Goal: Task Accomplishment & Management: Complete application form

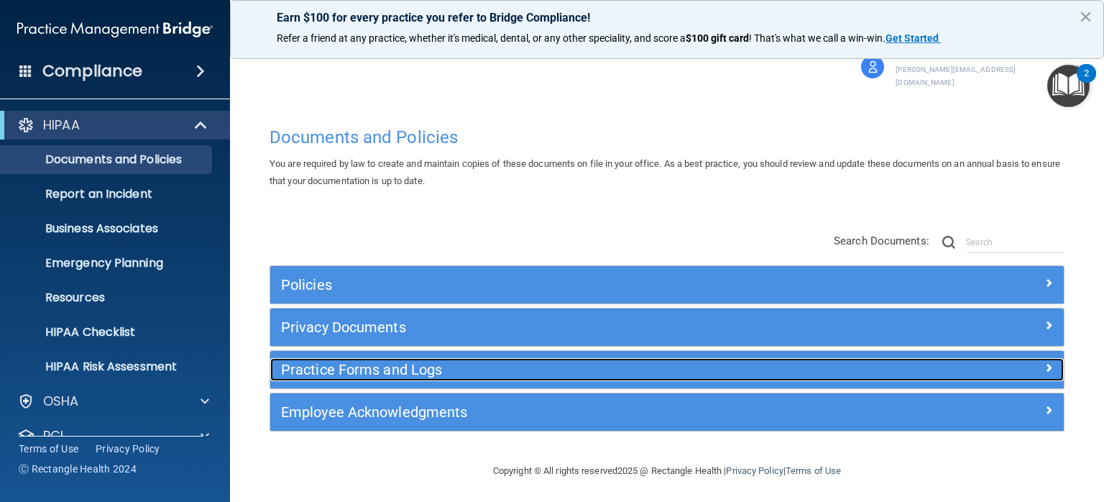
click at [390, 366] on div "Practice Forms and Logs" at bounding box center [567, 369] width 595 height 23
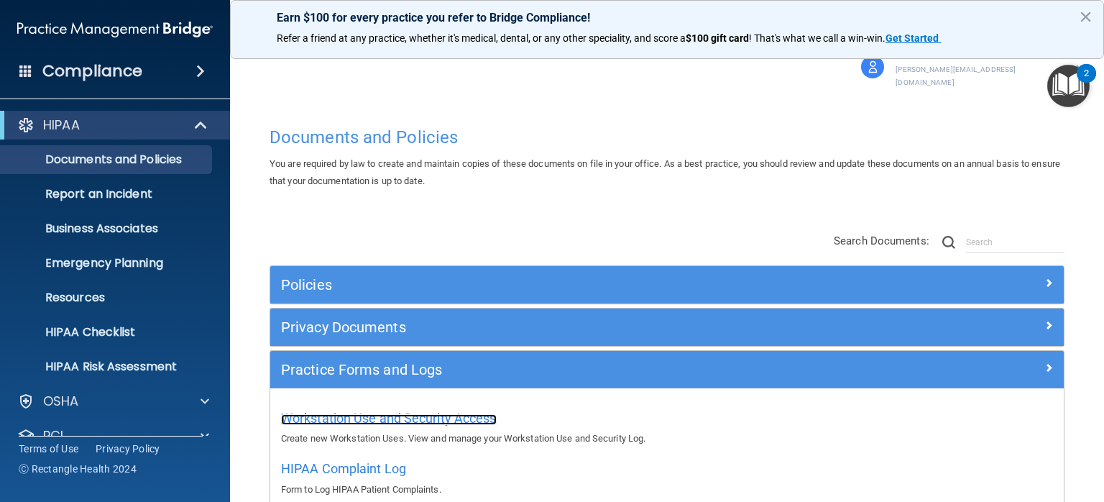
click at [397, 410] on span "Workstation Use and Security Access" at bounding box center [389, 417] width 216 height 15
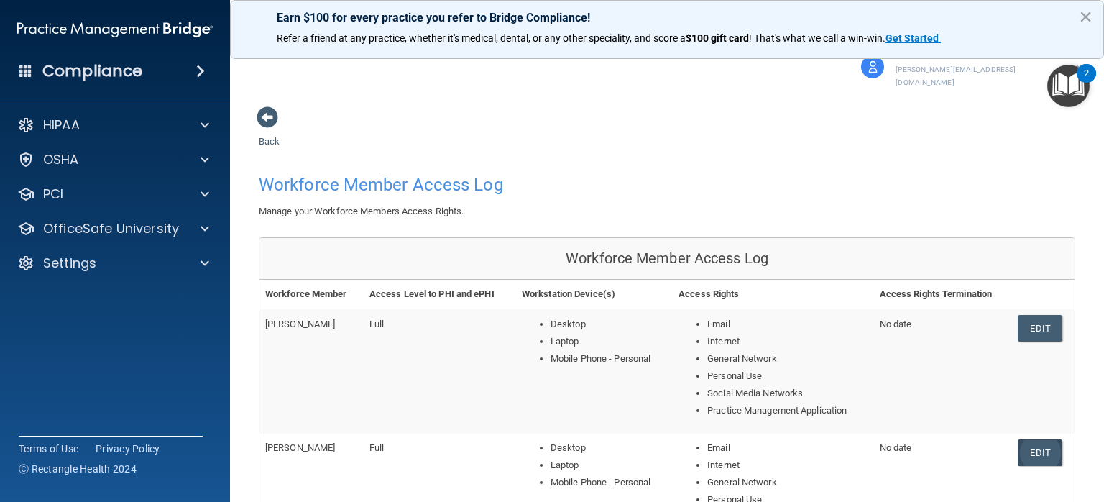
click at [1023, 441] on link "Edit" at bounding box center [1040, 452] width 44 height 27
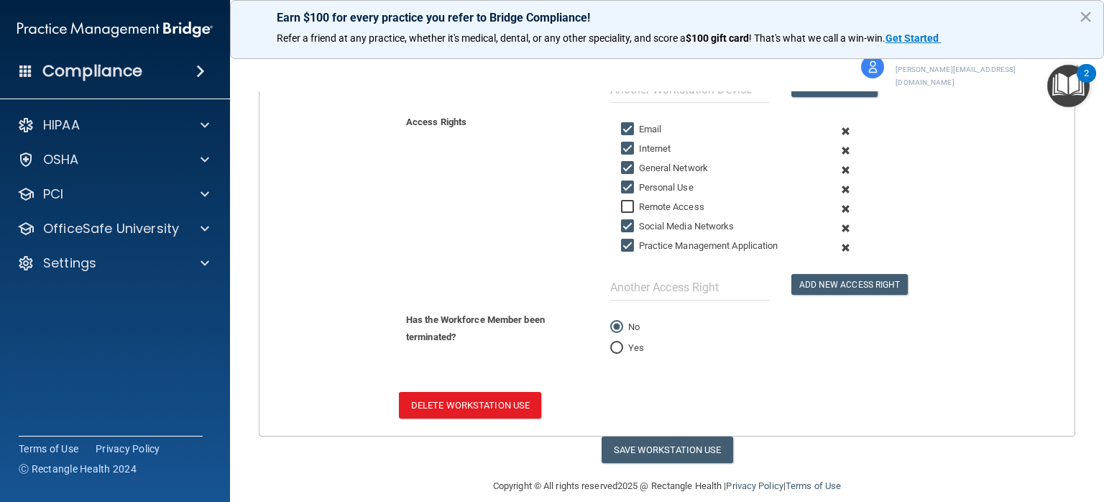
scroll to position [437, 0]
click at [614, 342] on input "Yes" at bounding box center [616, 347] width 13 height 11
radio input "true"
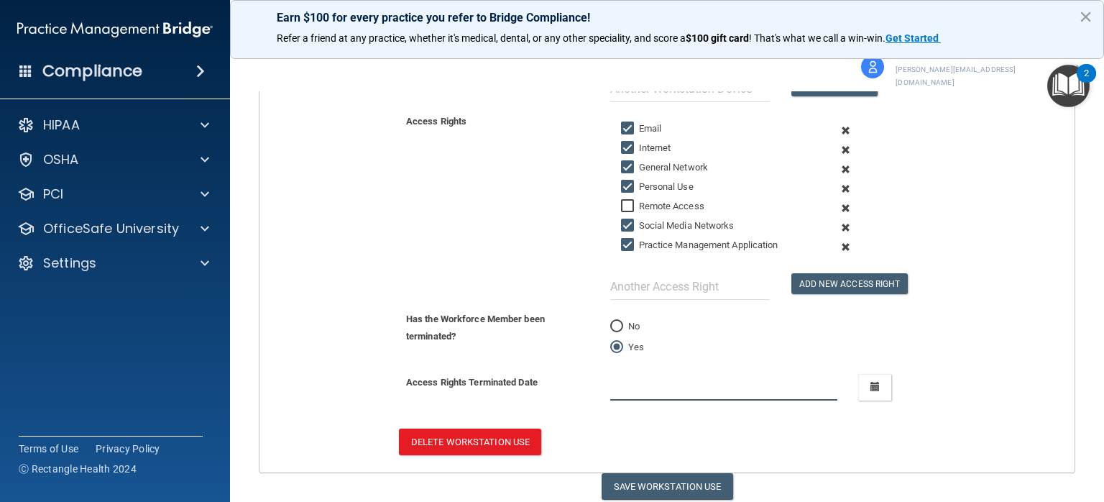
click at [673, 374] on input "text" at bounding box center [724, 387] width 228 height 27
click at [870, 382] on icon "button" at bounding box center [874, 386] width 9 height 9
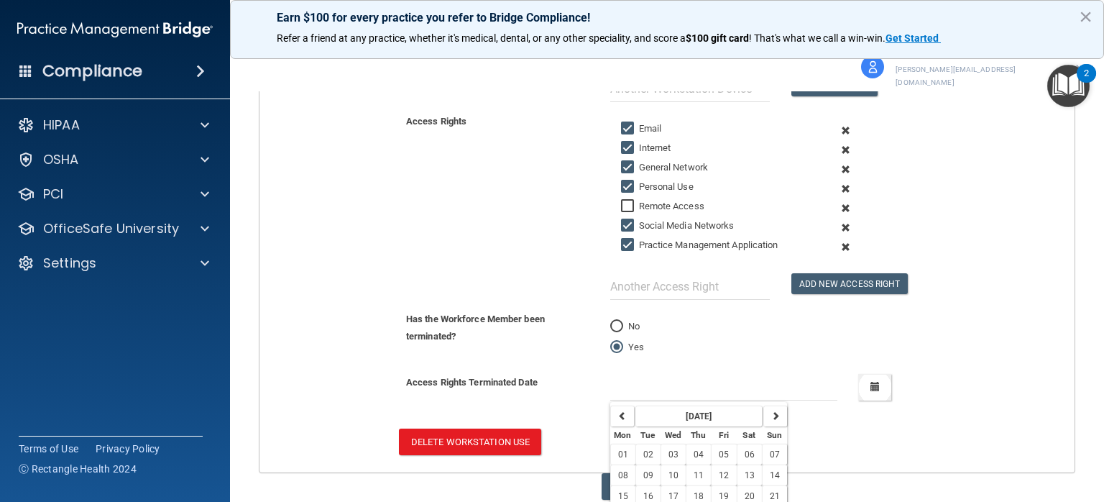
scroll to position [486, 0]
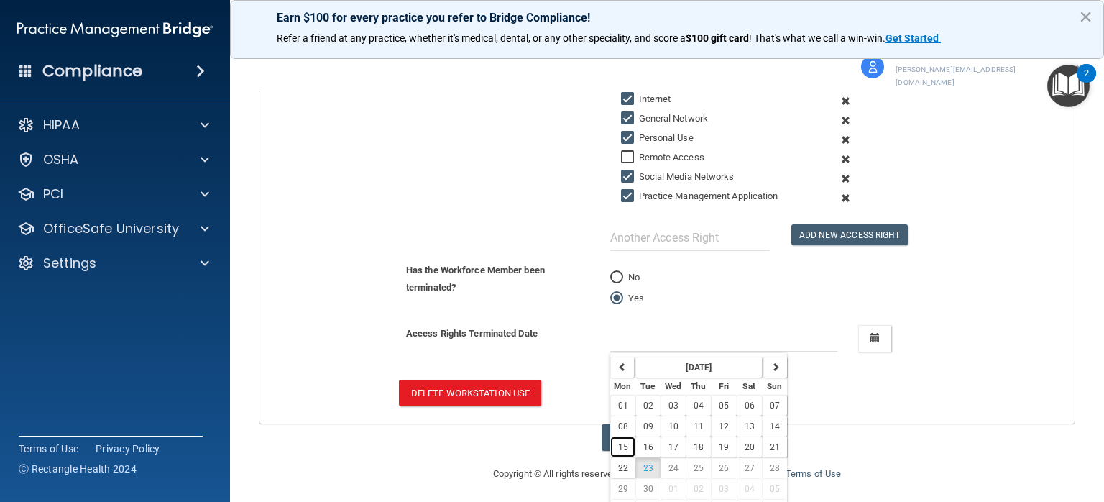
click at [618, 442] on span "15" at bounding box center [623, 447] width 10 height 10
type input "[DATE]"
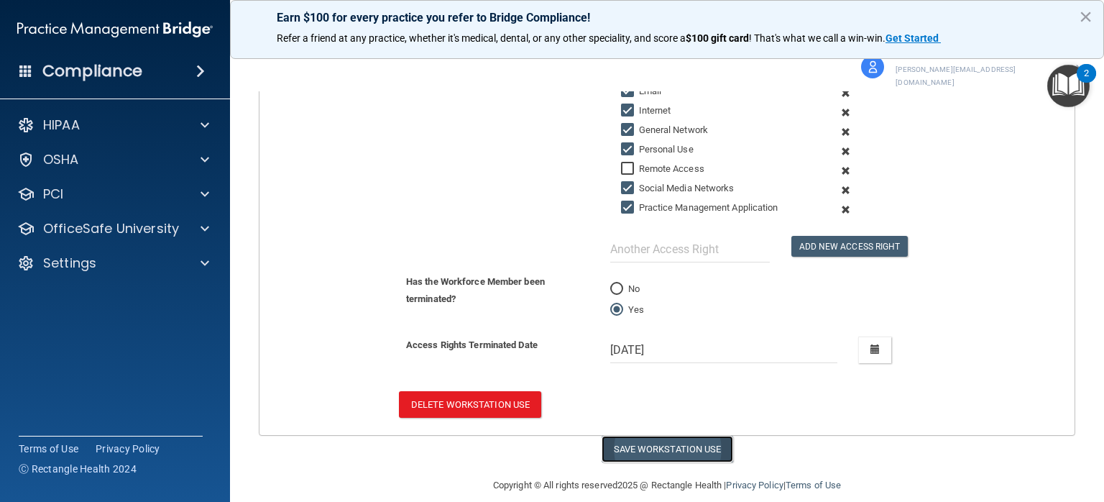
click at [687, 436] on button "Save Workstation Use" at bounding box center [668, 449] width 132 height 27
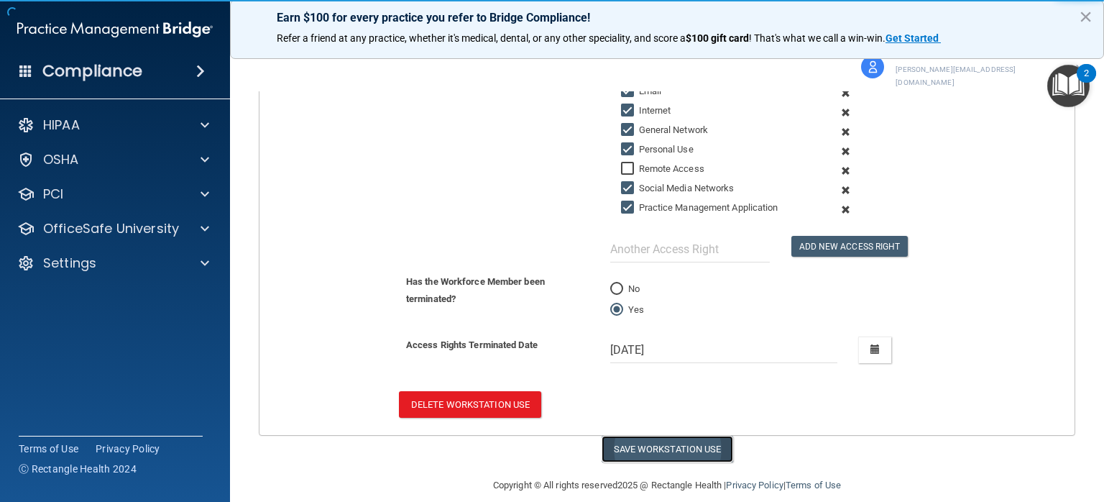
select select "? string:Full ?"
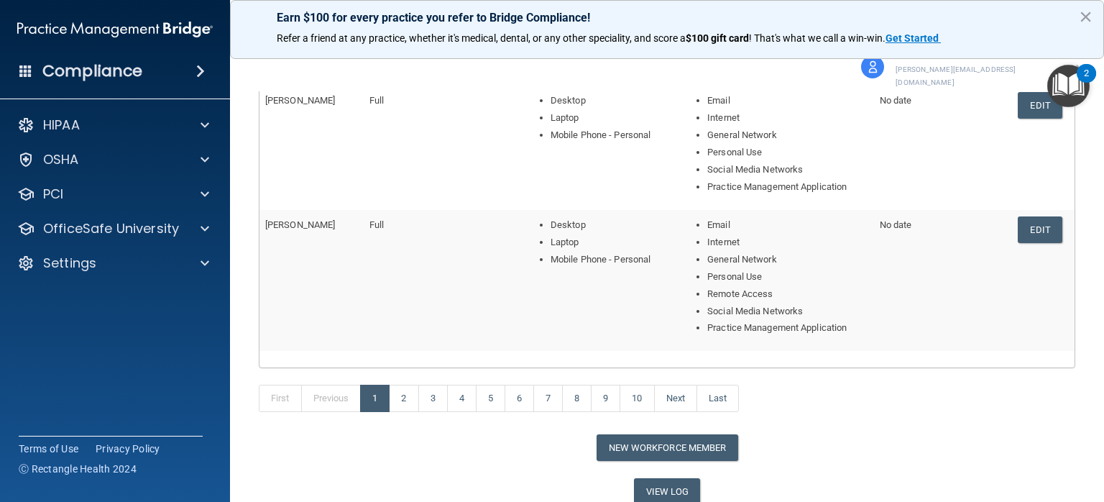
scroll to position [596, 0]
click at [400, 392] on link "2" at bounding box center [403, 396] width 29 height 27
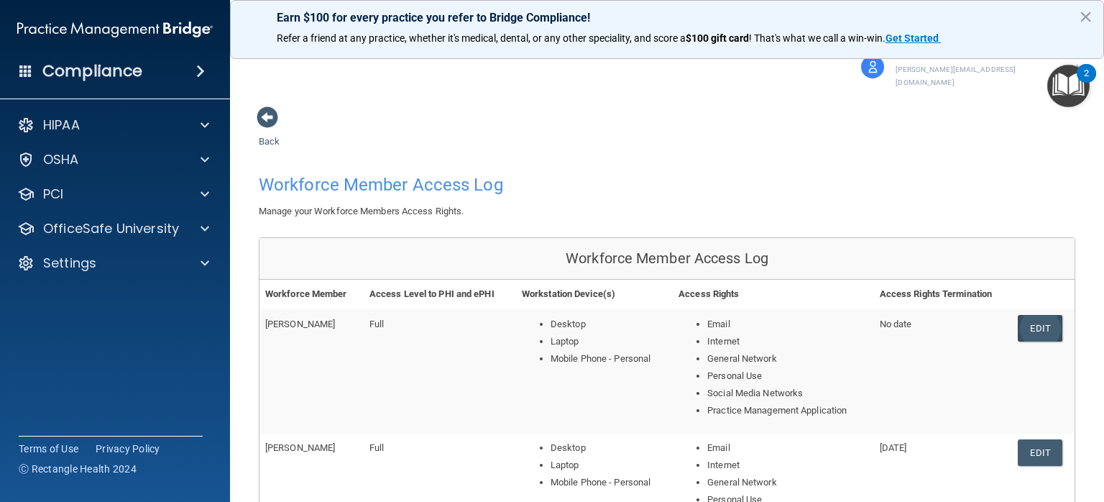
click at [1026, 315] on link "Edit" at bounding box center [1040, 328] width 44 height 27
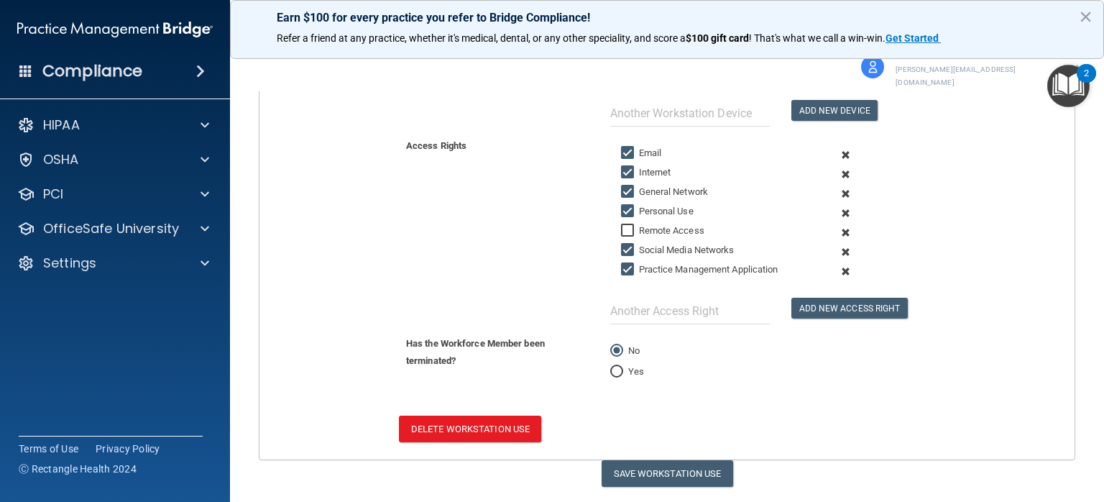
scroll to position [414, 0]
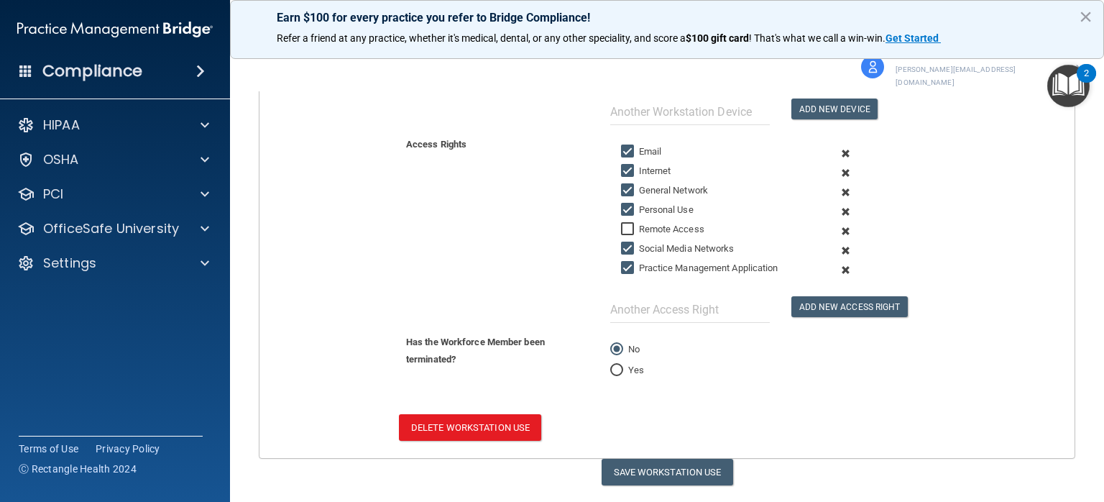
click at [612, 365] on input "Yes" at bounding box center [616, 370] width 13 height 11
radio input "true"
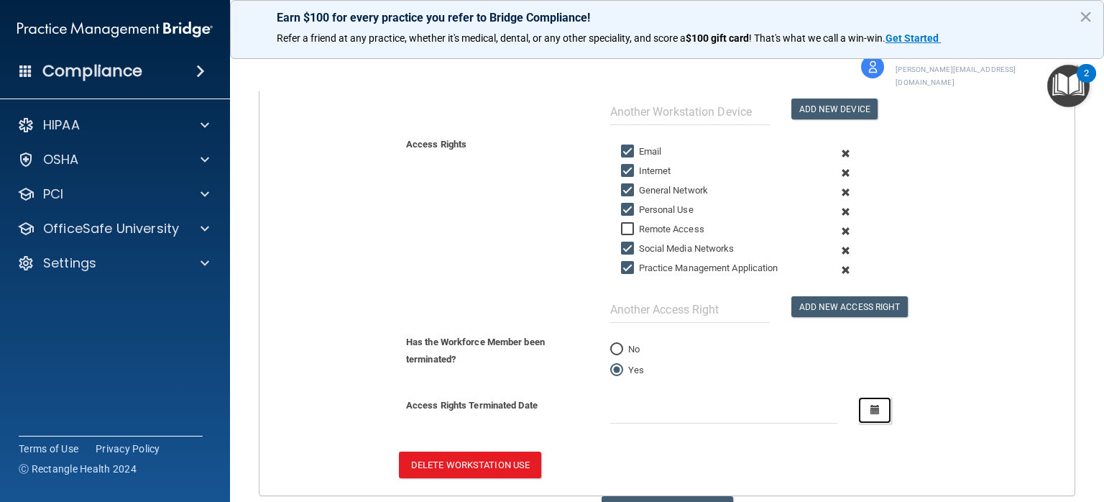
click at [870, 405] on icon "button" at bounding box center [874, 409] width 9 height 9
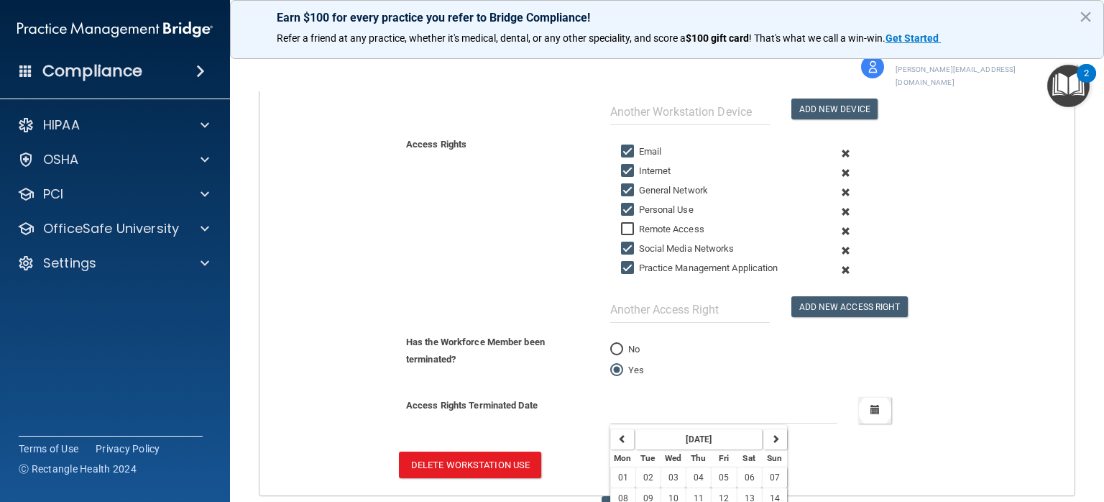
scroll to position [486, 0]
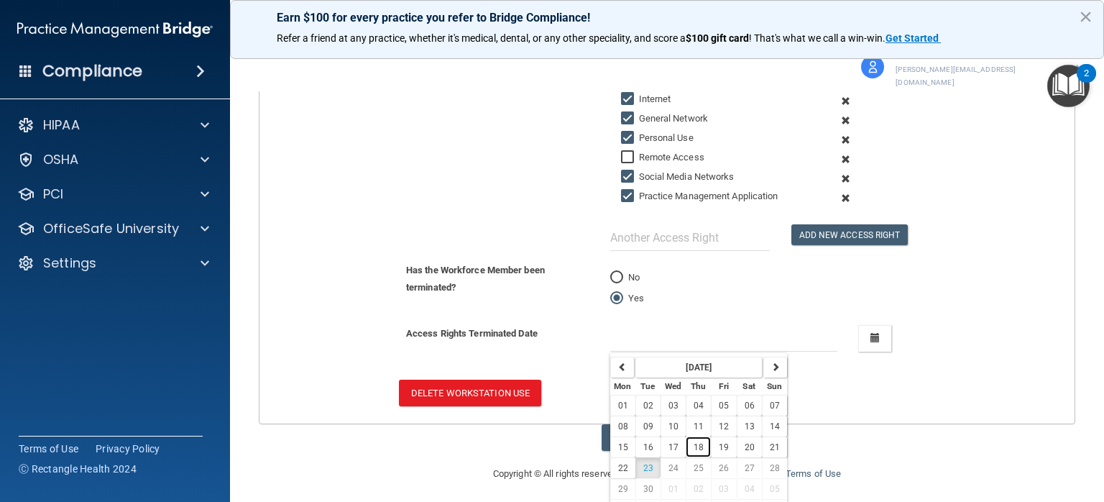
click at [694, 442] on span "18" at bounding box center [699, 447] width 10 height 10
type input "[DATE]"
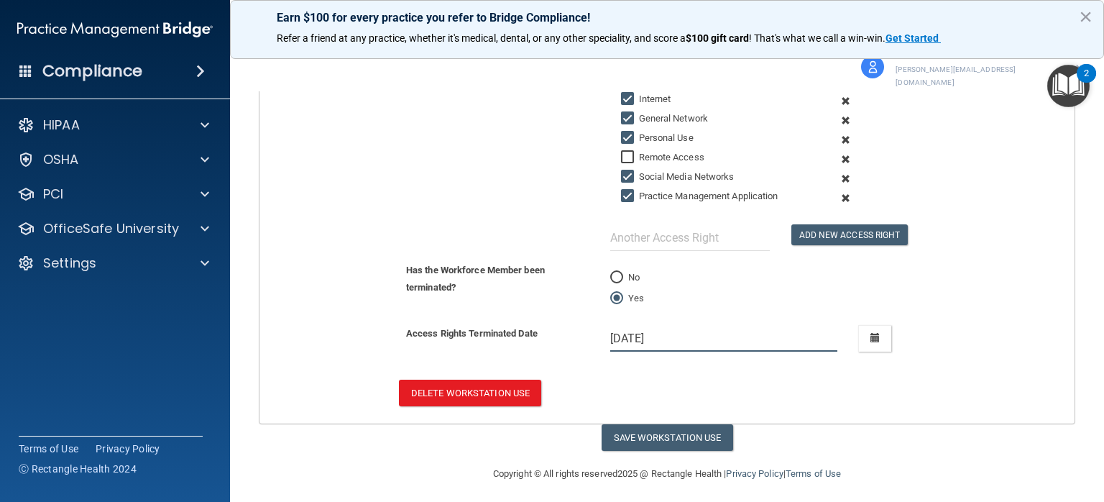
scroll to position [474, 0]
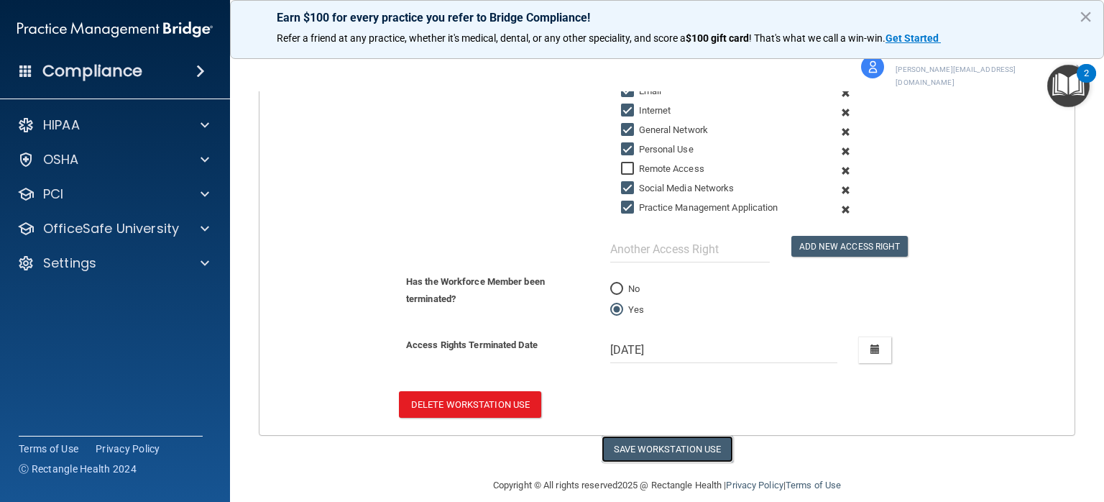
click at [690, 436] on button "Save Workstation Use" at bounding box center [668, 449] width 132 height 27
select select "? string:Full ?"
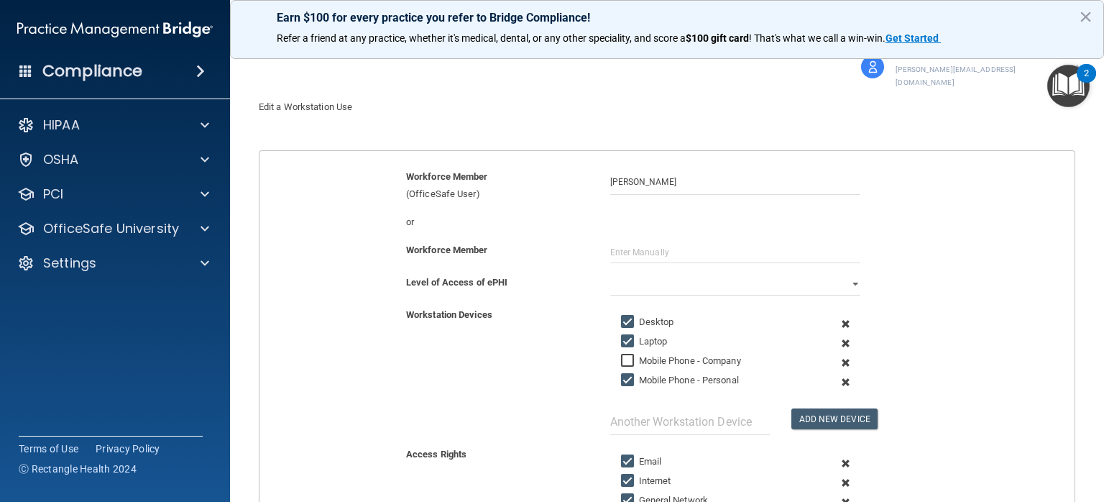
scroll to position [0, 0]
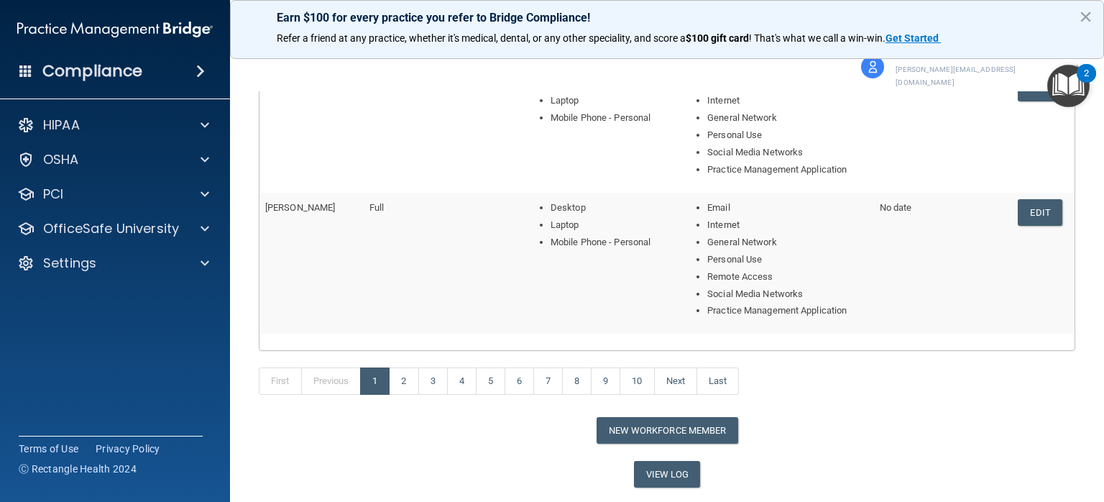
scroll to position [615, 0]
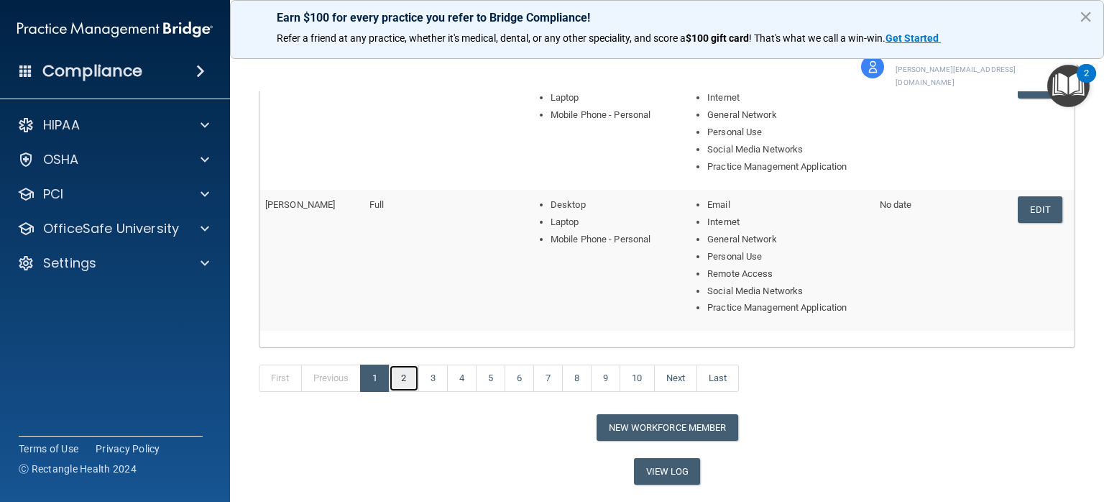
click at [406, 367] on link "2" at bounding box center [403, 377] width 29 height 27
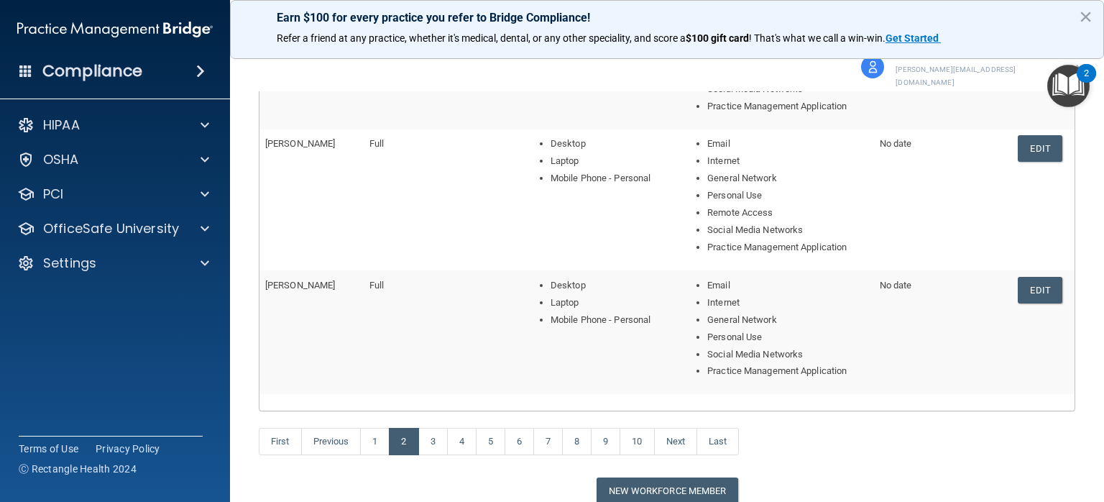
scroll to position [558, 0]
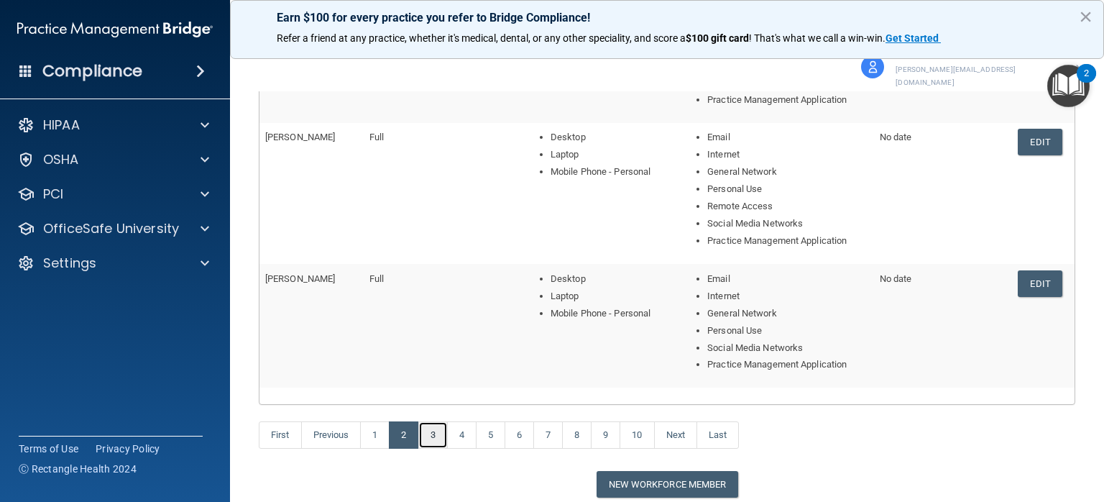
click at [430, 421] on link "3" at bounding box center [432, 434] width 29 height 27
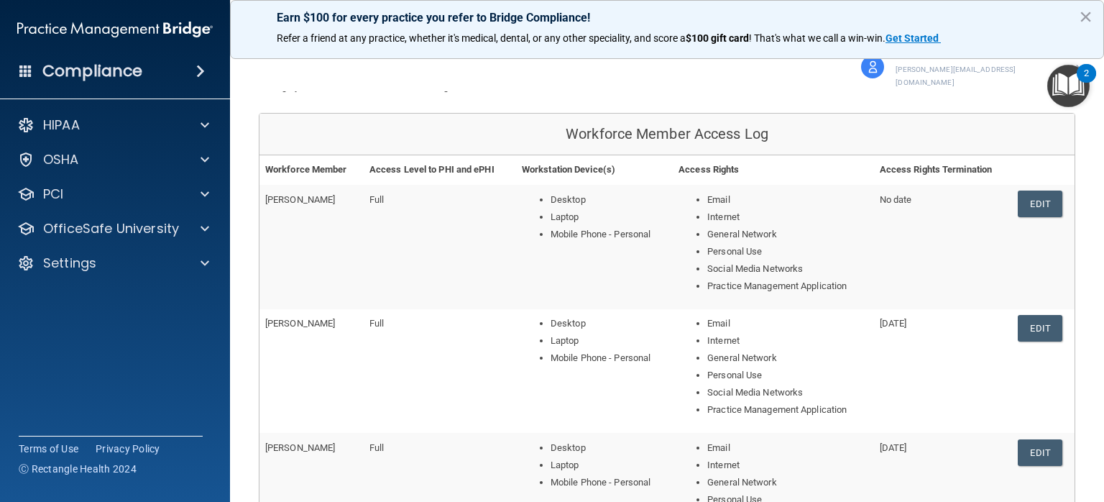
scroll to position [127, 0]
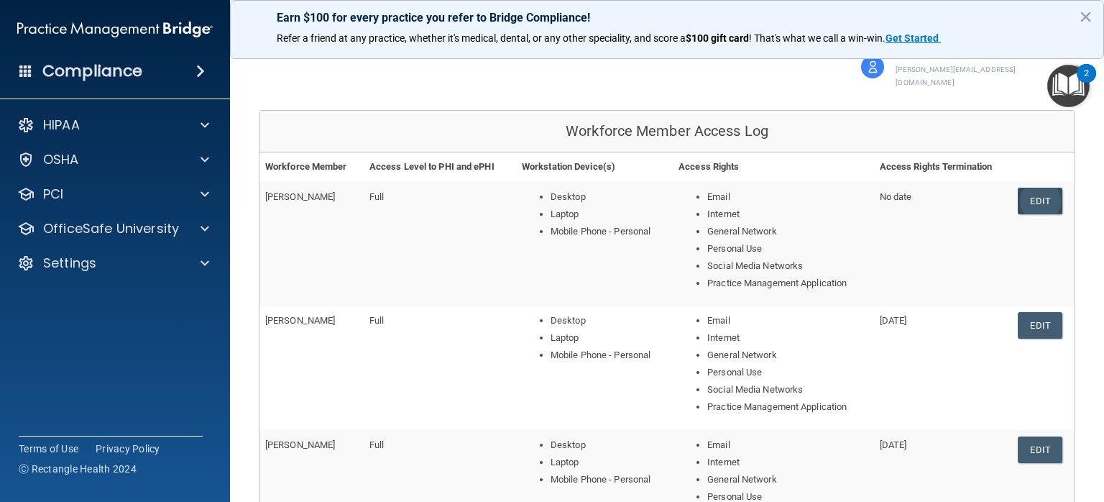
click at [1023, 188] on link "Edit" at bounding box center [1040, 201] width 44 height 27
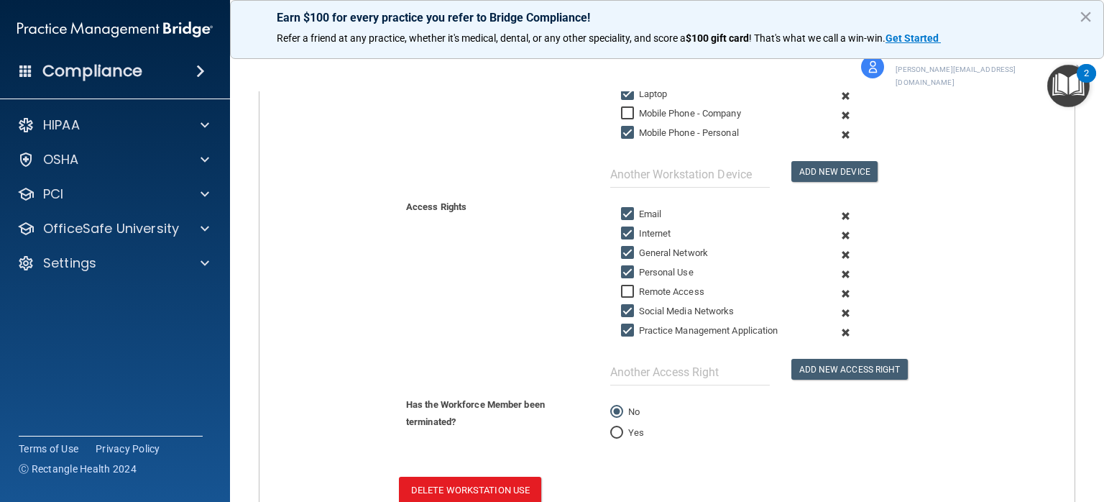
scroll to position [437, 0]
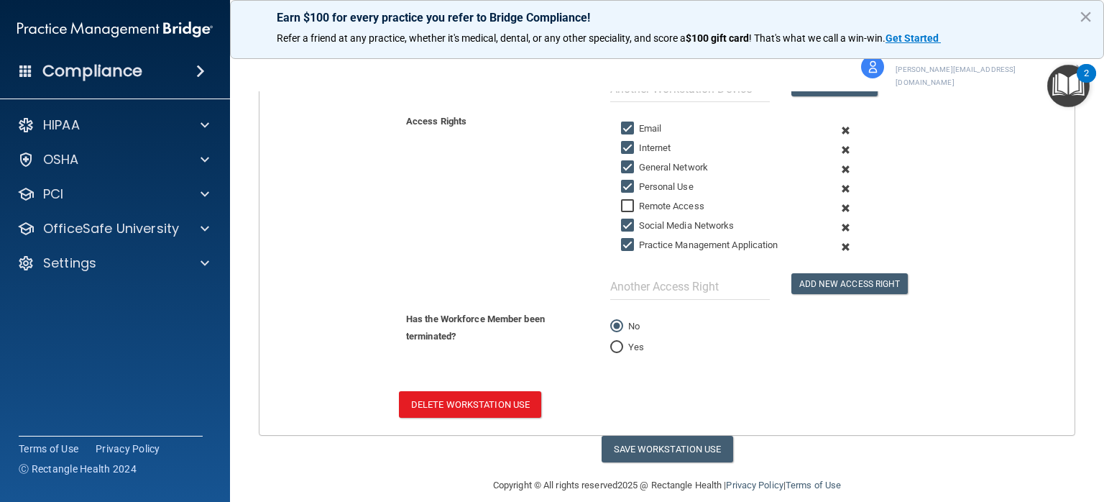
click at [615, 342] on input "Yes" at bounding box center [616, 347] width 13 height 11
radio input "true"
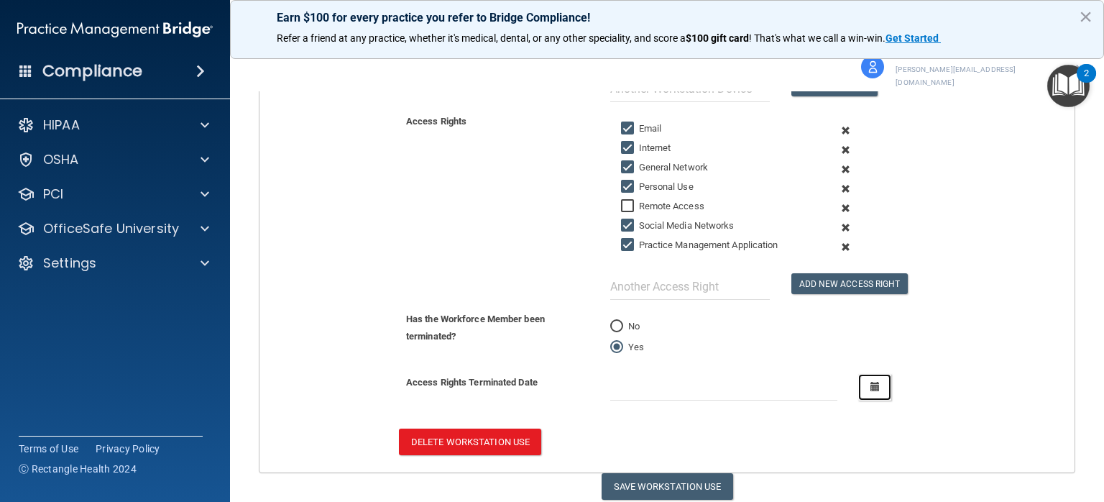
click at [870, 382] on icon "button" at bounding box center [874, 386] width 9 height 9
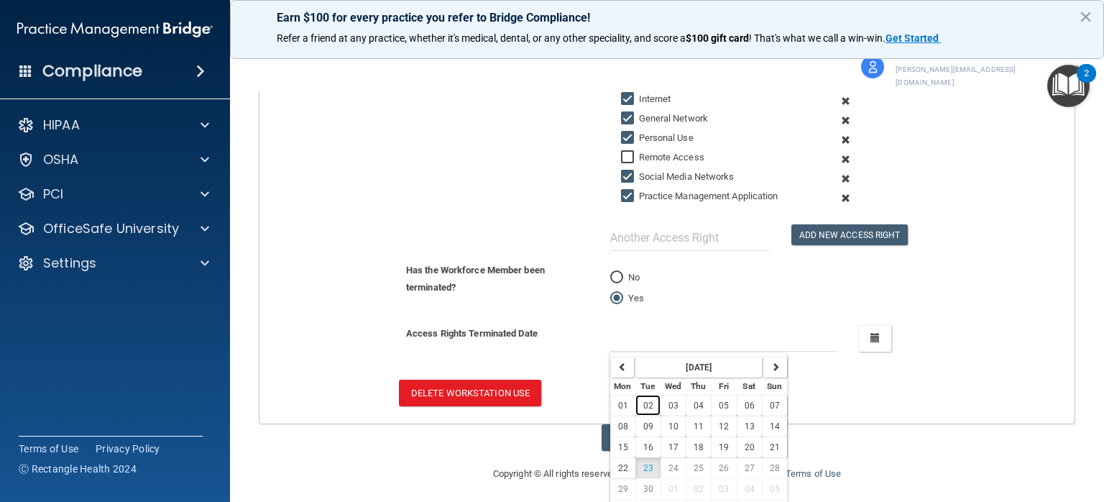
click at [646, 400] on span "02" at bounding box center [648, 405] width 10 height 10
type input "[DATE]"
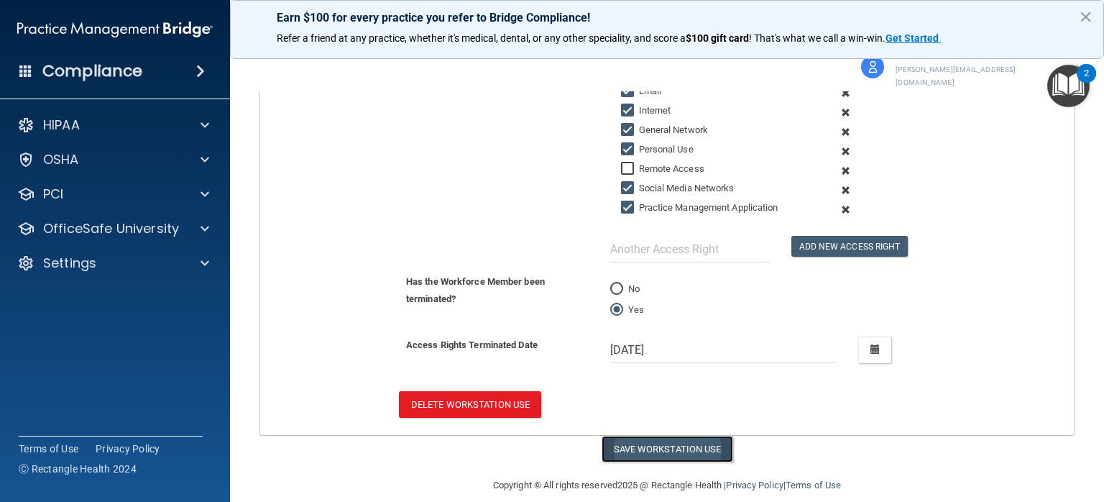
click at [644, 436] on button "Save Workstation Use" at bounding box center [668, 449] width 132 height 27
select select "? string:Full ?"
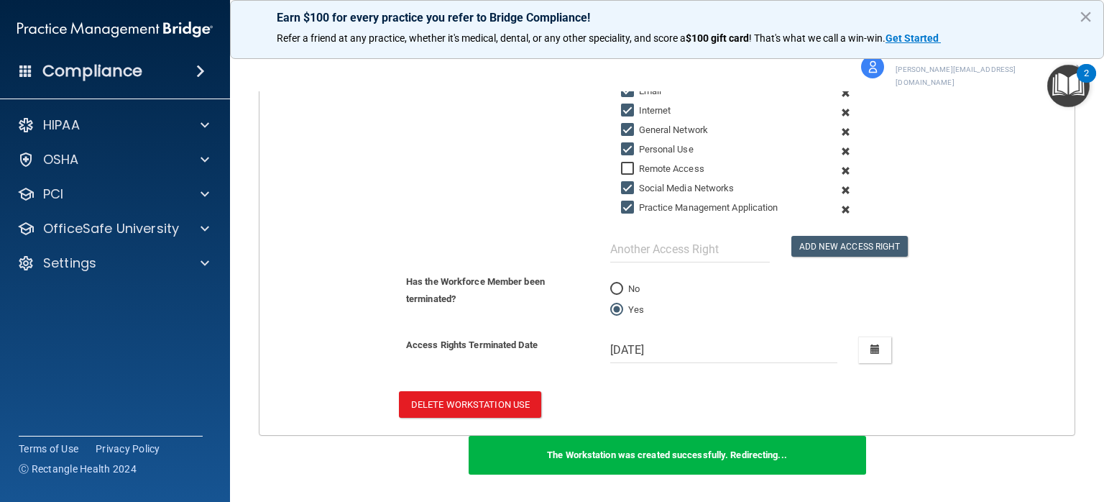
scroll to position [0, 0]
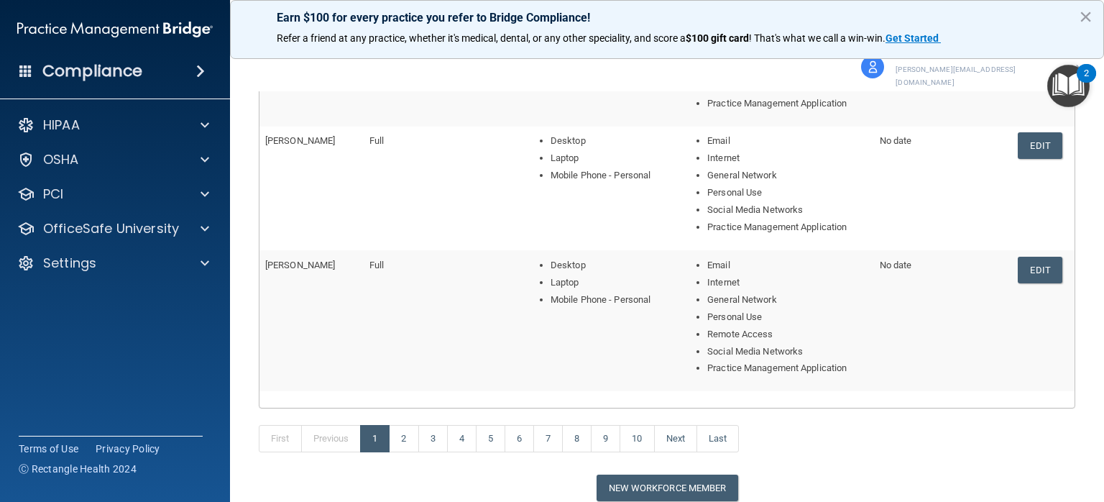
scroll to position [560, 0]
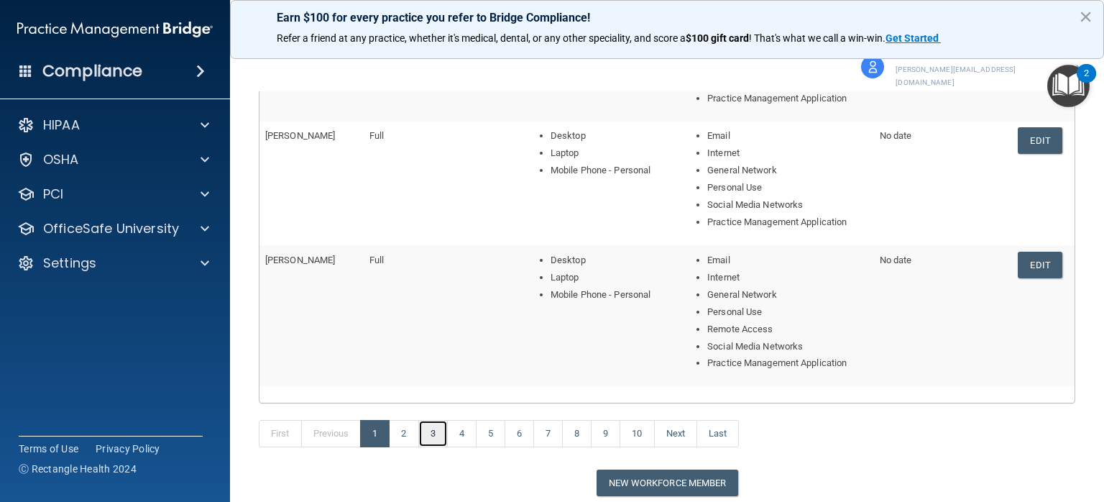
click at [427, 420] on link "3" at bounding box center [432, 433] width 29 height 27
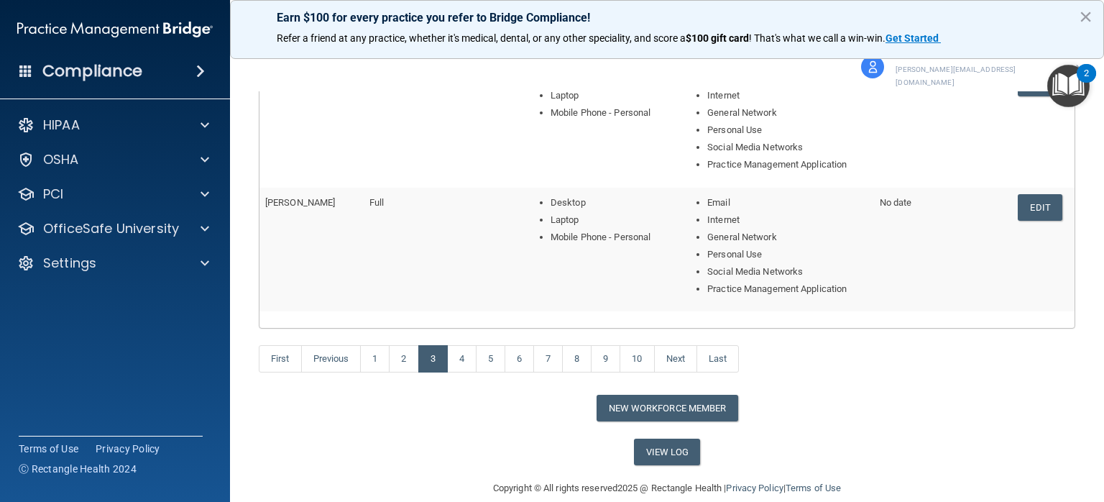
scroll to position [622, 0]
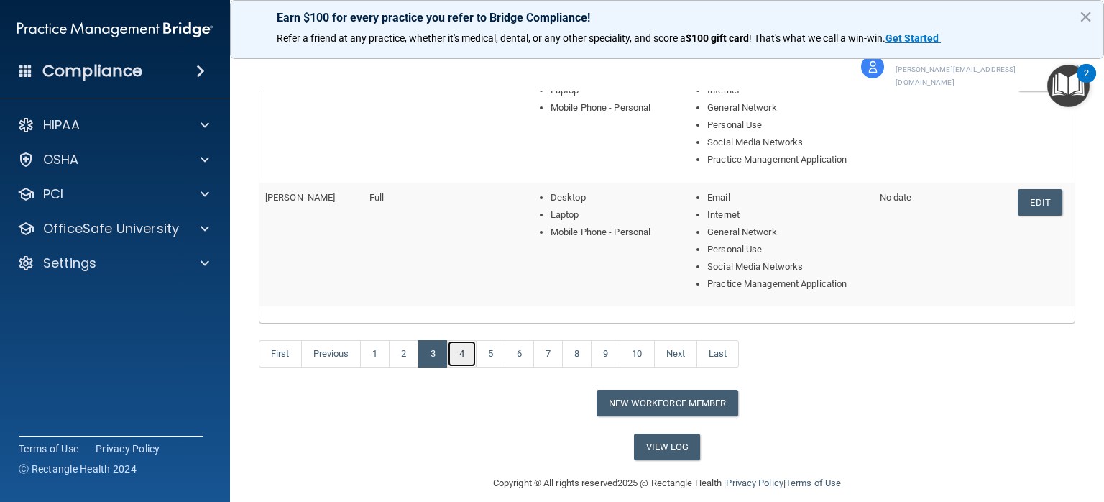
click at [467, 340] on link "4" at bounding box center [461, 353] width 29 height 27
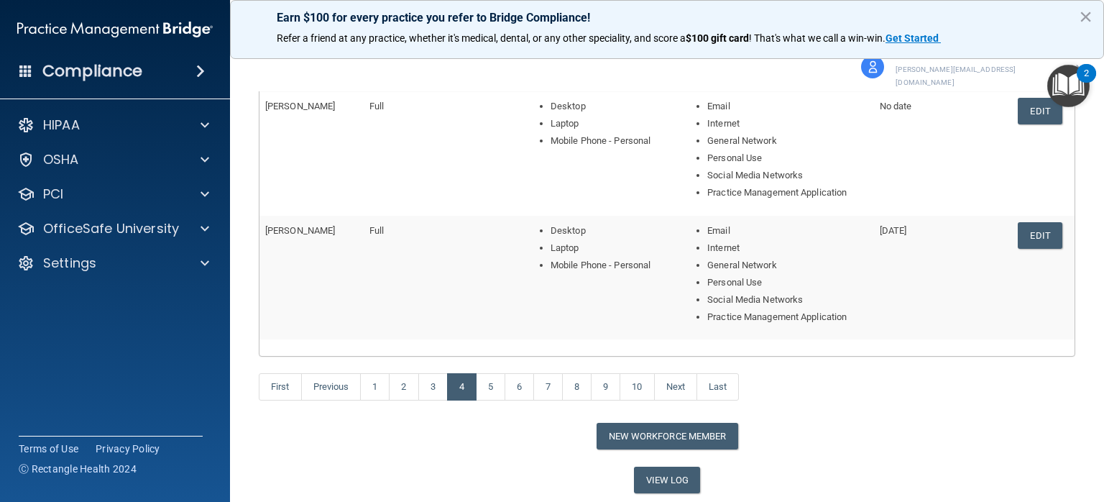
scroll to position [594, 0]
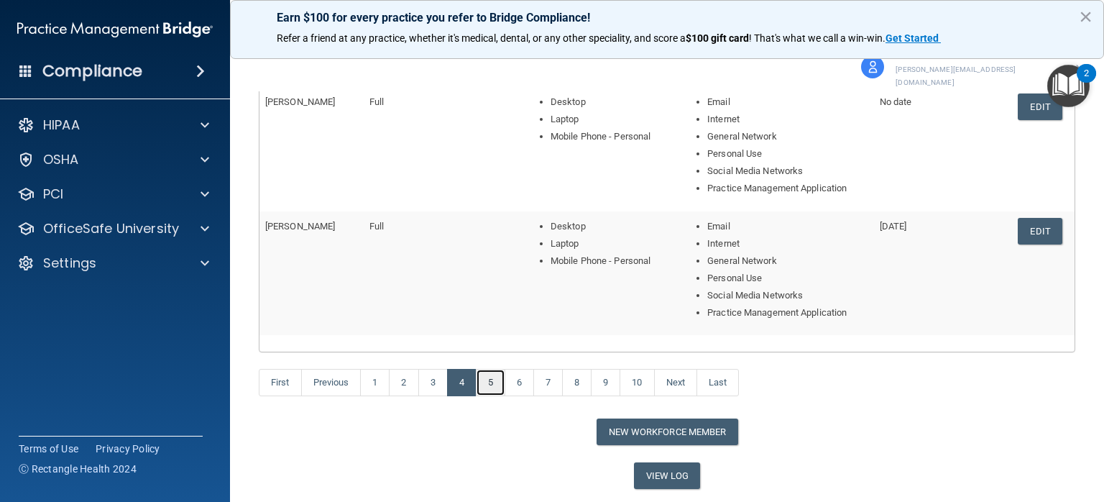
click at [489, 369] on link "5" at bounding box center [490, 382] width 29 height 27
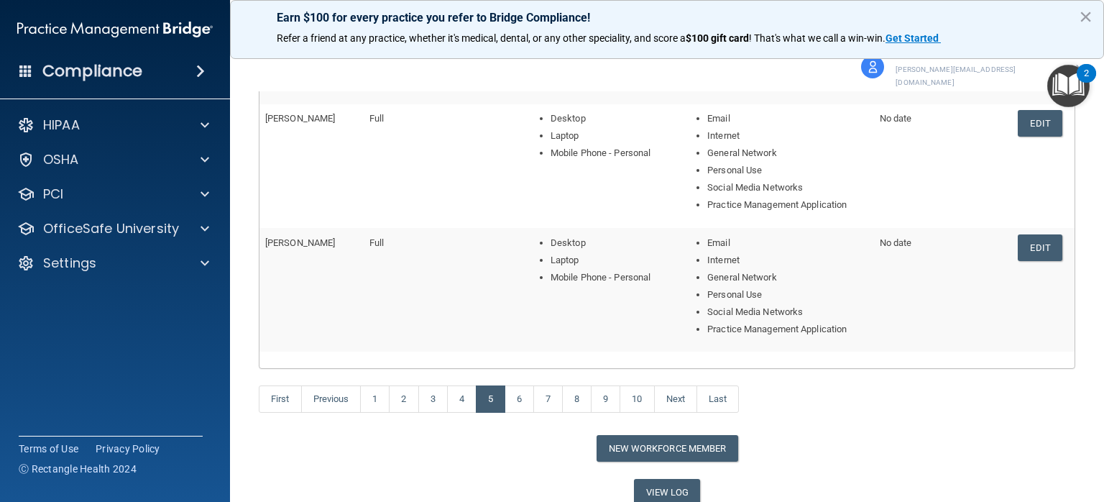
scroll to position [578, 0]
click at [521, 387] on link "6" at bounding box center [518, 397] width 29 height 27
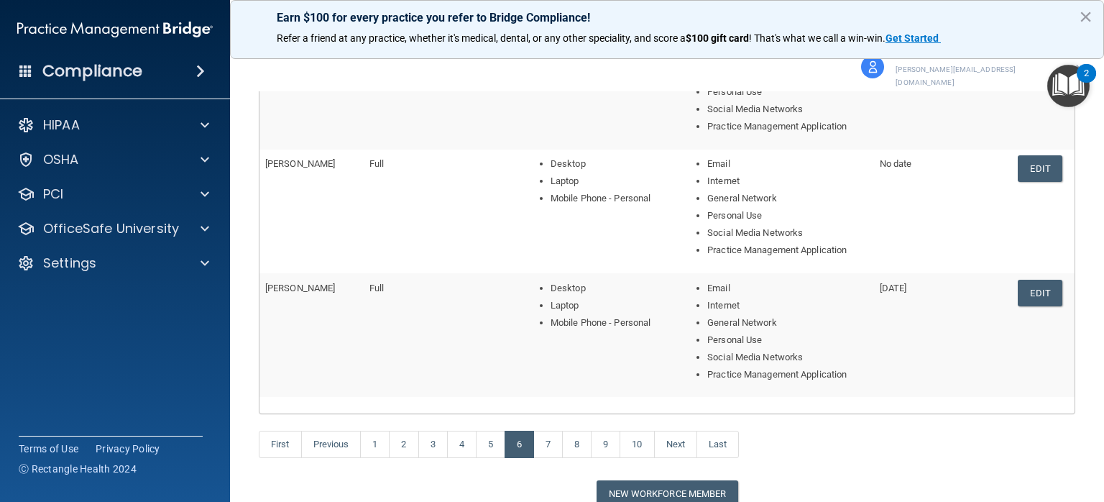
scroll to position [535, 0]
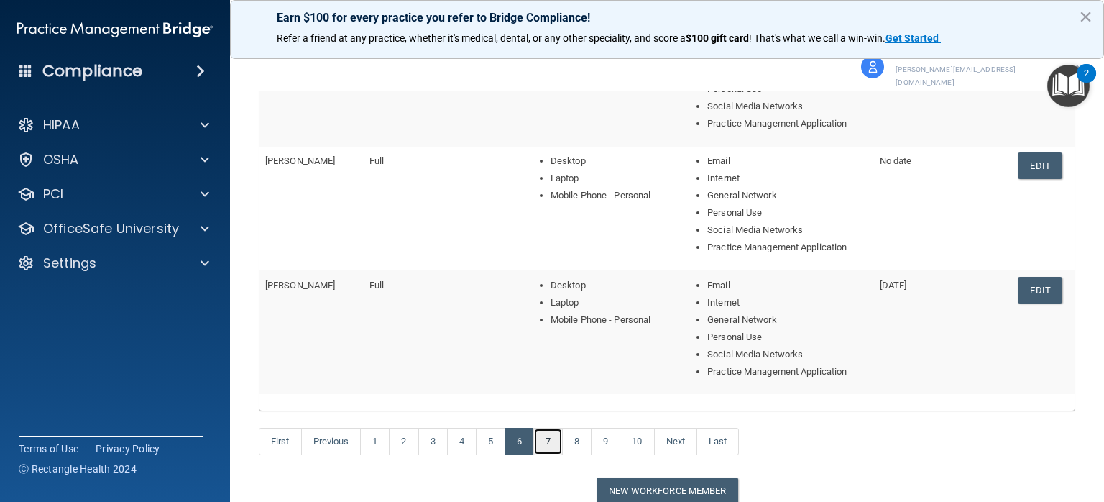
click at [549, 430] on link "7" at bounding box center [547, 441] width 29 height 27
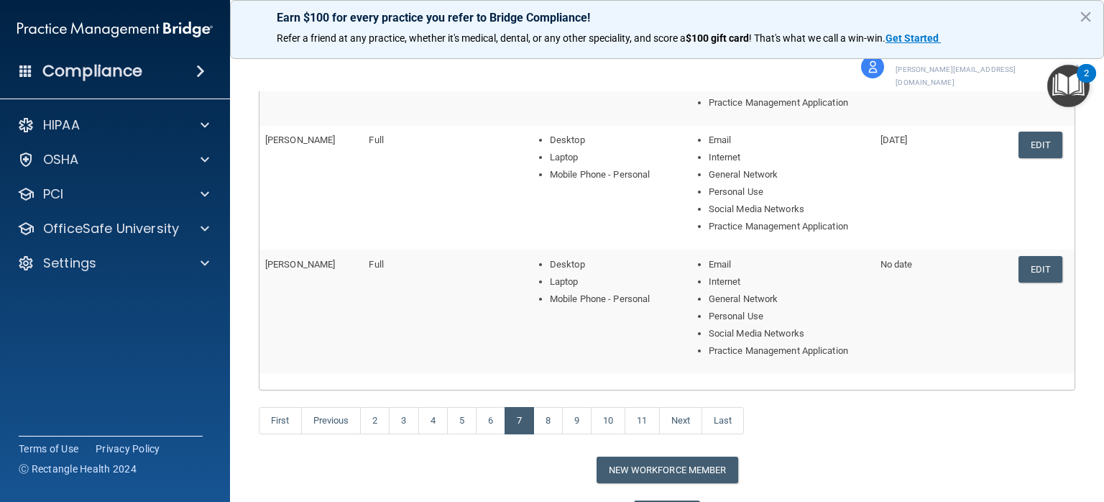
scroll to position [622, 0]
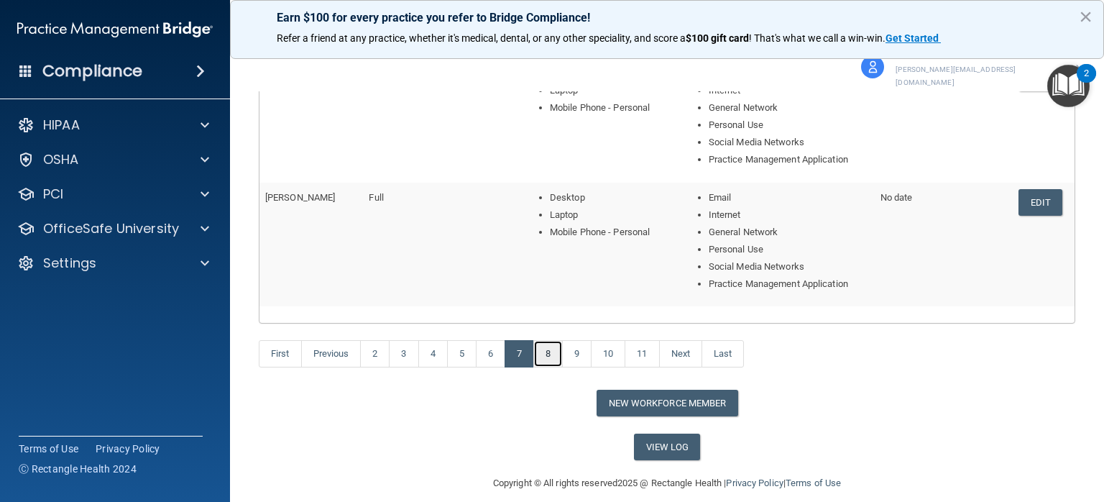
click at [549, 340] on link "8" at bounding box center [547, 353] width 29 height 27
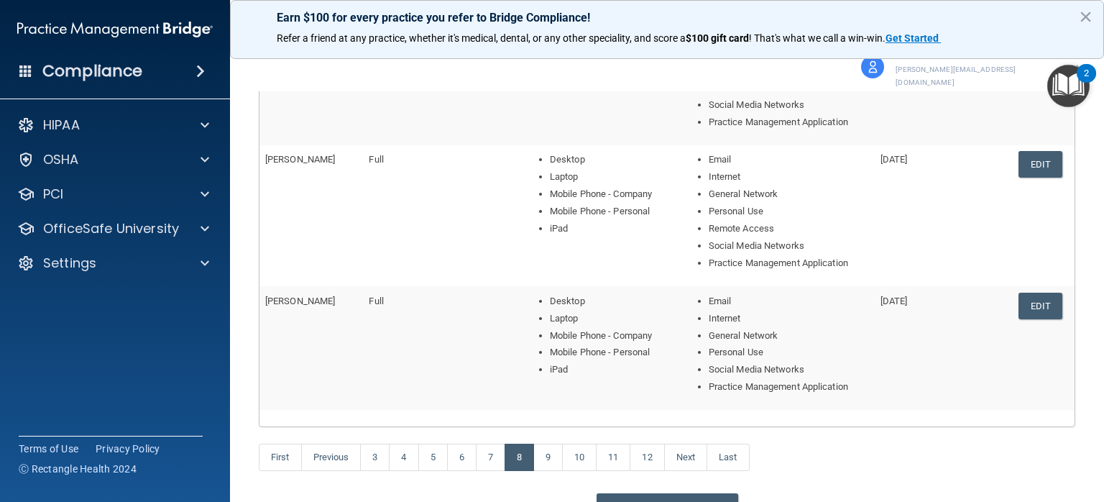
scroll to position [572, 0]
click at [548, 447] on link "9" at bounding box center [547, 455] width 29 height 27
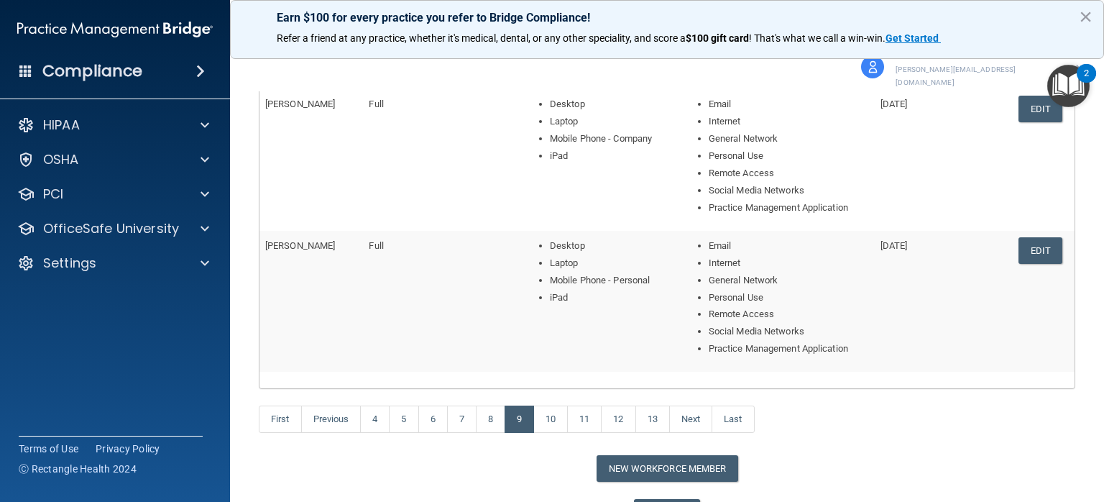
scroll to position [610, 0]
click at [544, 404] on link "10" at bounding box center [550, 417] width 34 height 27
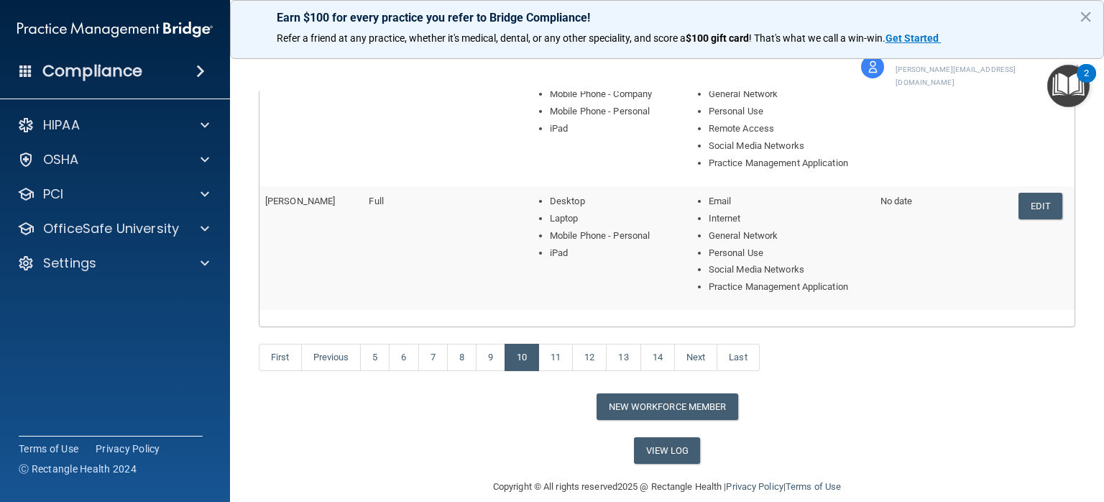
scroll to position [657, 0]
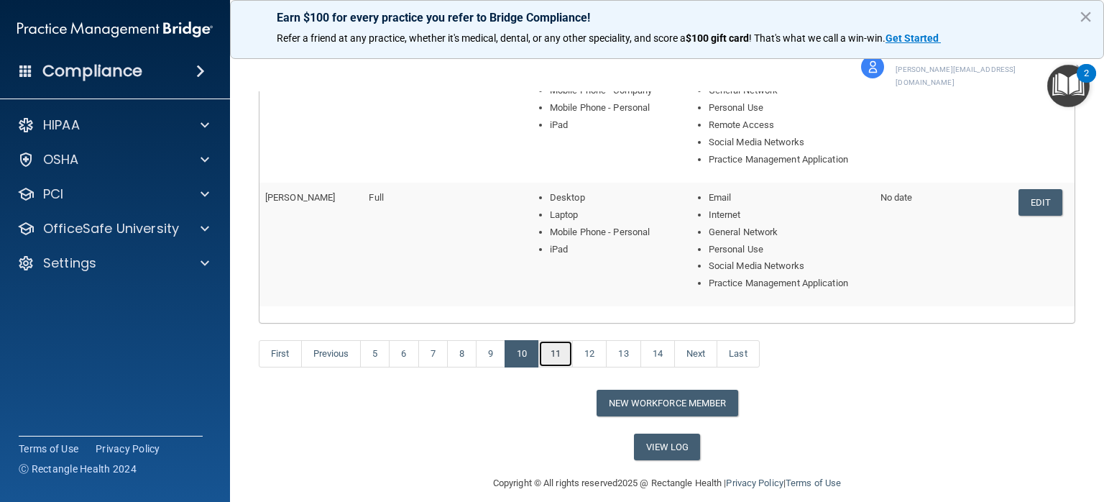
click at [562, 340] on link "11" at bounding box center [555, 353] width 34 height 27
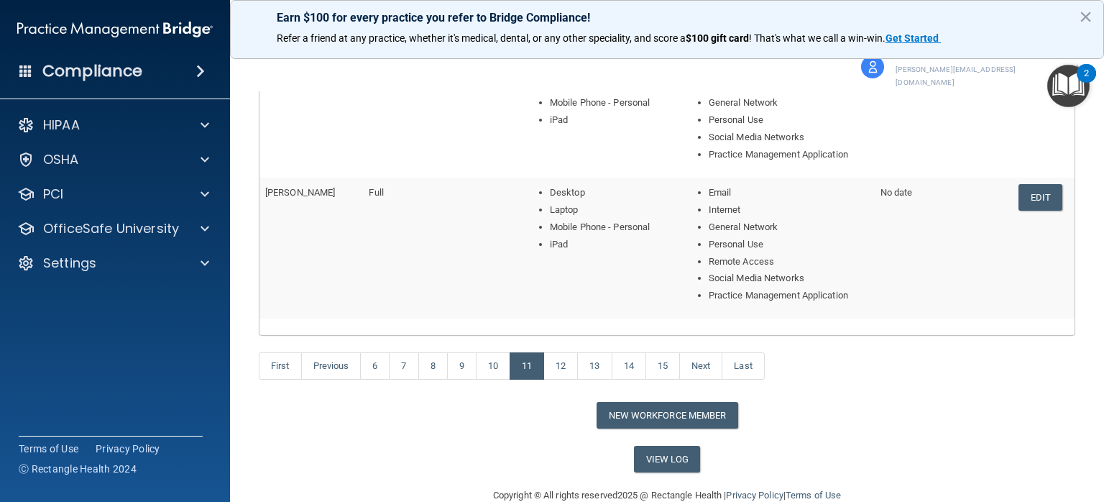
scroll to position [653, 0]
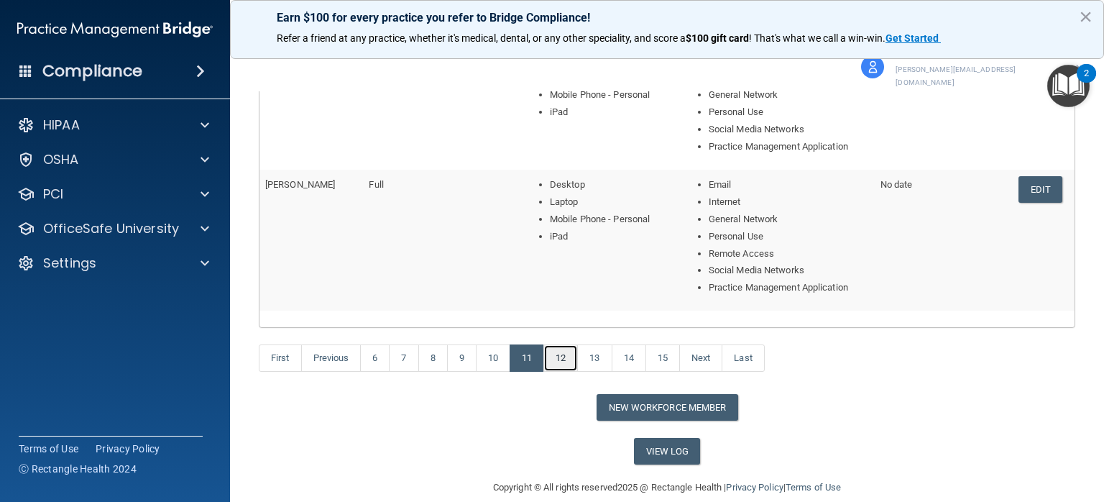
click at [556, 344] on link "12" at bounding box center [560, 357] width 34 height 27
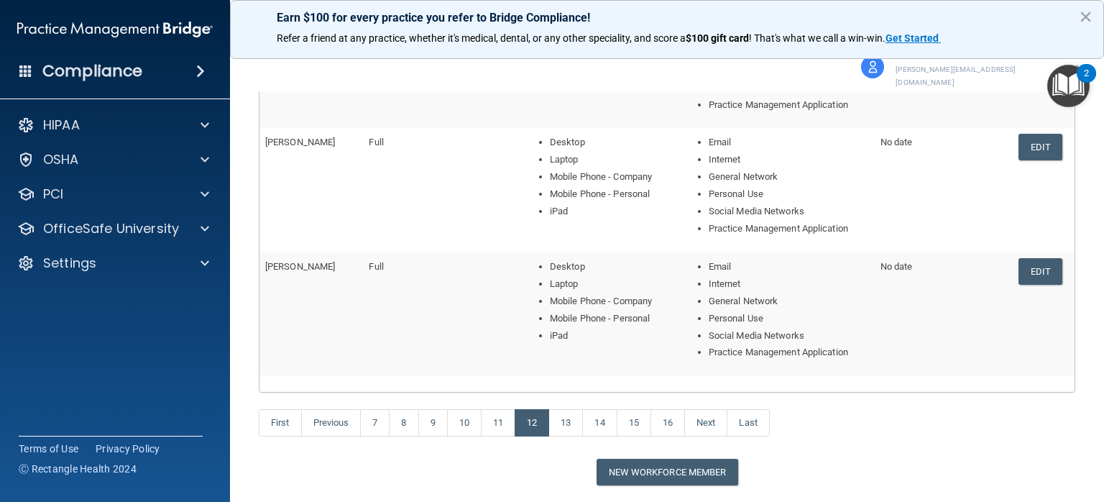
scroll to position [573, 0]
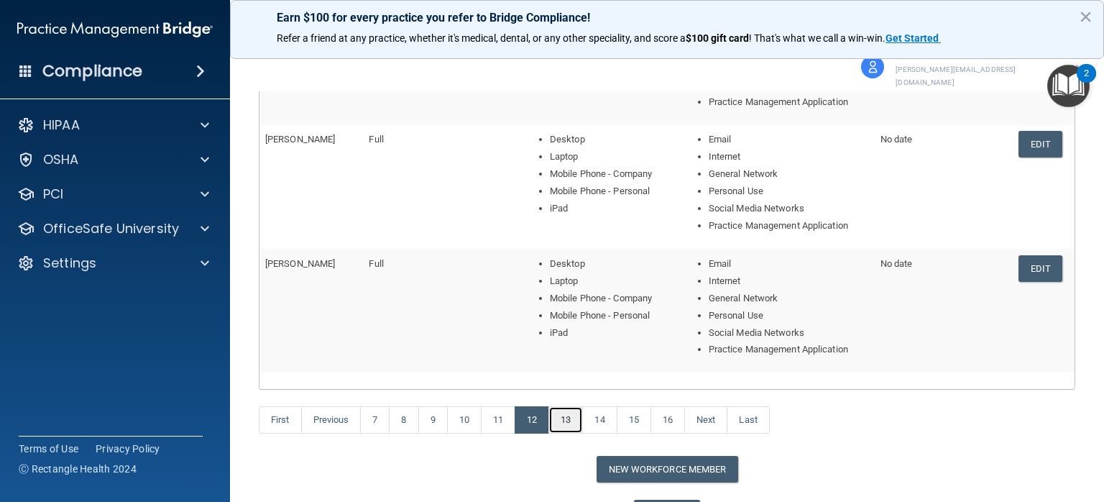
click at [560, 406] on link "13" at bounding box center [565, 419] width 34 height 27
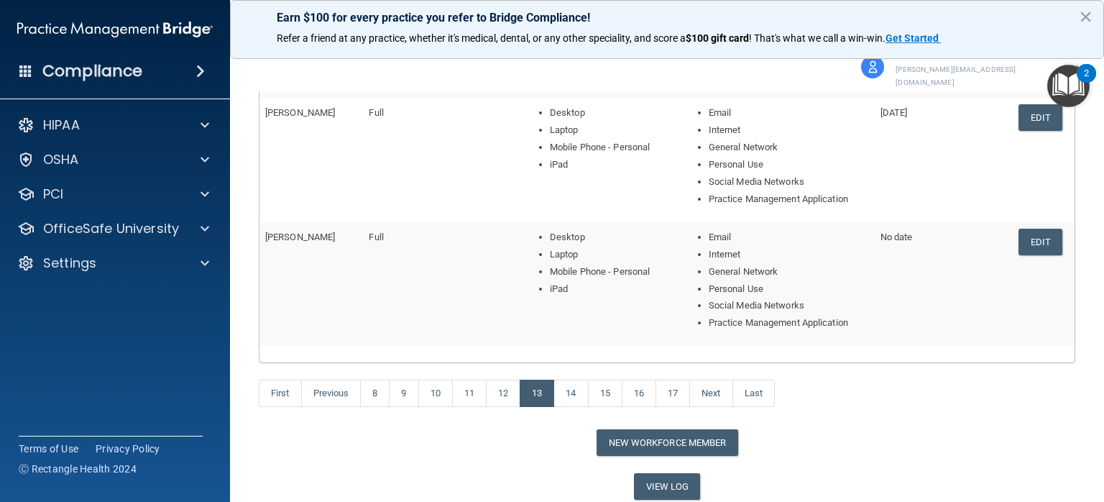
scroll to position [620, 0]
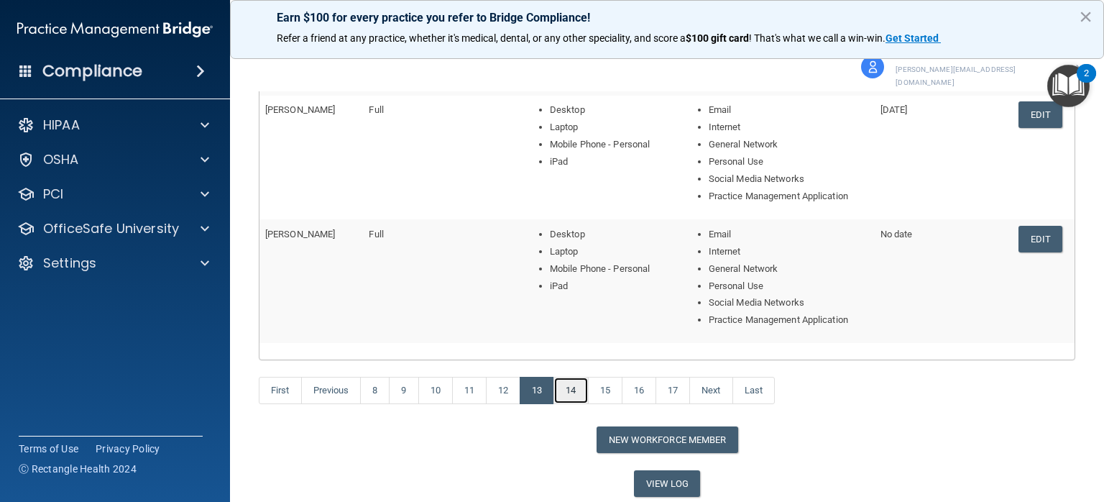
click at [573, 377] on link "14" at bounding box center [570, 390] width 34 height 27
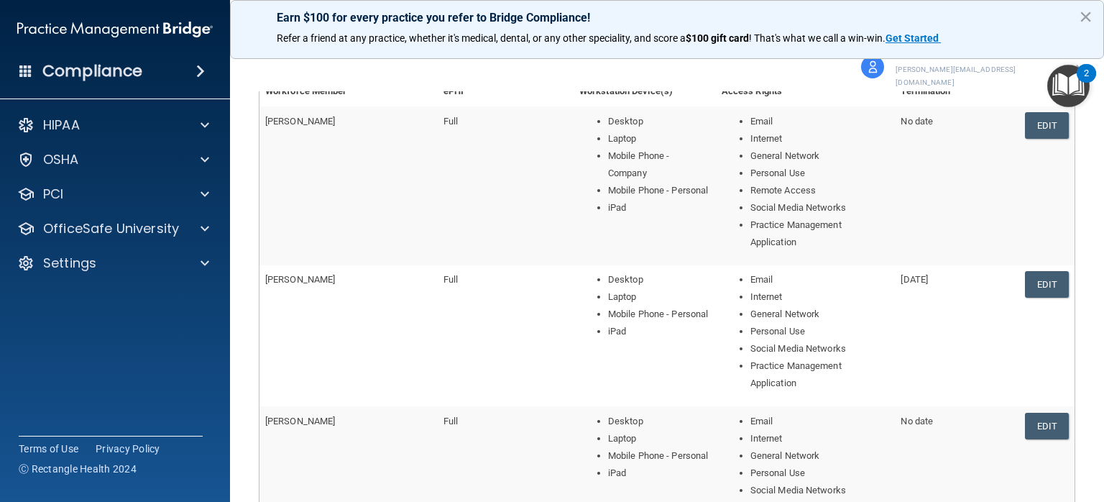
scroll to position [226, 0]
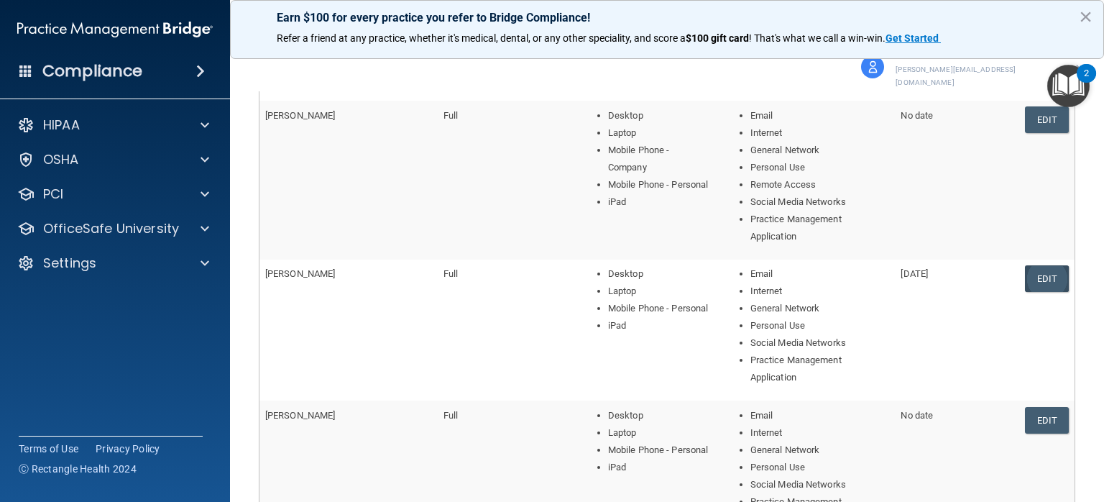
click at [1026, 265] on link "Edit" at bounding box center [1047, 278] width 44 height 27
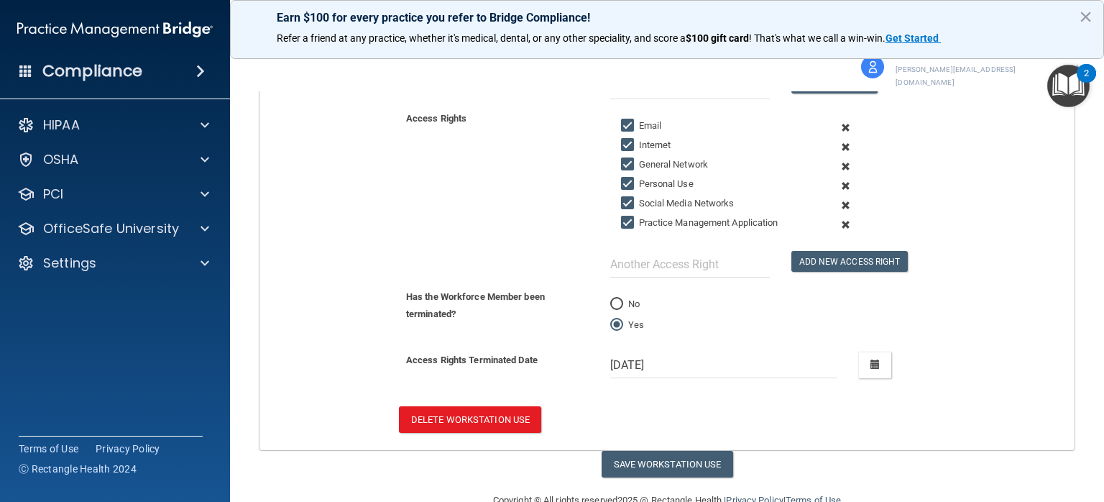
scroll to position [455, 0]
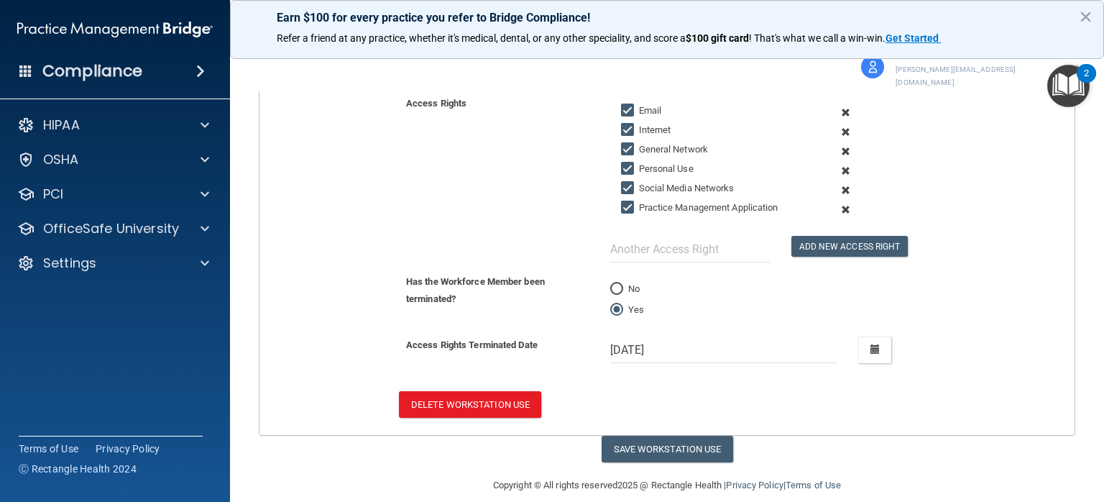
click at [612, 284] on input "No" at bounding box center [616, 289] width 13 height 11
radio input "true"
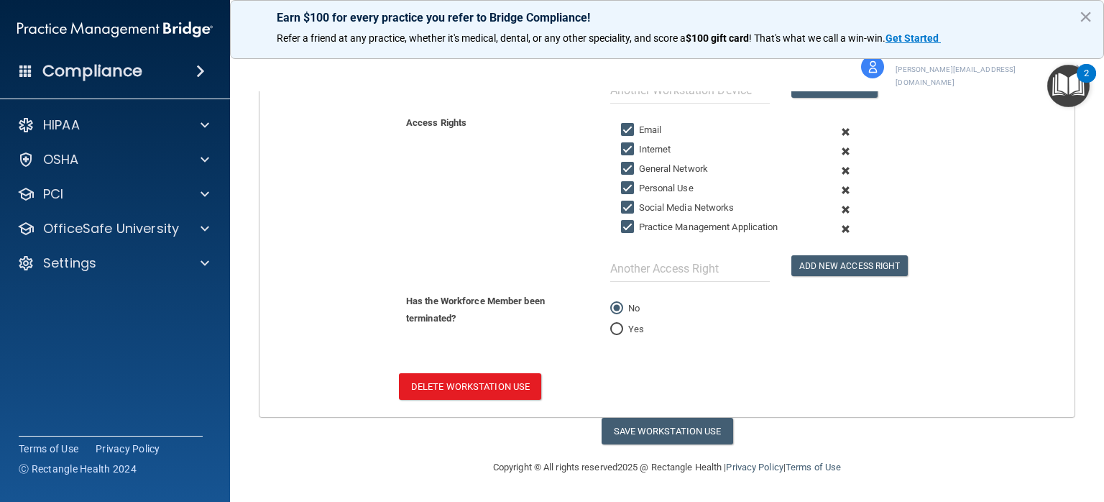
scroll to position [418, 0]
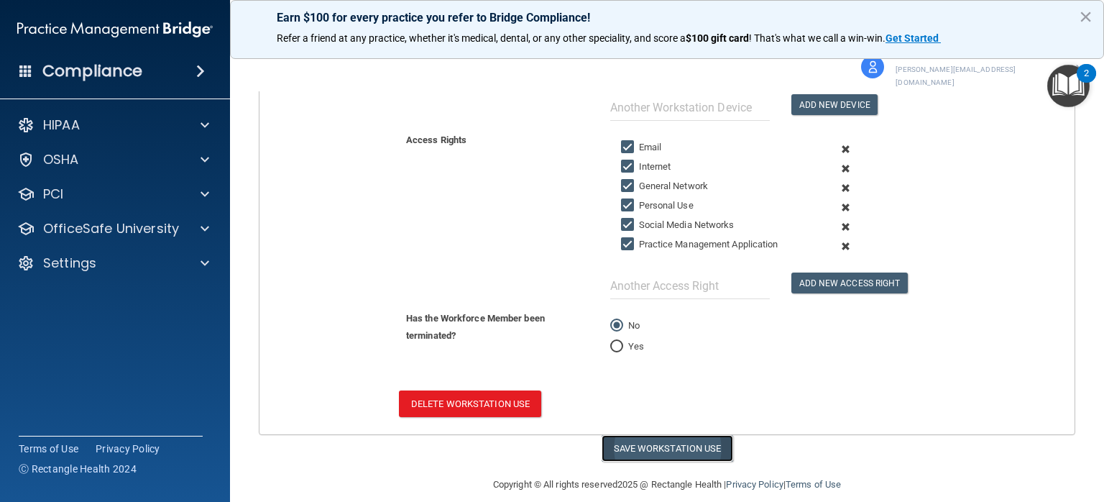
click at [650, 435] on button "Save Workstation Use" at bounding box center [668, 448] width 132 height 27
select select "? string:Full ?"
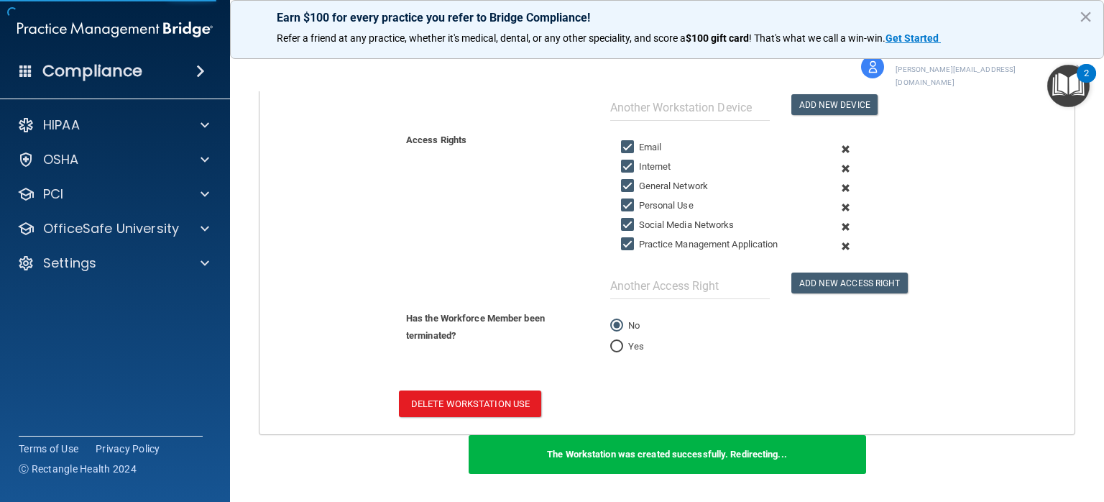
scroll to position [611, 0]
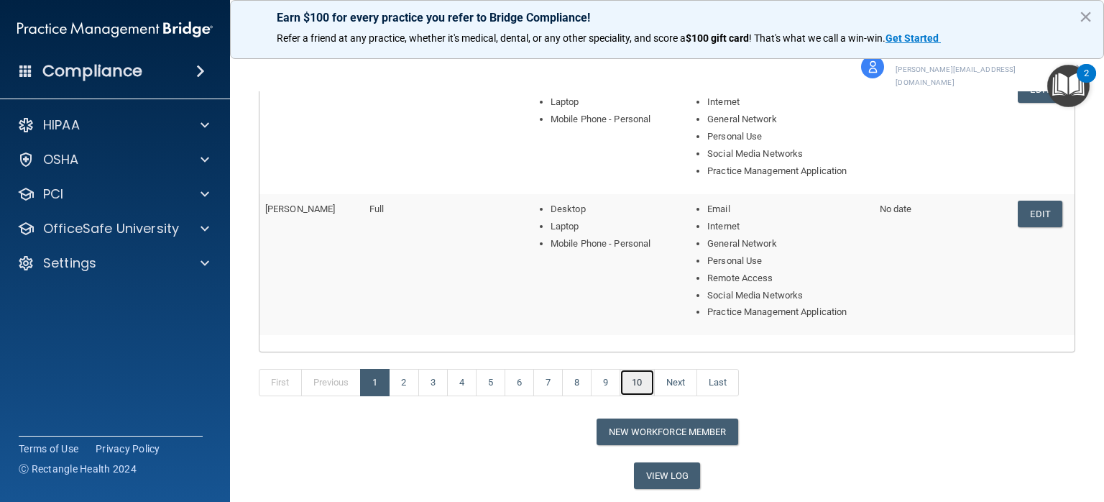
click at [642, 369] on link "10" at bounding box center [636, 382] width 34 height 27
click at [656, 369] on link "14" at bounding box center [657, 382] width 34 height 27
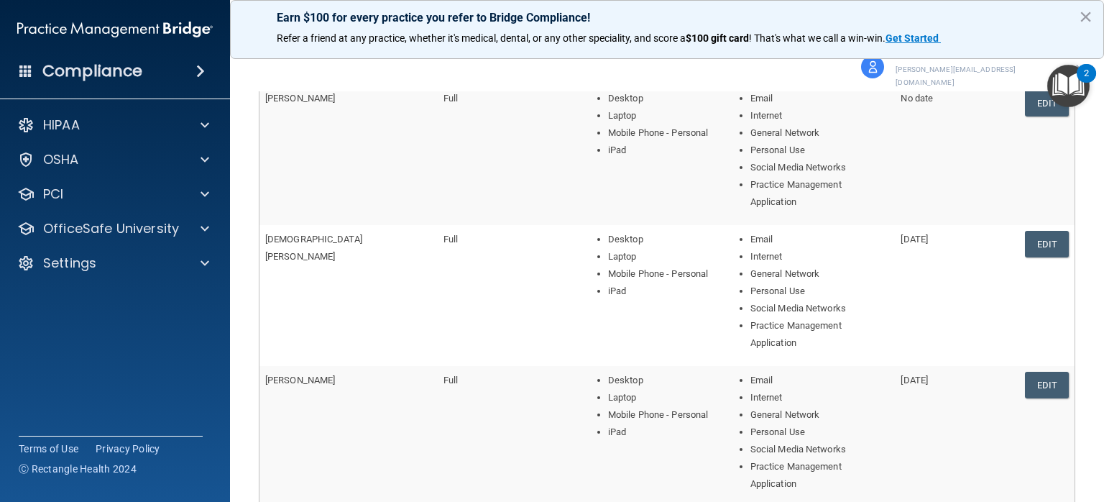
scroll to position [564, 0]
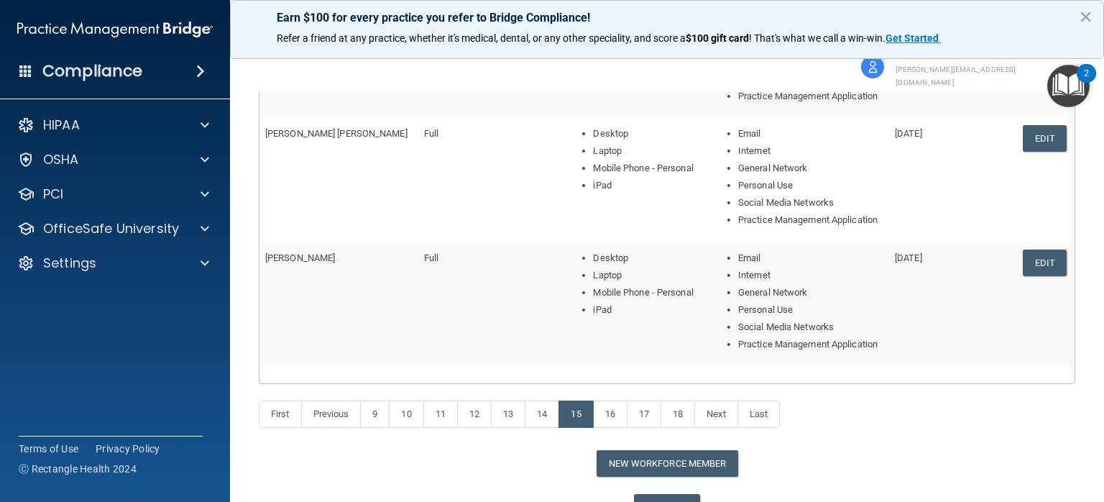
scroll to position [622, 0]
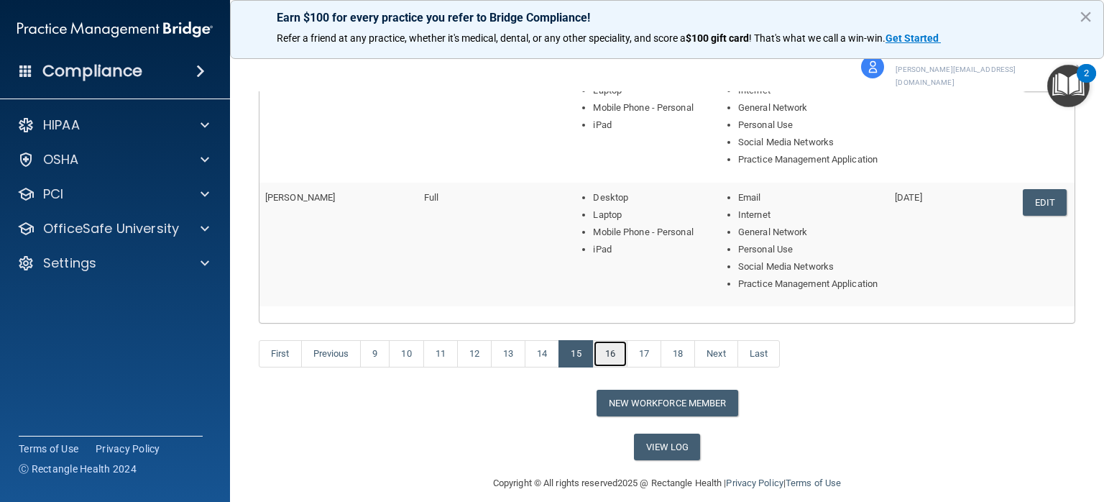
click at [614, 340] on link "16" at bounding box center [610, 353] width 34 height 27
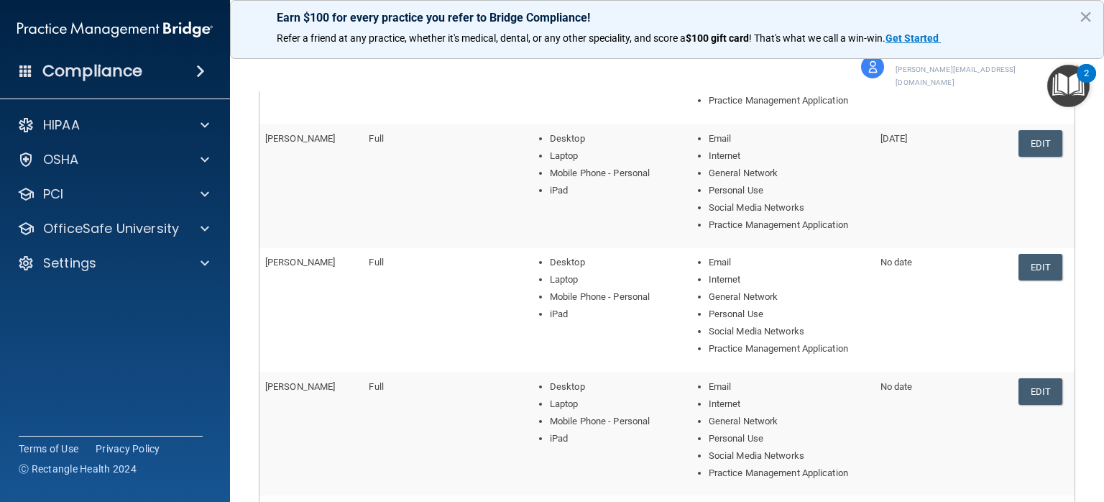
scroll to position [462, 0]
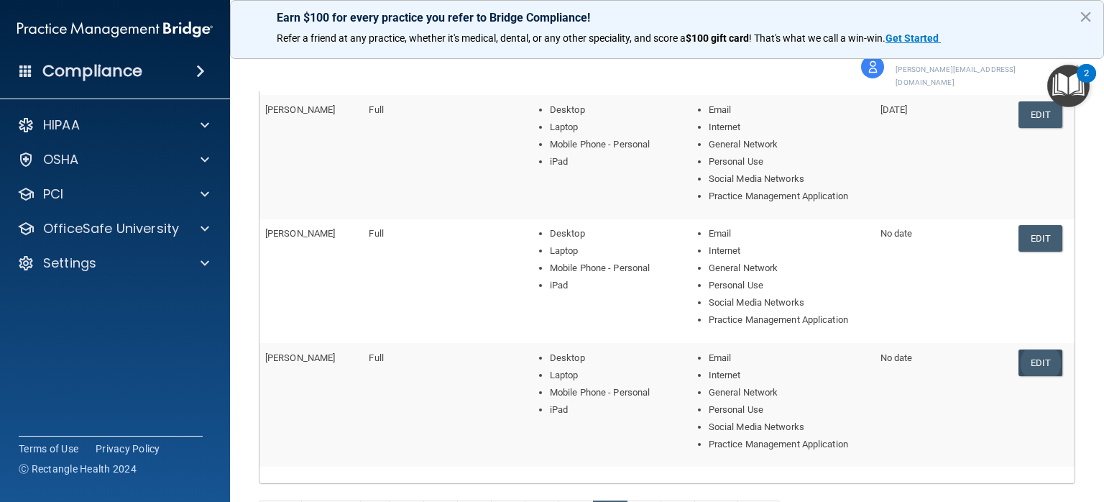
click at [1036, 351] on link "Edit" at bounding box center [1040, 362] width 44 height 27
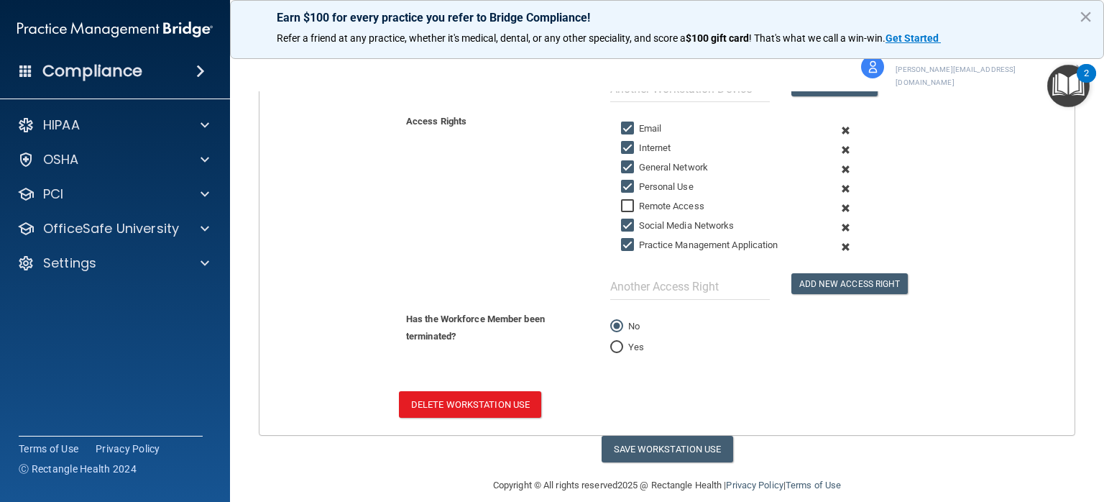
click at [610, 342] on input "Yes" at bounding box center [616, 347] width 13 height 11
radio input "true"
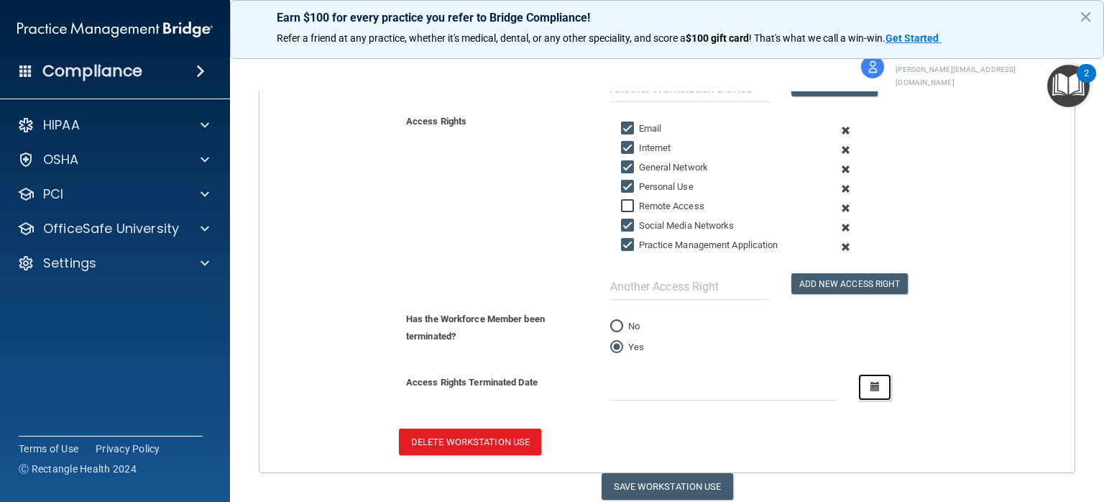
click at [873, 374] on button "button" at bounding box center [874, 387] width 33 height 27
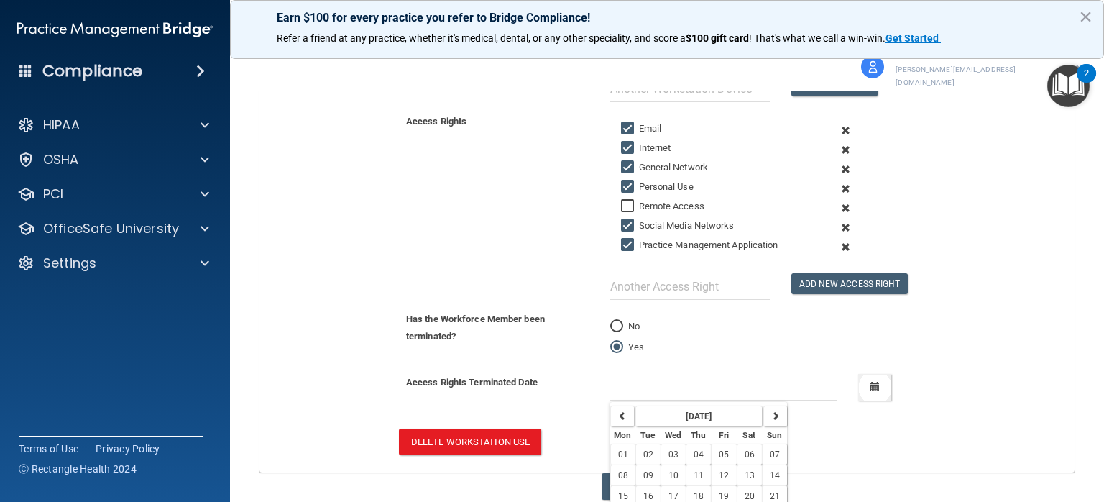
scroll to position [505, 0]
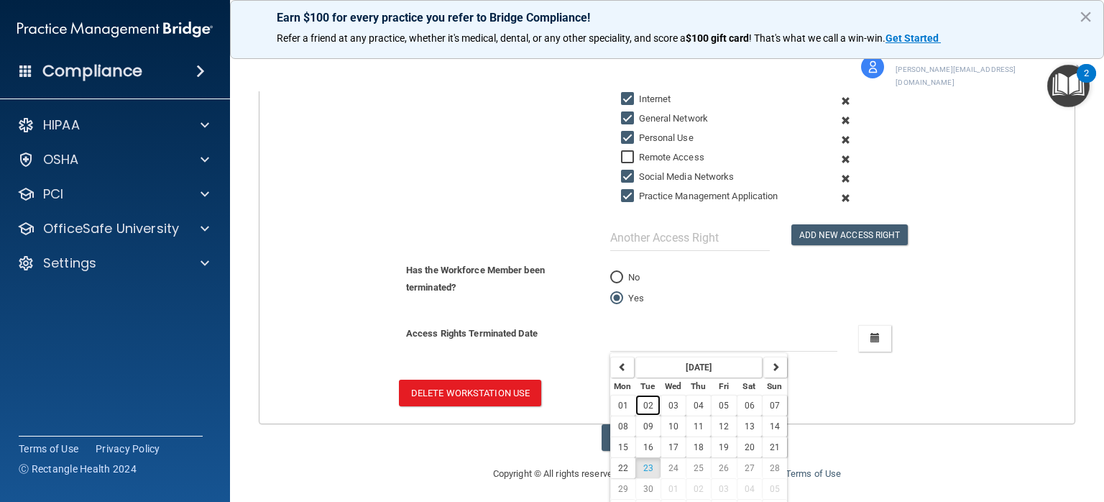
click at [643, 400] on span "02" at bounding box center [648, 405] width 10 height 10
type input "[DATE]"
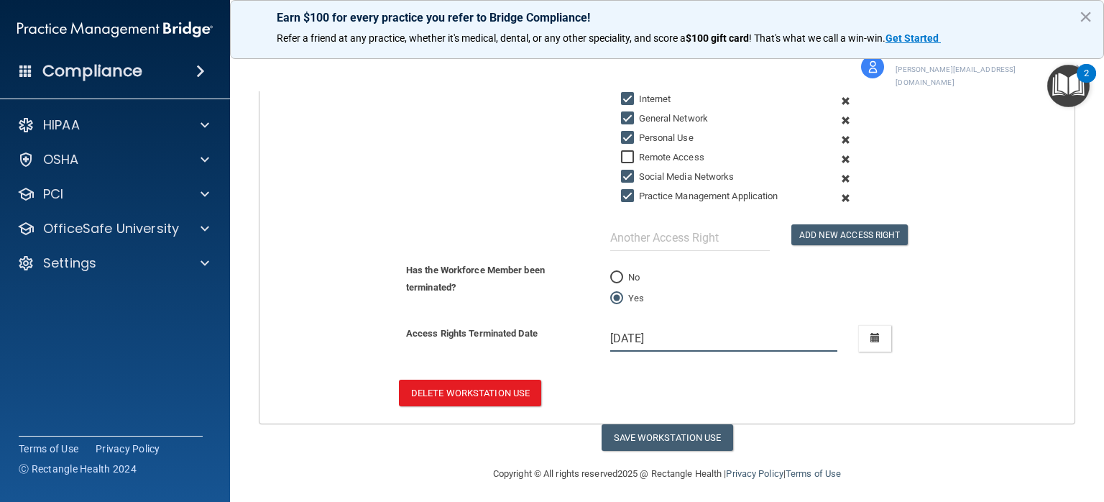
scroll to position [494, 0]
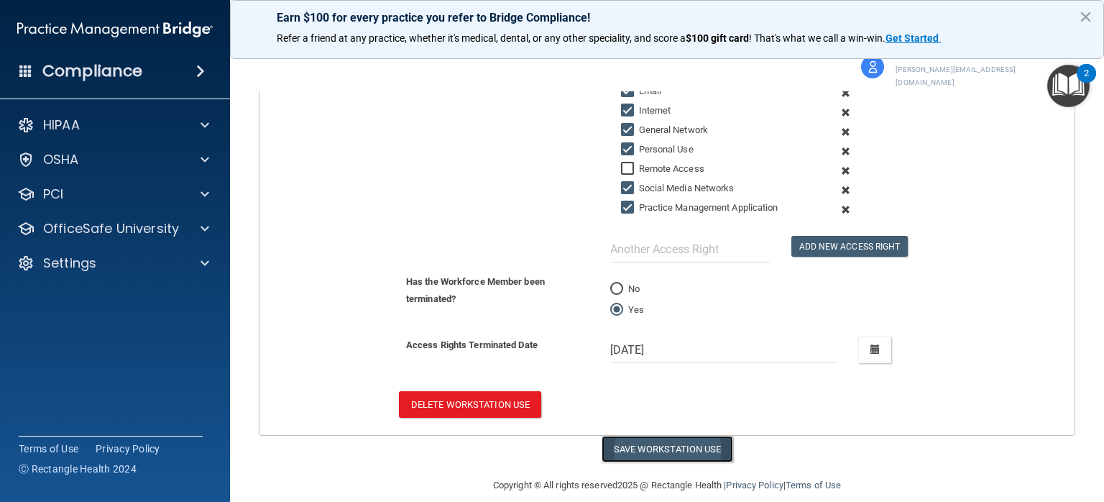
click at [627, 436] on button "Save Workstation Use" at bounding box center [668, 449] width 132 height 27
select select "? string:Full ?"
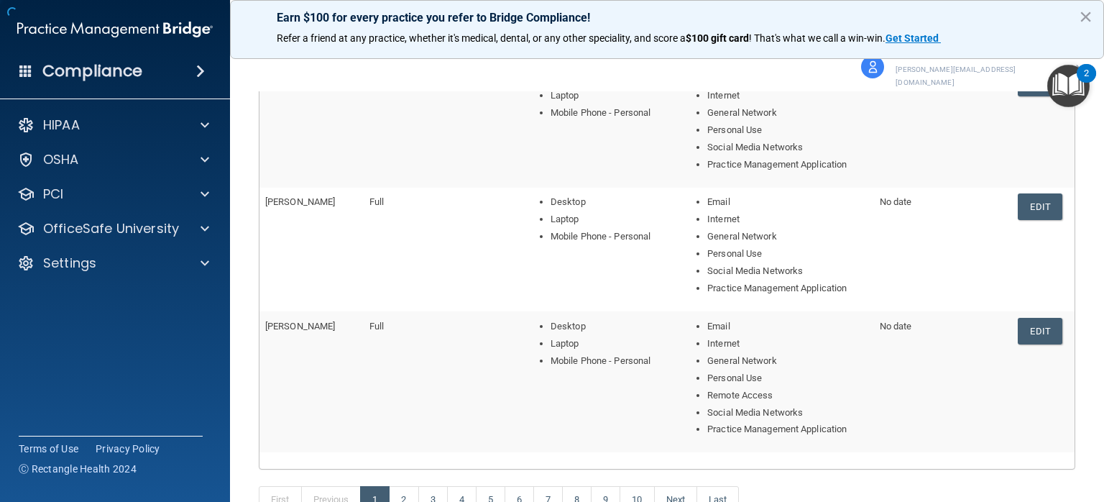
scroll to position [610, 0]
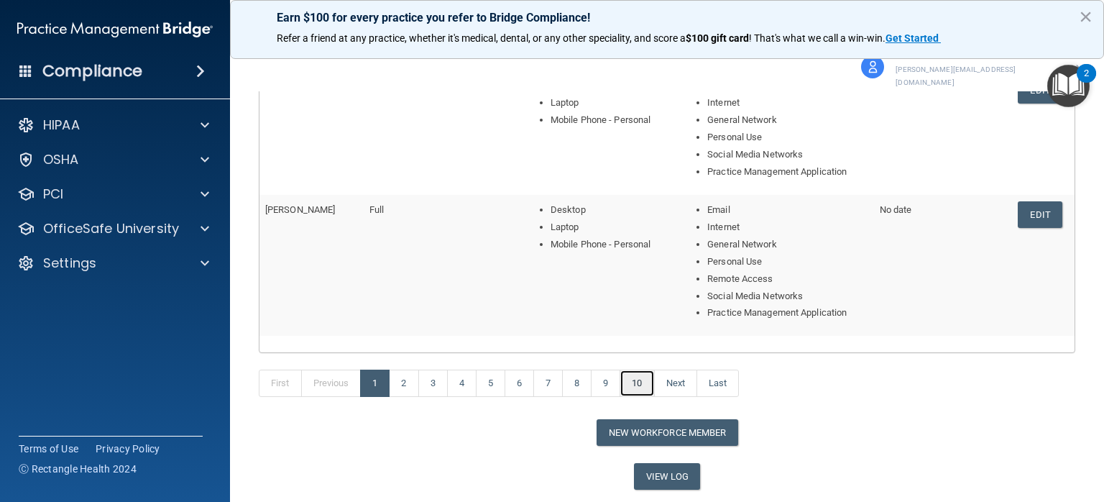
click at [640, 369] on link "10" at bounding box center [636, 382] width 34 height 27
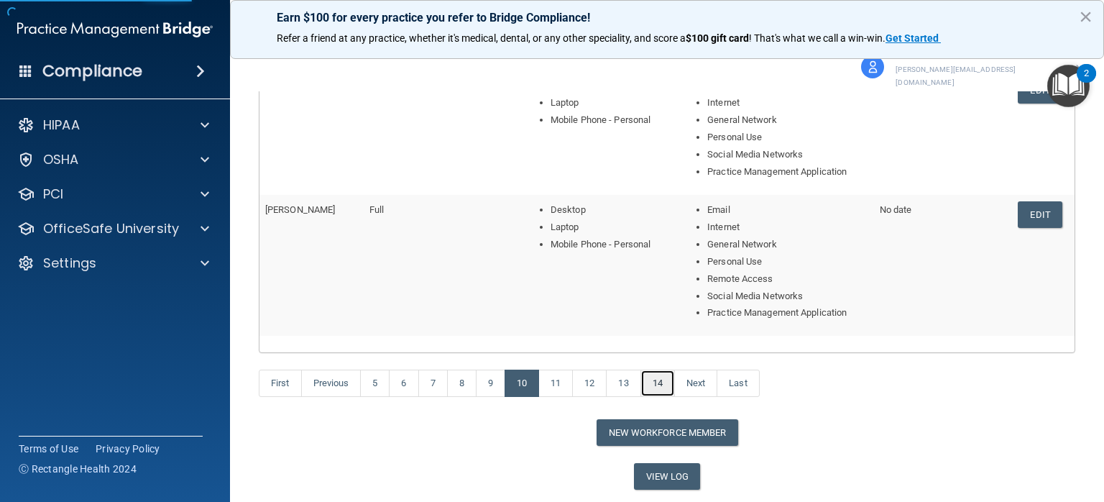
click at [656, 369] on link "14" at bounding box center [657, 382] width 34 height 27
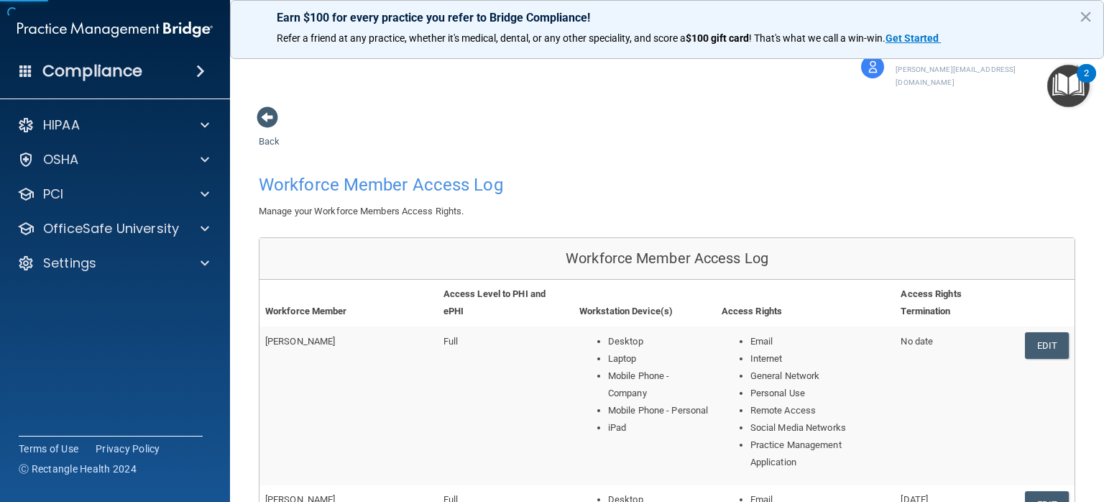
click at [650, 402] on li "Mobile Phone - Personal" at bounding box center [659, 410] width 102 height 17
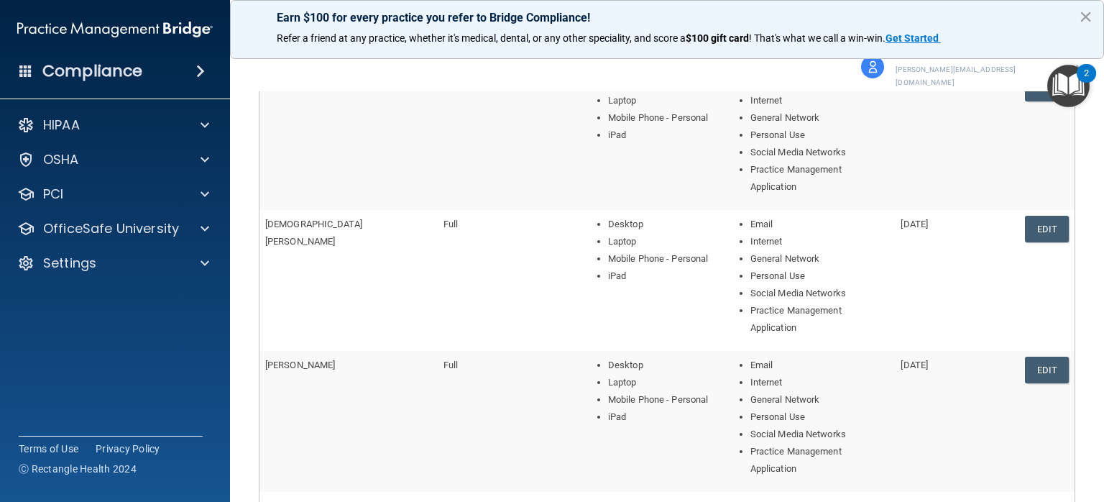
scroll to position [563, 0]
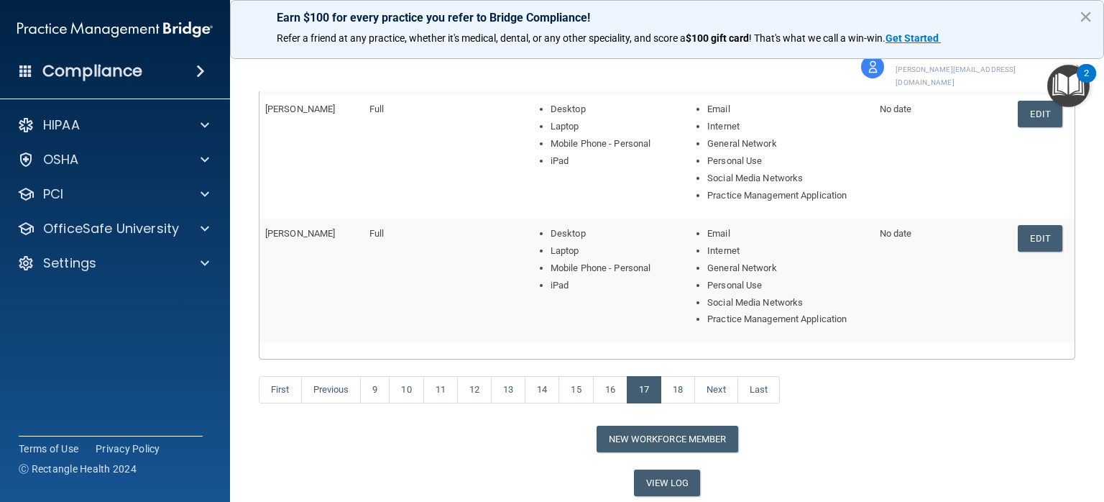
scroll to position [604, 0]
click at [615, 376] on link "16" at bounding box center [610, 388] width 34 height 27
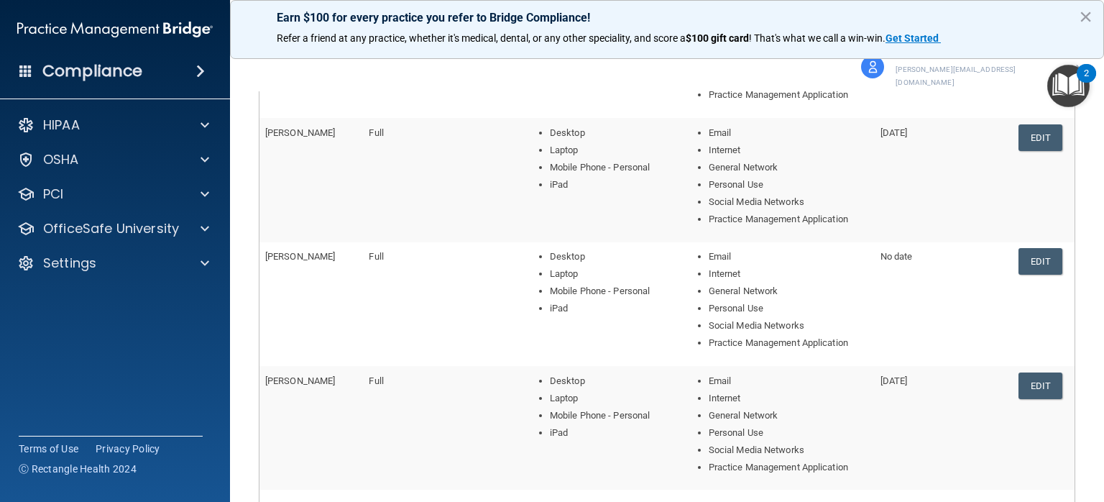
scroll to position [622, 0]
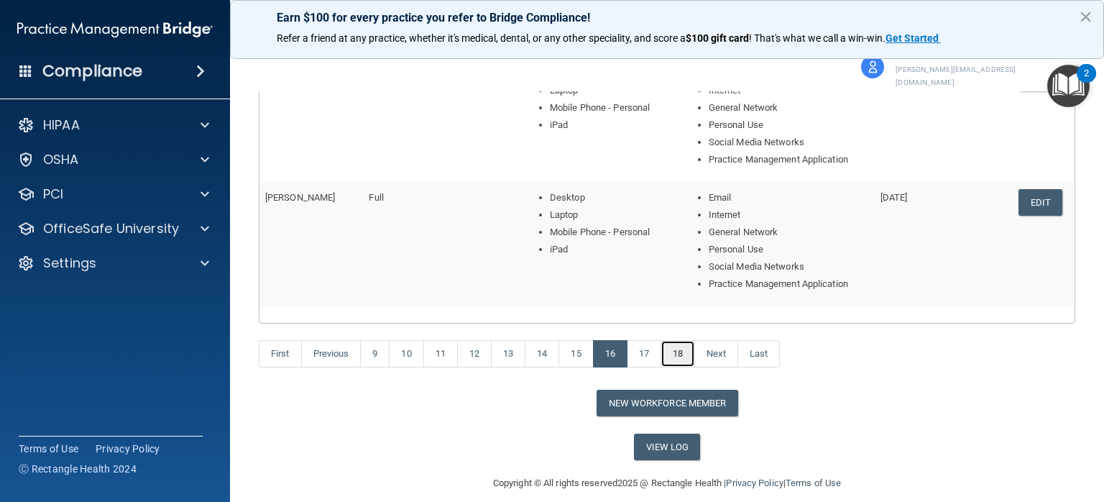
click at [672, 344] on link "18" at bounding box center [677, 353] width 34 height 27
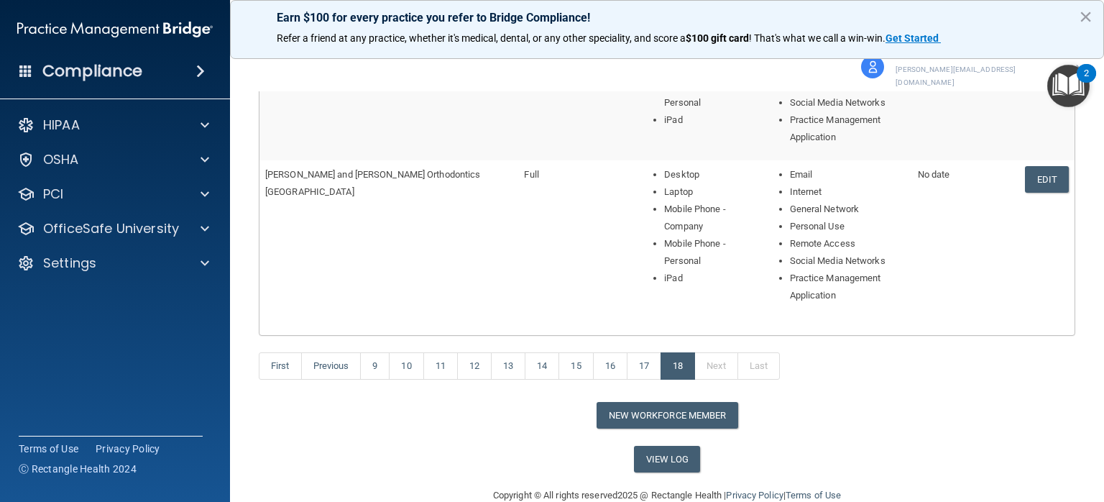
scroll to position [326, 0]
click at [696, 402] on button "New Workforce Member" at bounding box center [667, 413] width 142 height 27
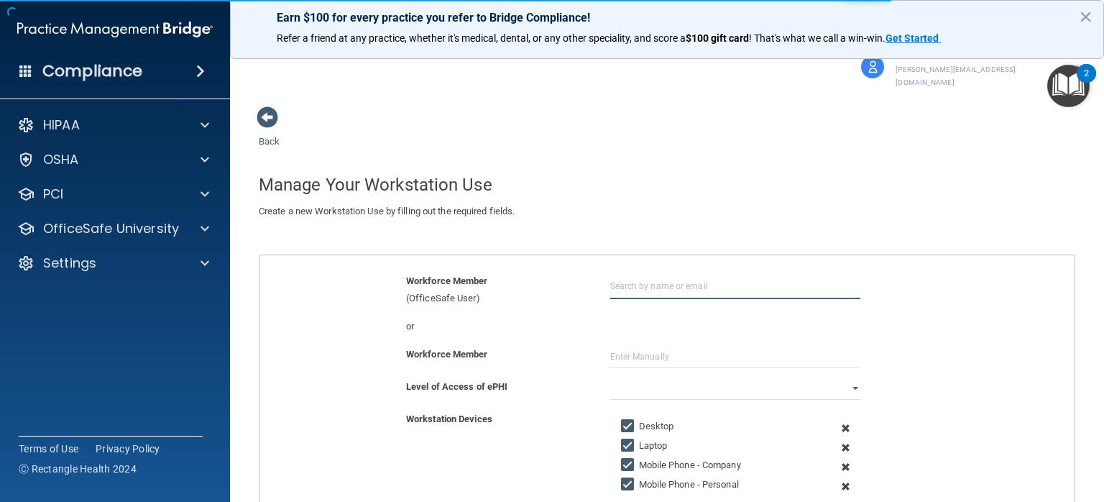
click at [627, 272] on input "text" at bounding box center [735, 285] width 250 height 27
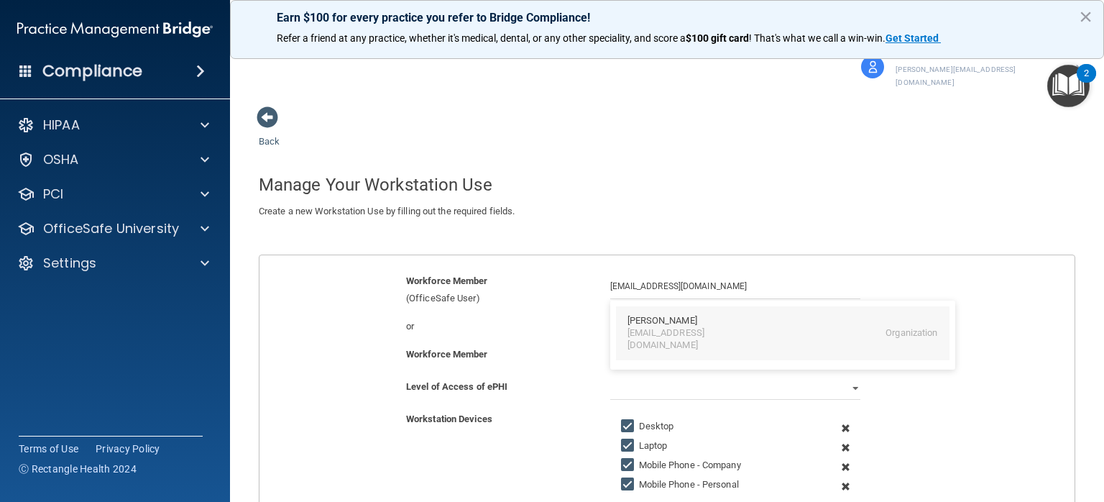
click at [687, 315] on div "[PERSON_NAME]" at bounding box center [782, 321] width 310 height 12
type input "[PERSON_NAME]"
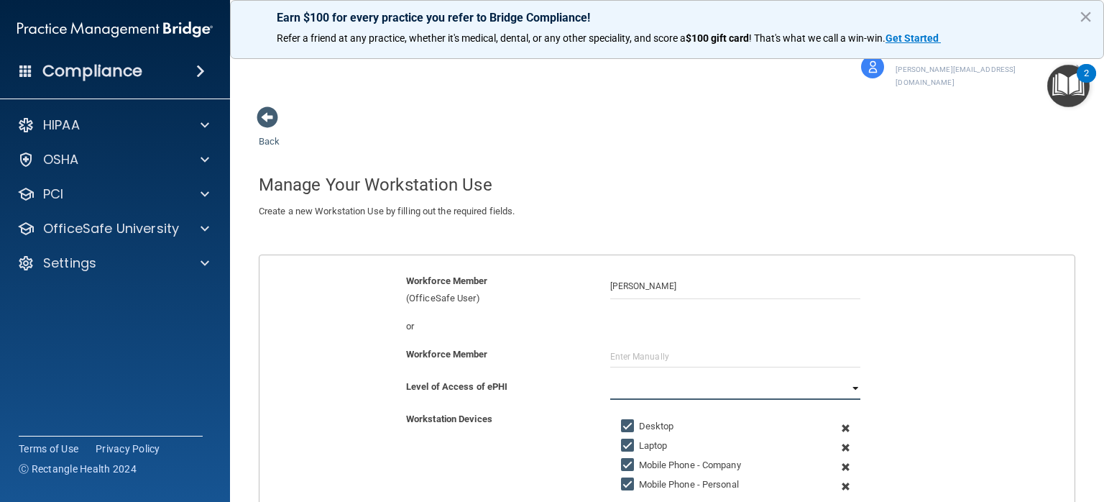
click at [656, 378] on select "Full Limited None" at bounding box center [735, 389] width 250 height 22
select select "0"
click at [610, 378] on select "Full Limited None" at bounding box center [735, 389] width 250 height 22
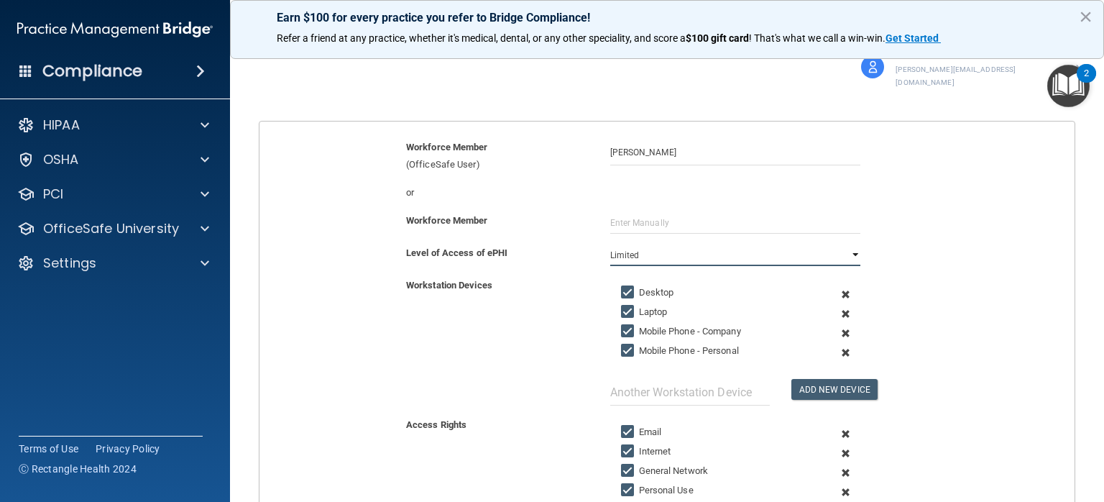
scroll to position [141, 0]
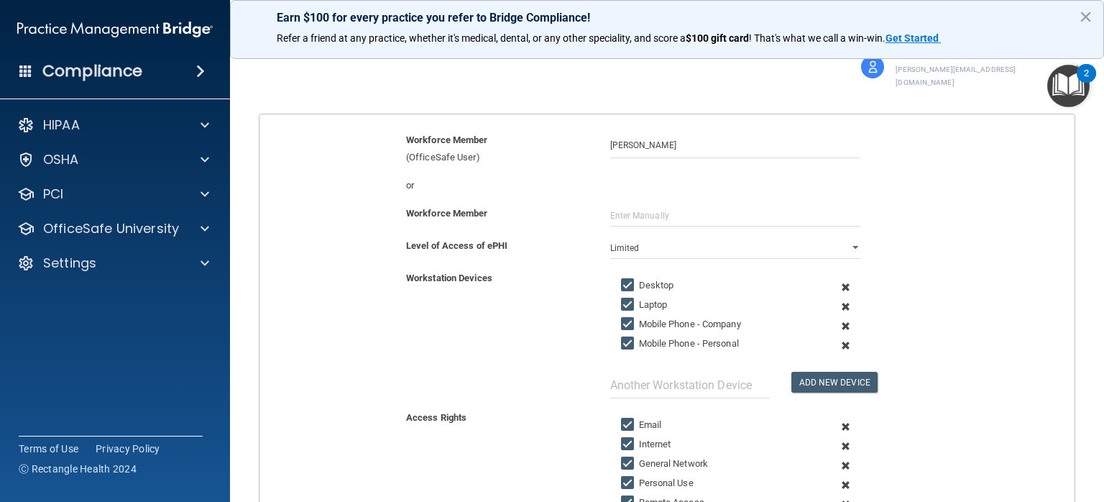
click at [621, 318] on input "Mobile Phone - Company" at bounding box center [629, 323] width 17 height 11
checkbox input "false"
click at [624, 497] on input "Remote Access" at bounding box center [629, 502] width 17 height 11
checkbox input "false"
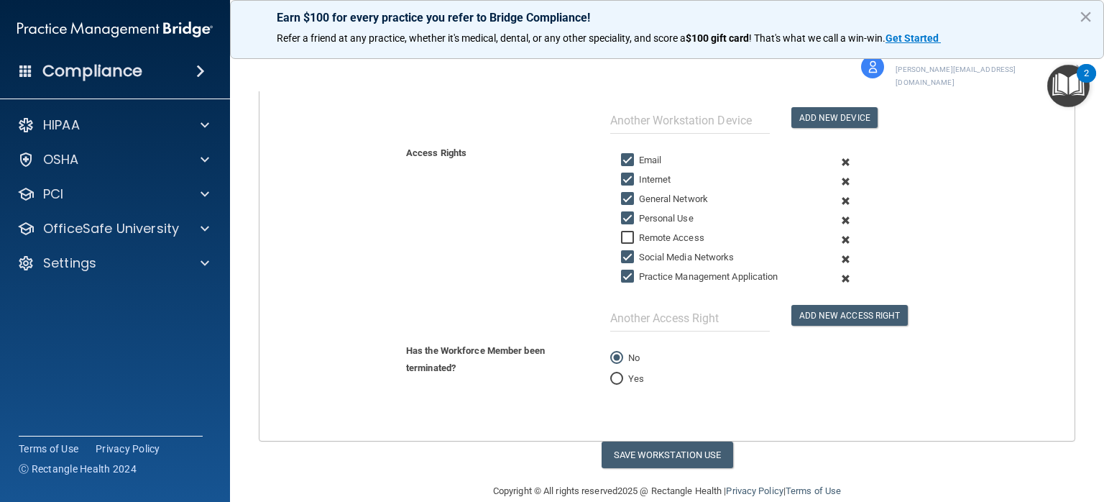
scroll to position [408, 0]
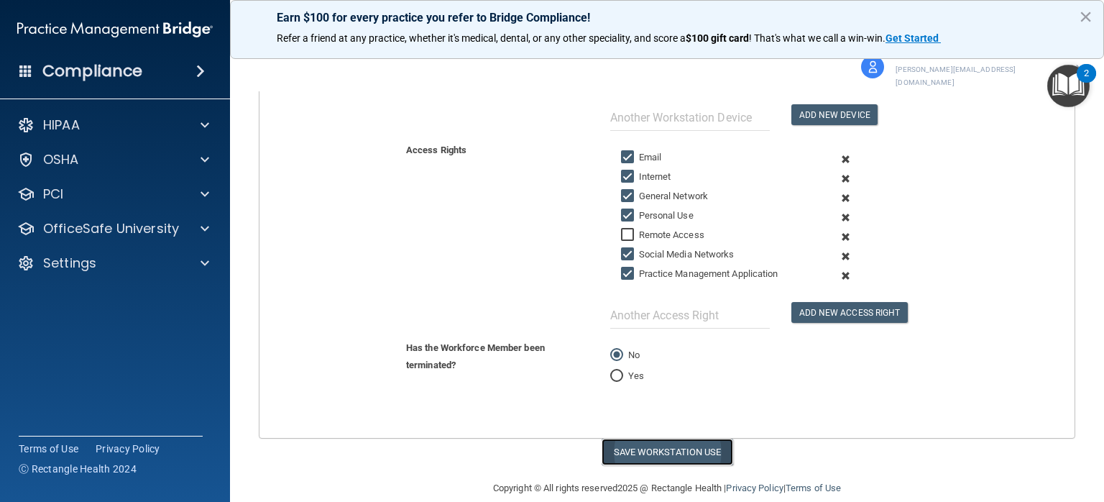
click at [665, 438] on button "Save Workstation Use" at bounding box center [668, 451] width 132 height 27
select select "? string:Full ?"
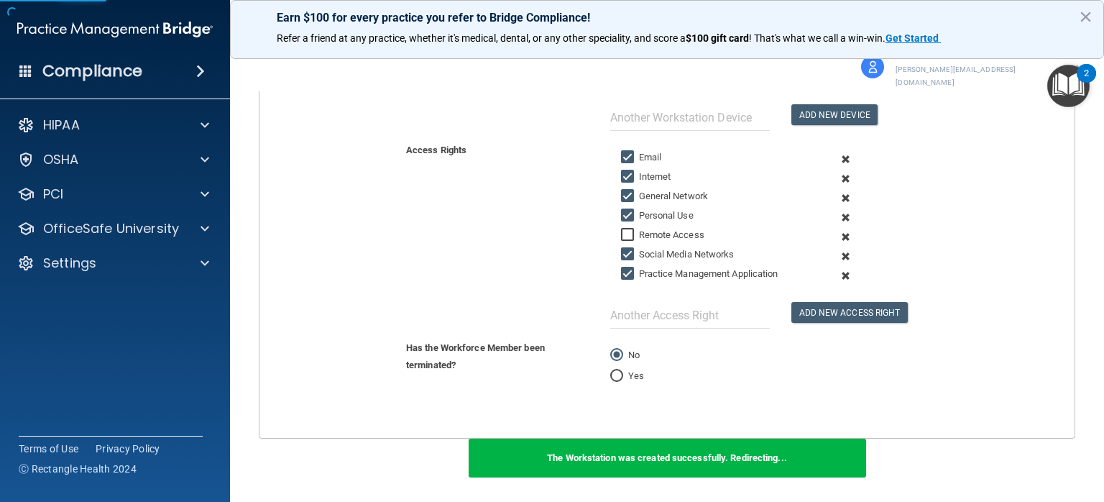
scroll to position [589, 0]
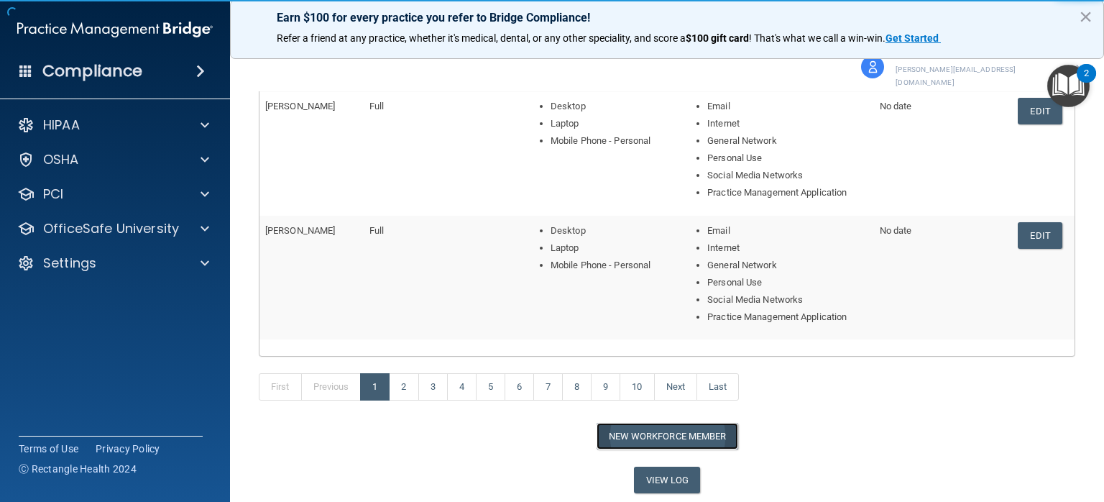
click at [658, 423] on button "New Workforce Member" at bounding box center [667, 436] width 142 height 27
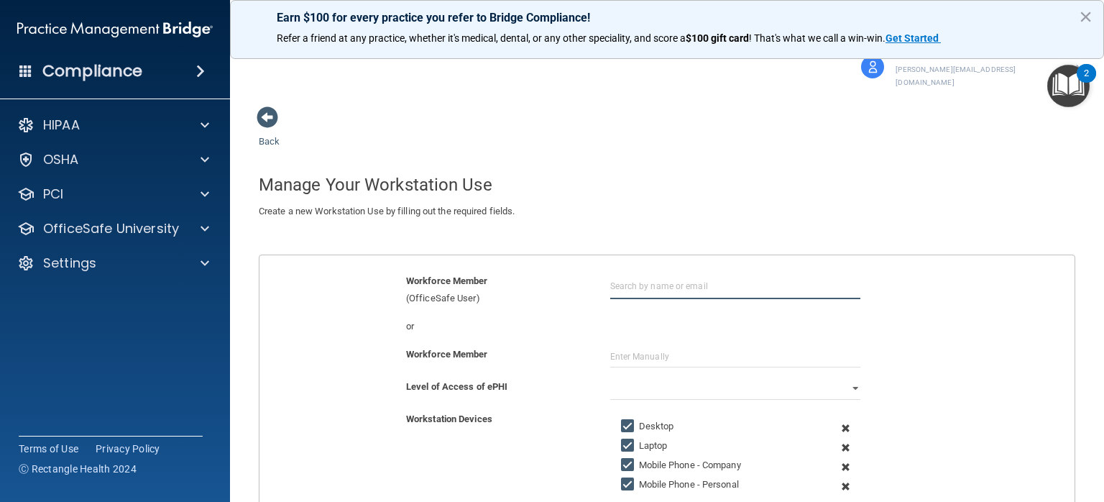
click at [651, 277] on input "text" at bounding box center [735, 285] width 250 height 27
type input "M"
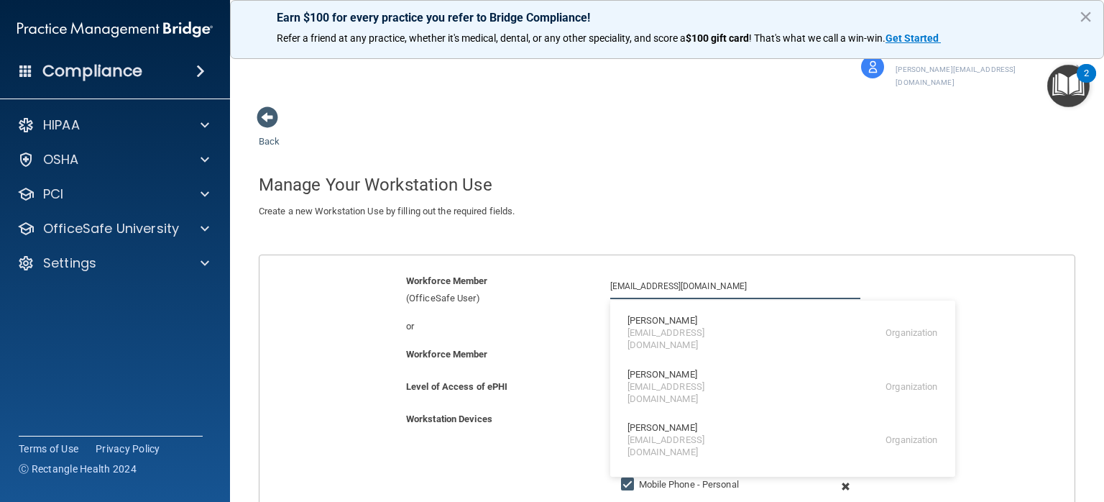
type input "[EMAIL_ADDRESS][DOMAIN_NAME]"
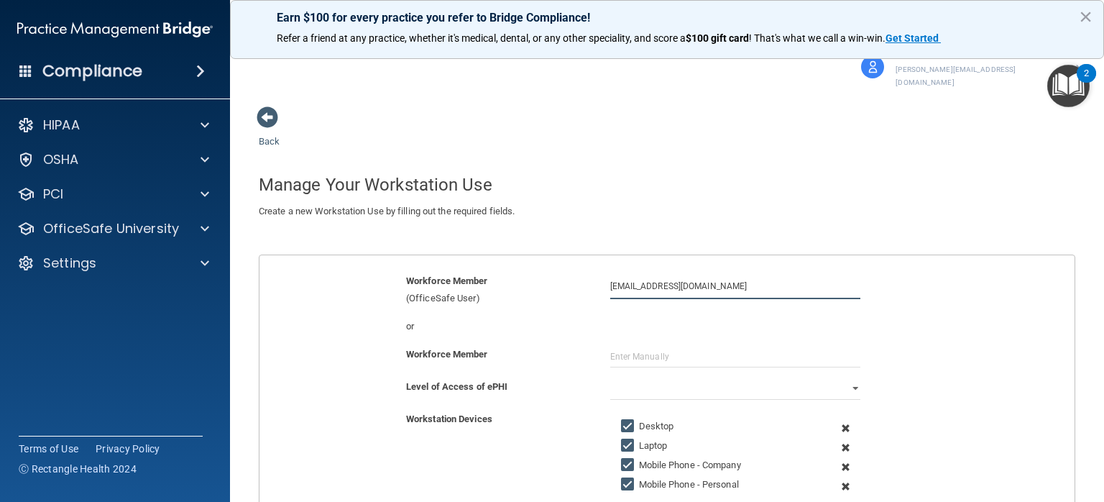
click at [750, 272] on input "[EMAIL_ADDRESS][DOMAIN_NAME]" at bounding box center [735, 285] width 250 height 27
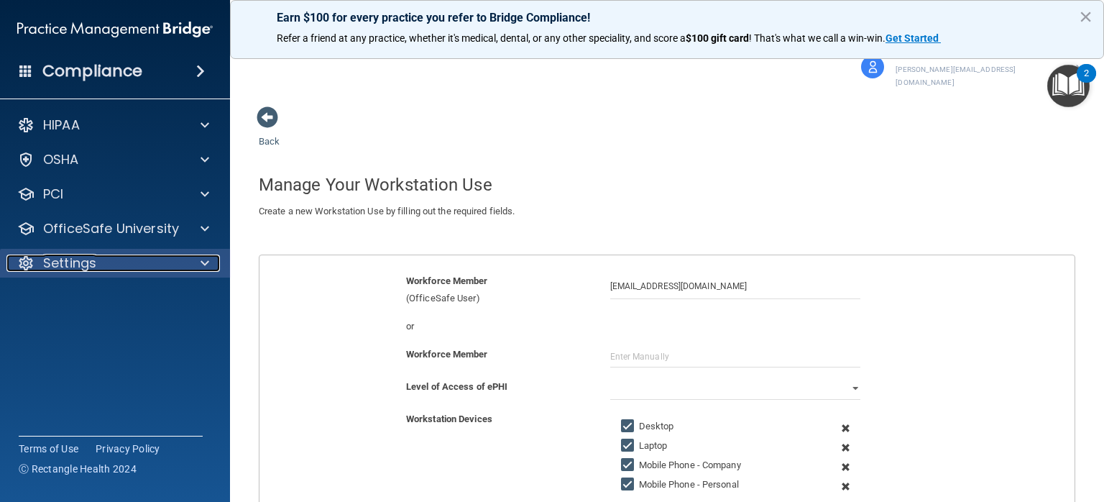
click at [190, 264] on div at bounding box center [203, 262] width 36 height 17
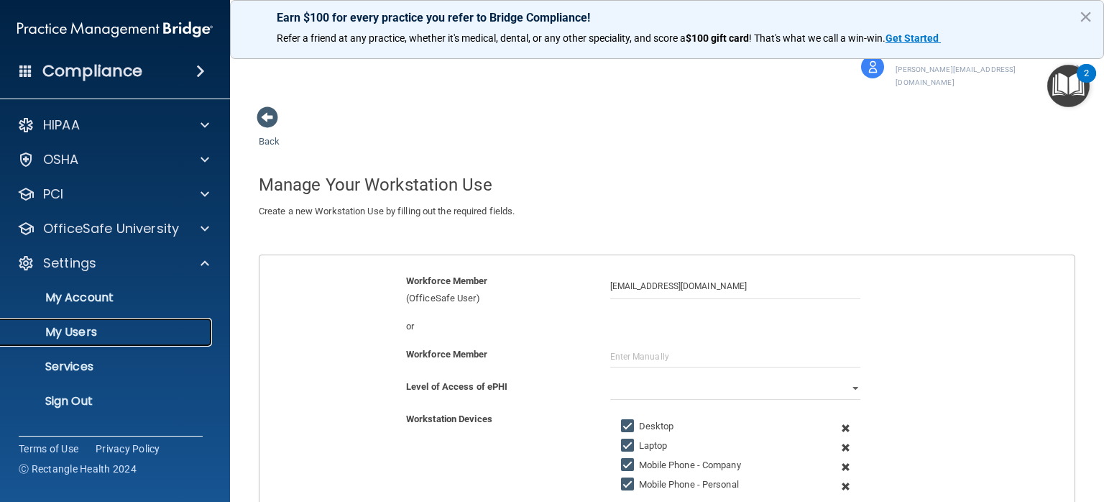
click at [83, 329] on p "My Users" at bounding box center [107, 332] width 196 height 14
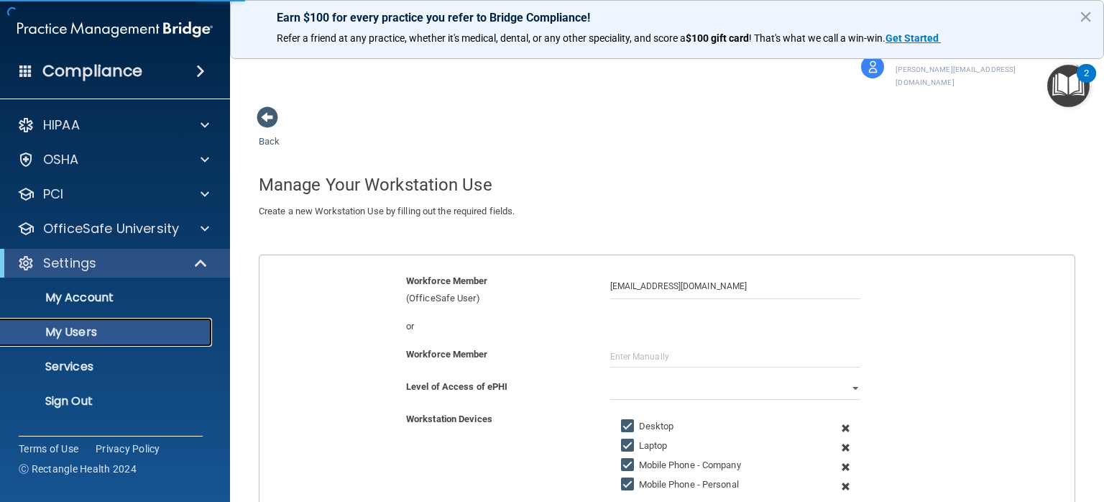
select select "20"
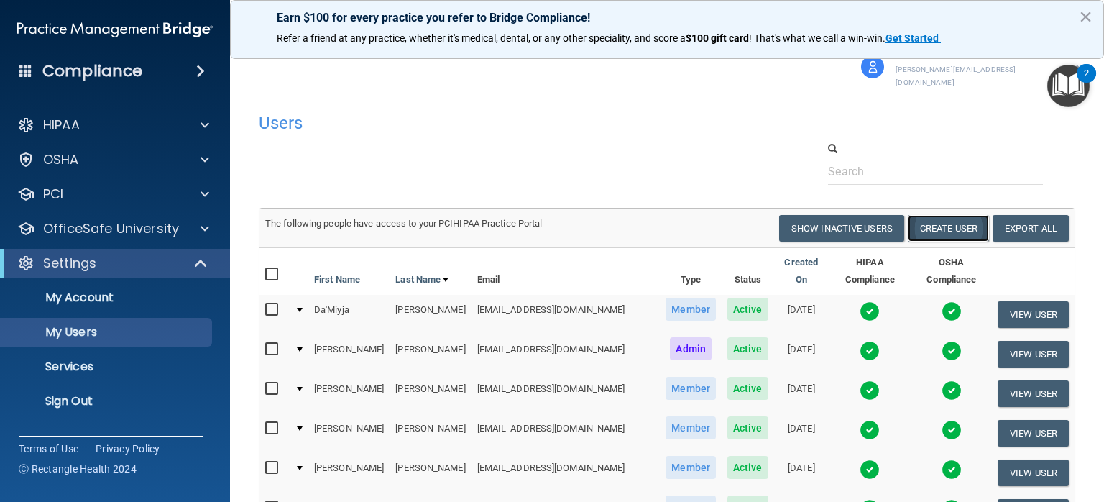
click at [955, 215] on button "Create User" at bounding box center [948, 228] width 81 height 27
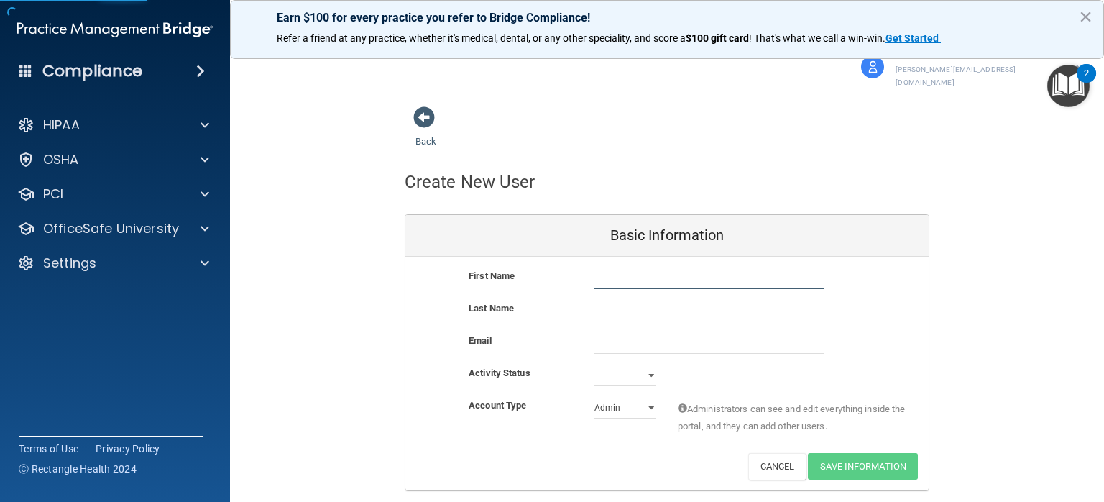
click at [694, 267] on input "text" at bounding box center [708, 278] width 229 height 22
type input "Macayley"
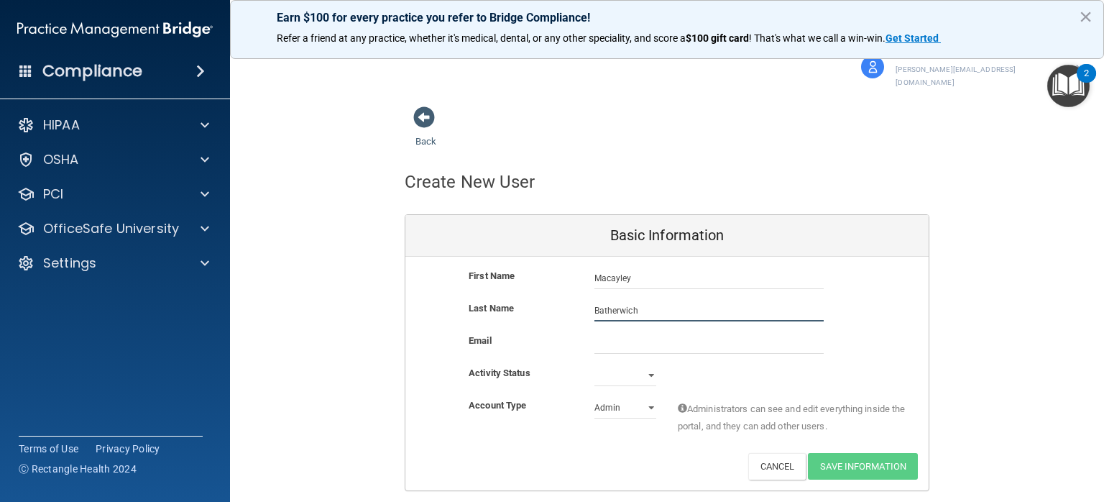
type input "Batherwich"
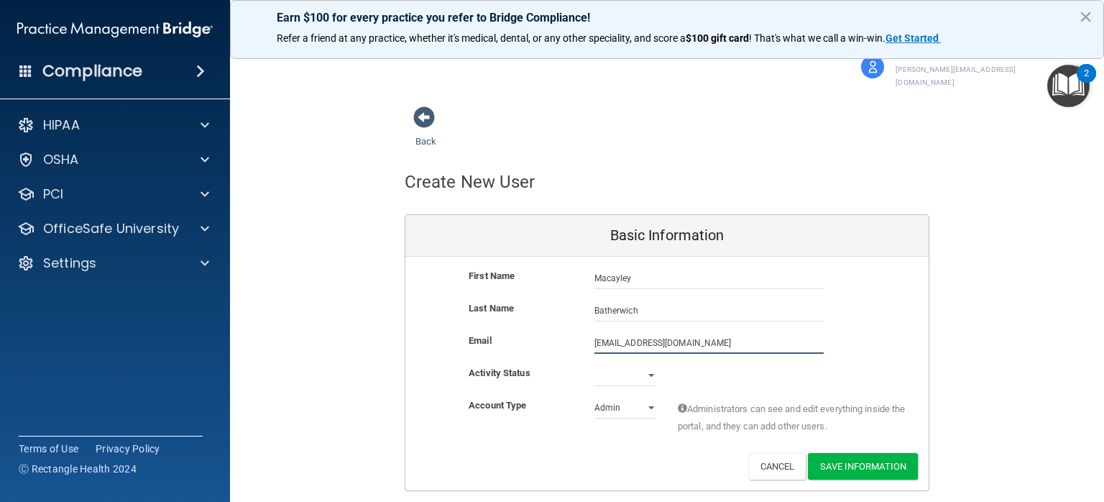
type input "[EMAIL_ADDRESS][DOMAIN_NAME]"
click at [594, 364] on select "Active Inactive" at bounding box center [625, 375] width 62 height 22
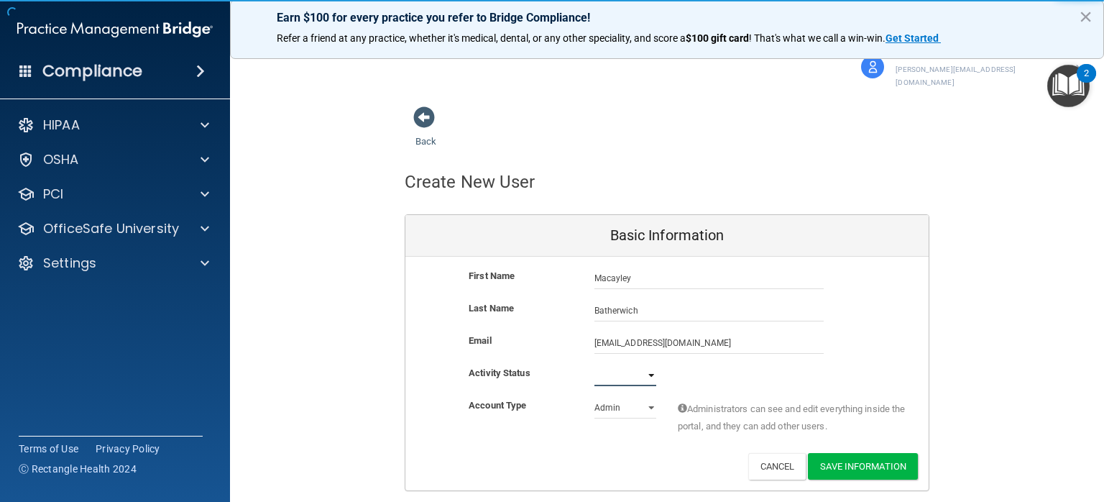
select select "active"
click at [594, 364] on select "Active Inactive" at bounding box center [625, 375] width 62 height 22
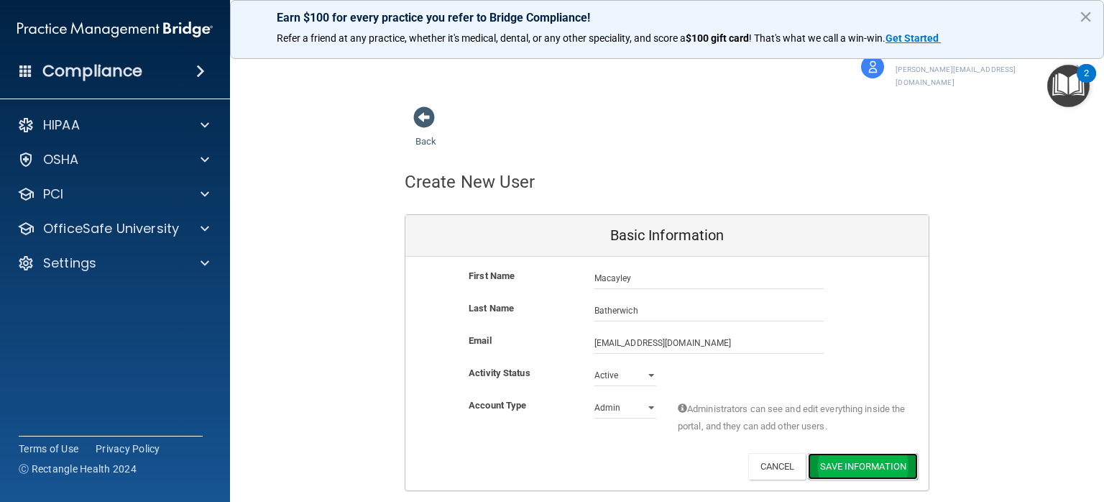
click at [818, 453] on button "Save Information" at bounding box center [863, 466] width 110 height 27
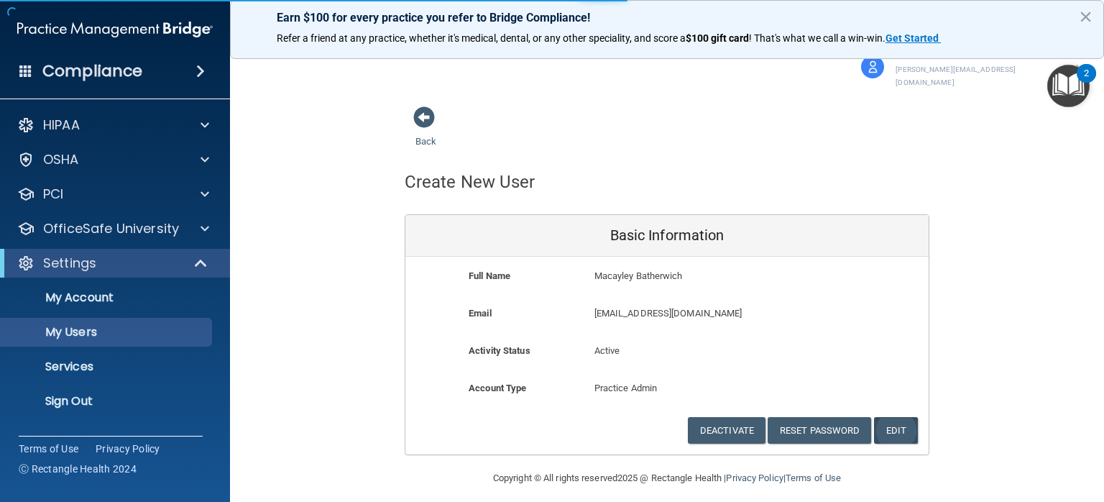
select select "20"
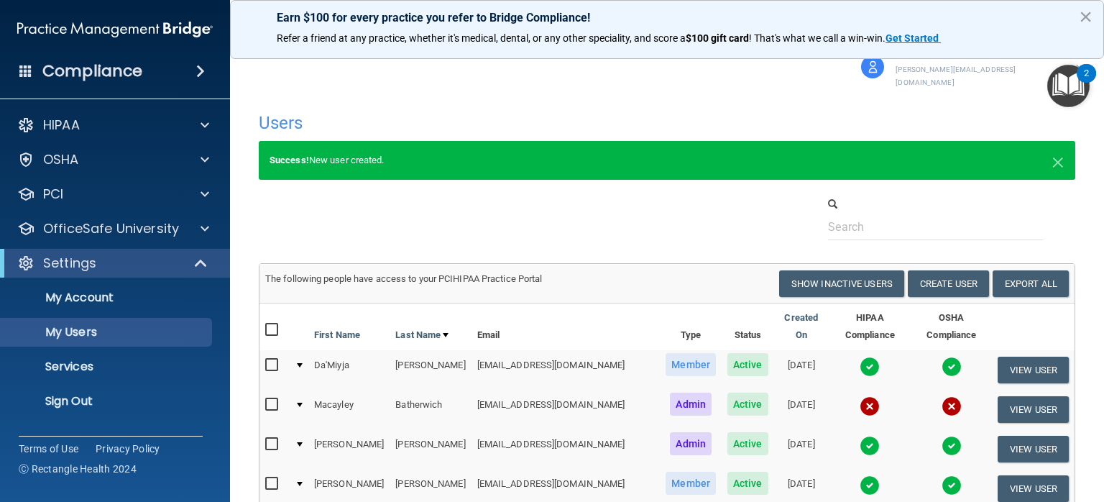
click at [300, 390] on td at bounding box center [298, 410] width 19 height 40
click at [1009, 396] on button "View User" at bounding box center [1032, 409] width 71 height 27
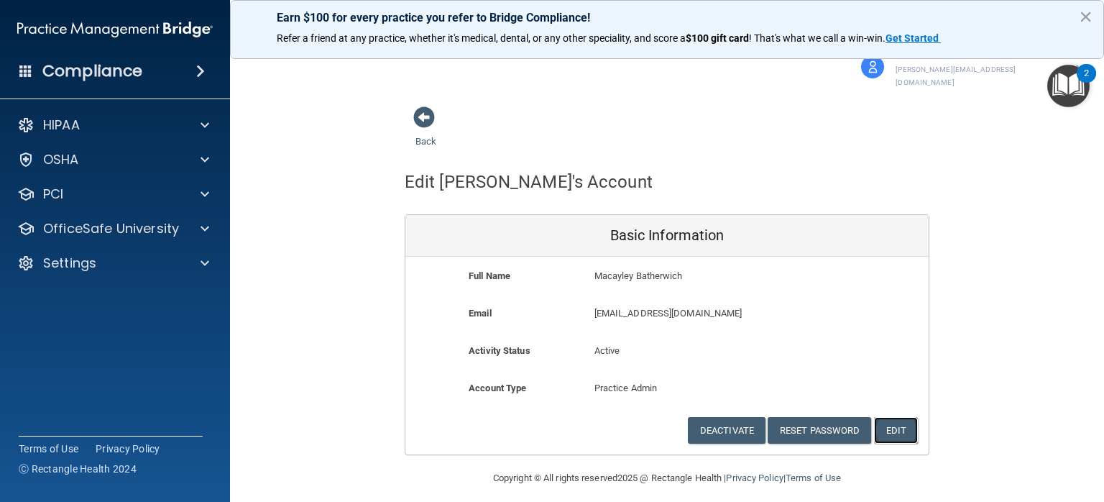
click at [891, 417] on button "Edit" at bounding box center [896, 430] width 44 height 27
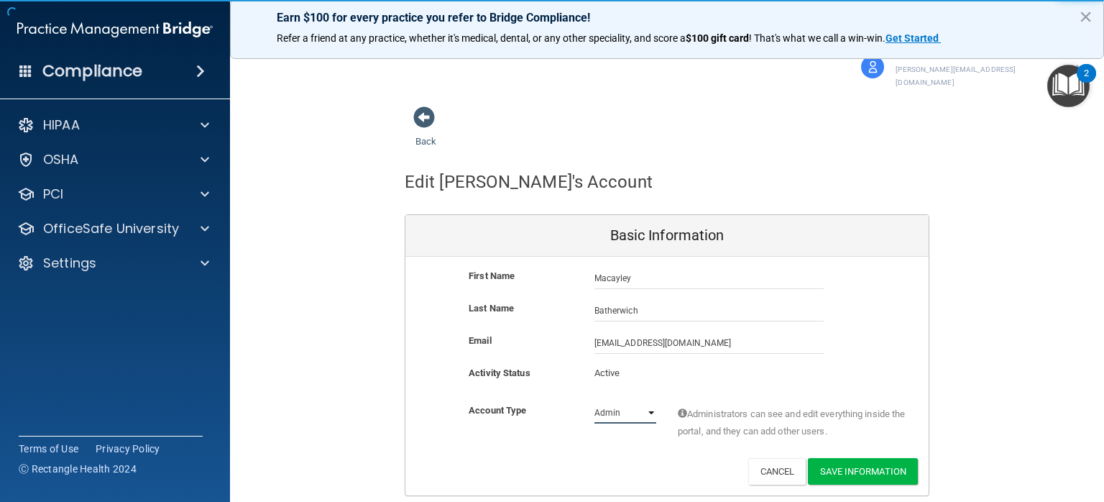
click at [632, 402] on select "Admin Member" at bounding box center [625, 413] width 62 height 22
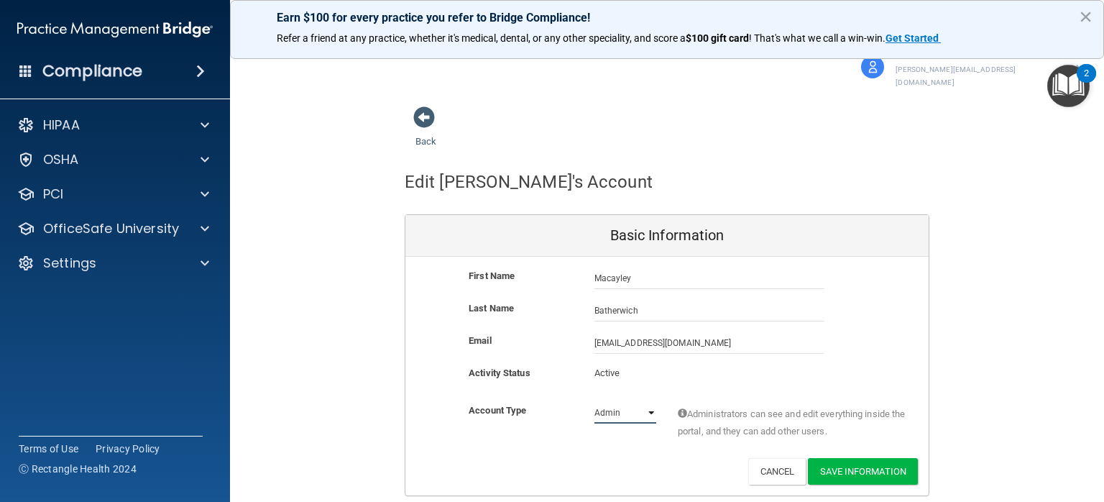
select select "practice_member"
click at [594, 402] on select "Admin Member" at bounding box center [625, 413] width 62 height 22
click at [844, 459] on button "Save Information" at bounding box center [863, 471] width 110 height 27
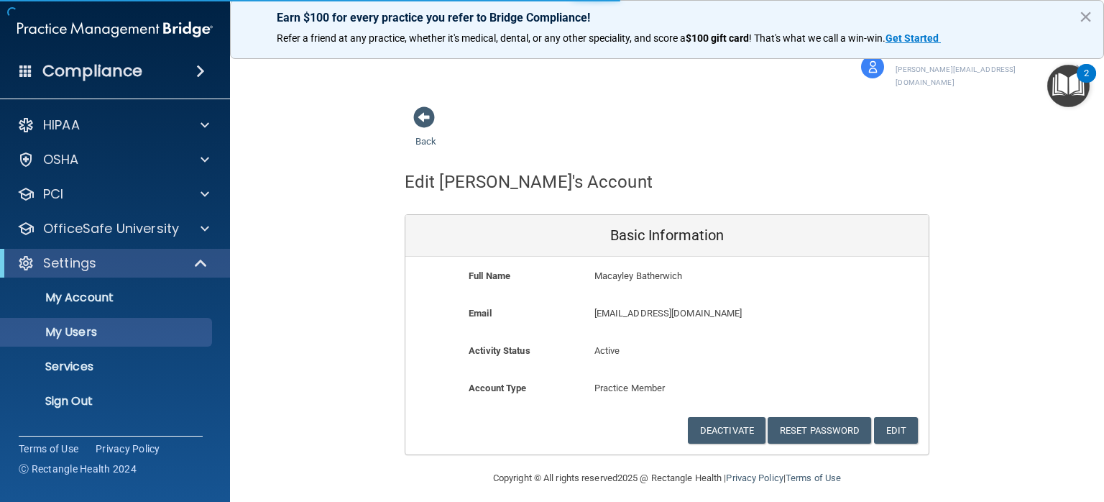
select select "20"
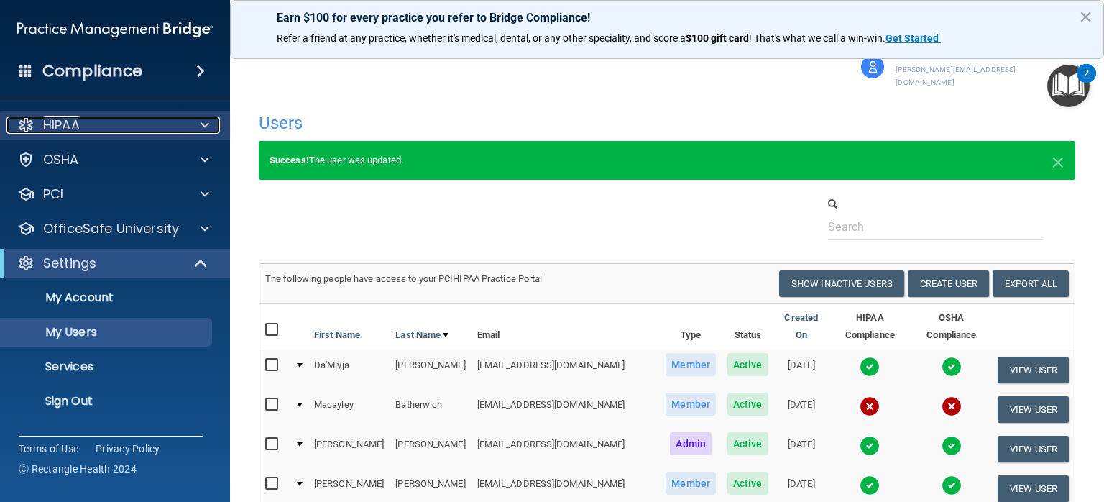
click at [117, 132] on div "HIPAA" at bounding box center [95, 124] width 178 height 17
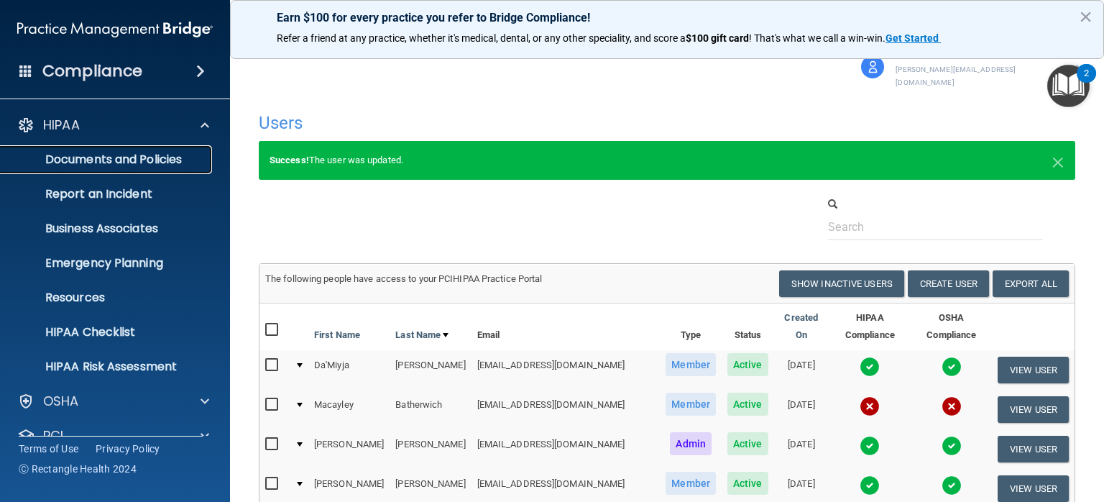
click at [152, 162] on p "Documents and Policies" at bounding box center [107, 159] width 196 height 14
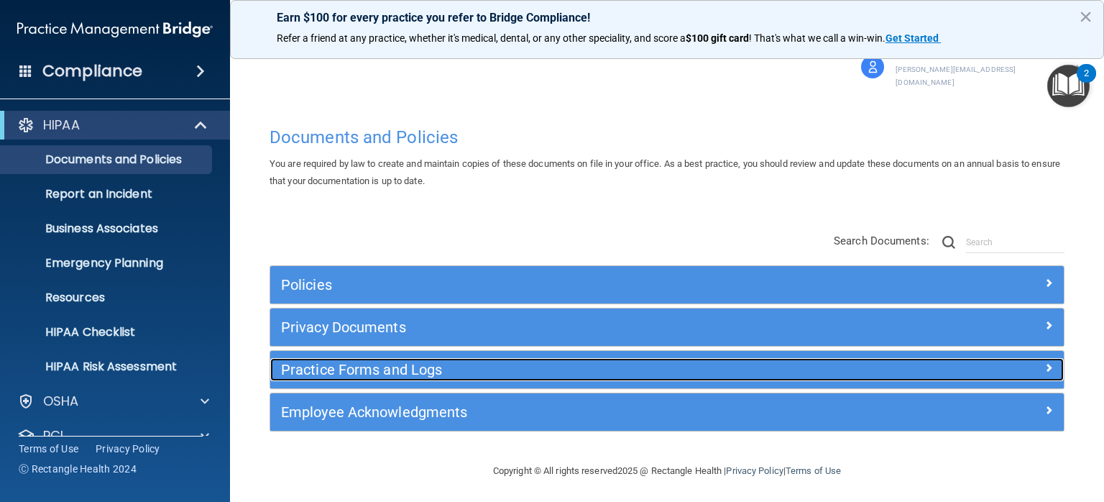
click at [912, 358] on div at bounding box center [964, 366] width 198 height 17
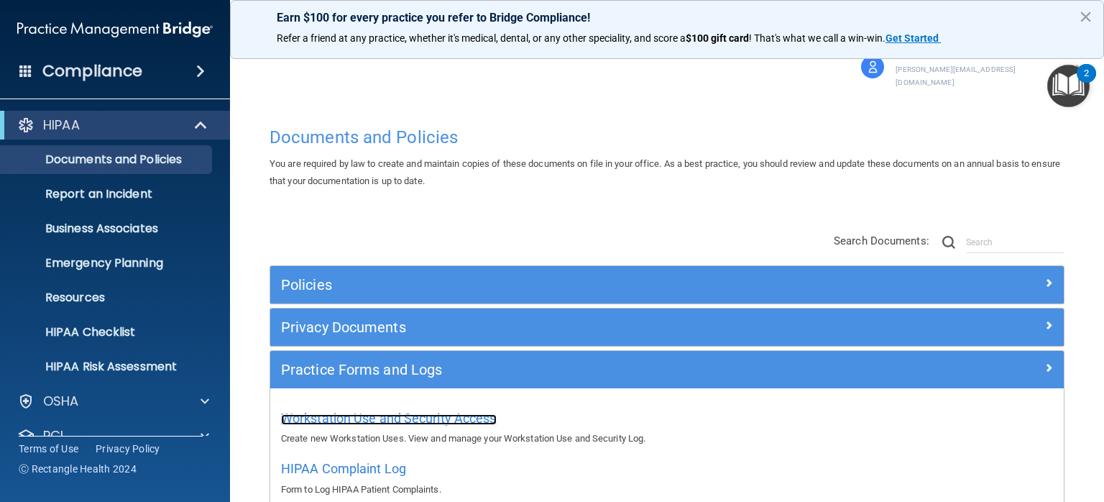
click at [458, 410] on span "Workstation Use and Security Access" at bounding box center [389, 417] width 216 height 15
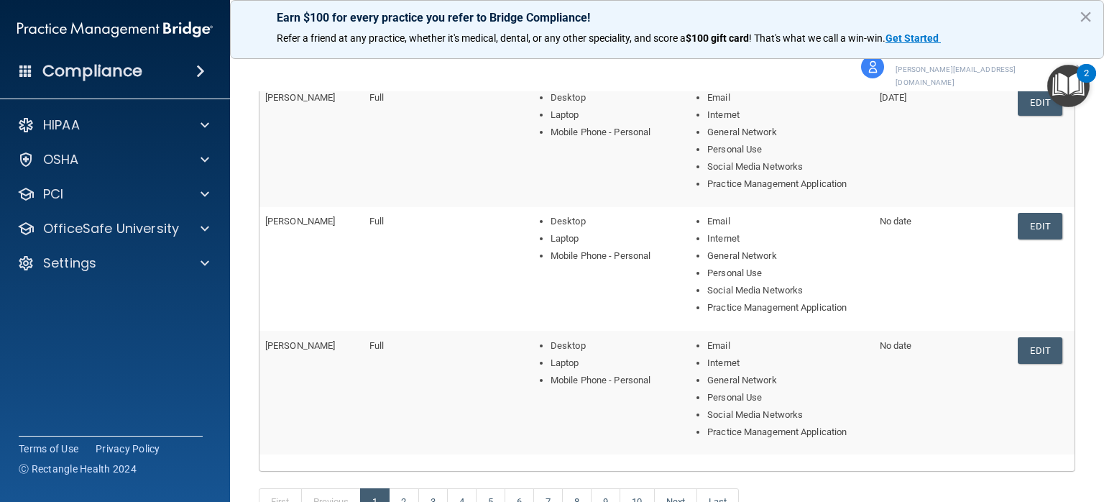
scroll to position [622, 0]
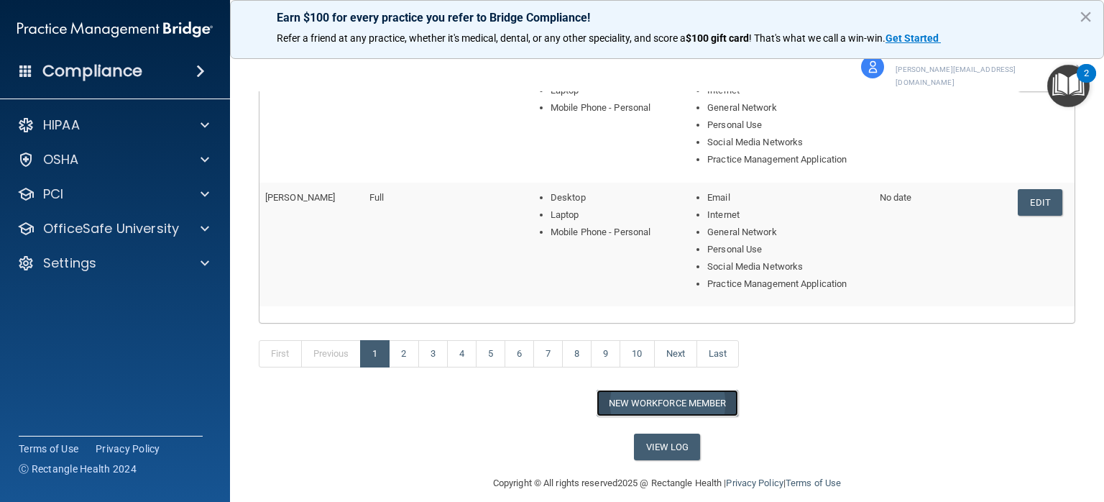
click at [658, 390] on button "New Workforce Member" at bounding box center [667, 403] width 142 height 27
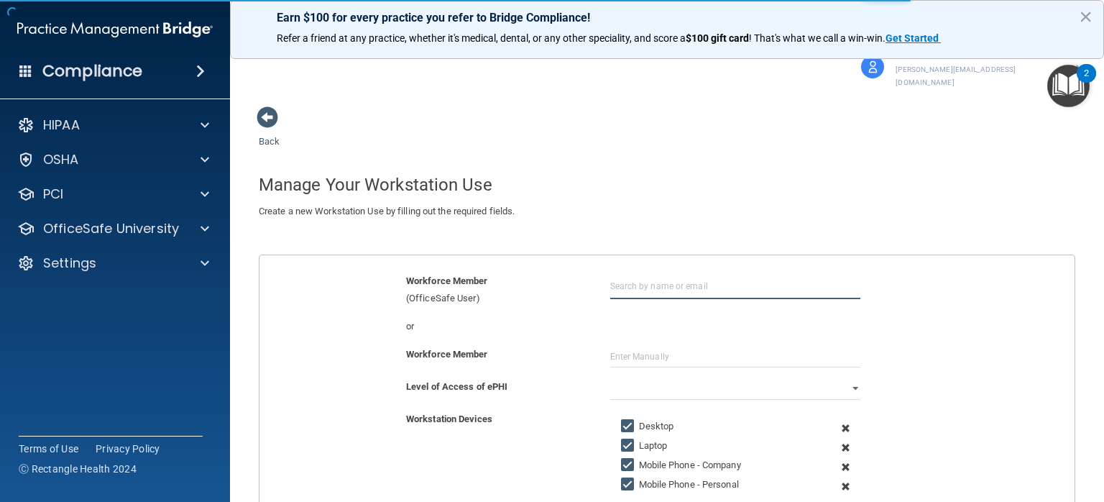
click at [632, 272] on input "text" at bounding box center [735, 285] width 250 height 27
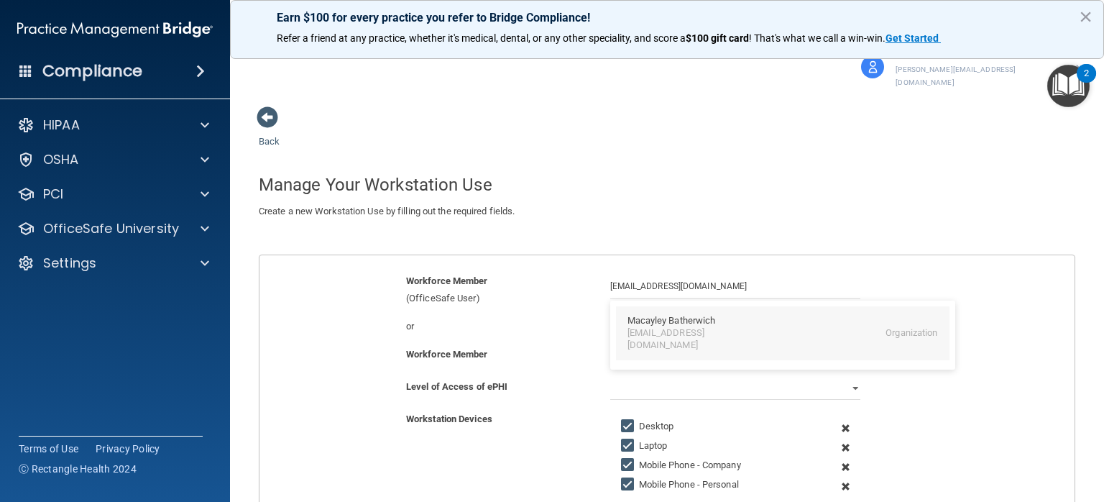
click at [670, 327] on div "[EMAIL_ADDRESS][DOMAIN_NAME]" at bounding box center [689, 339] width 124 height 24
type input "Macayley Batherwich"
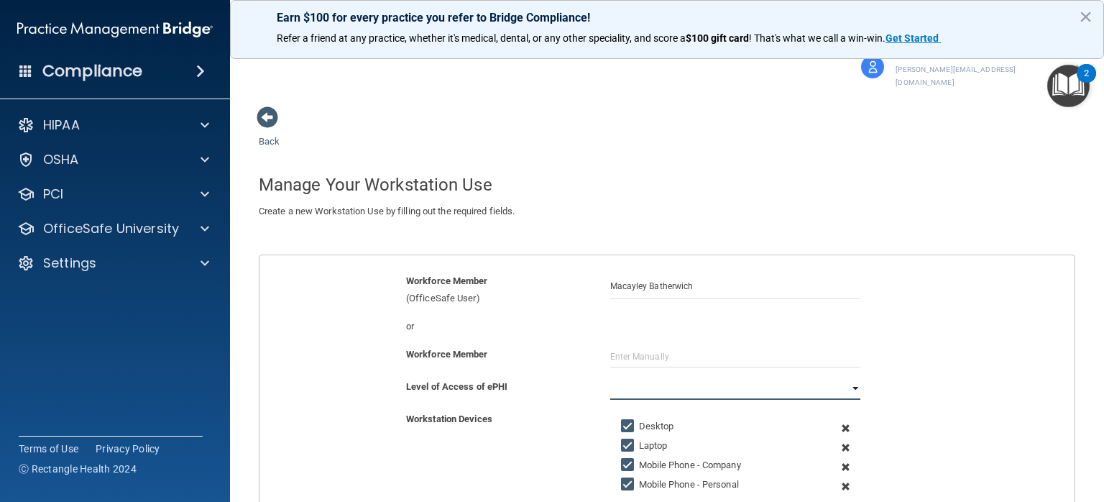
click at [788, 379] on select "Full Limited None" at bounding box center [735, 389] width 250 height 22
select select "0"
click at [610, 378] on select "Full Limited None" at bounding box center [735, 389] width 250 height 22
click at [622, 459] on input "Mobile Phone - Company" at bounding box center [629, 464] width 17 height 11
checkbox input "false"
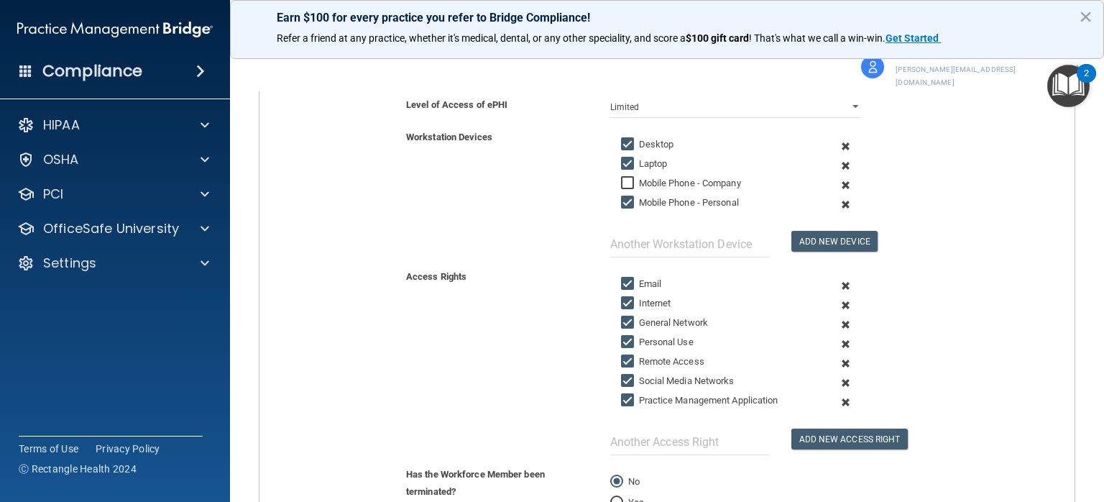
scroll to position [285, 0]
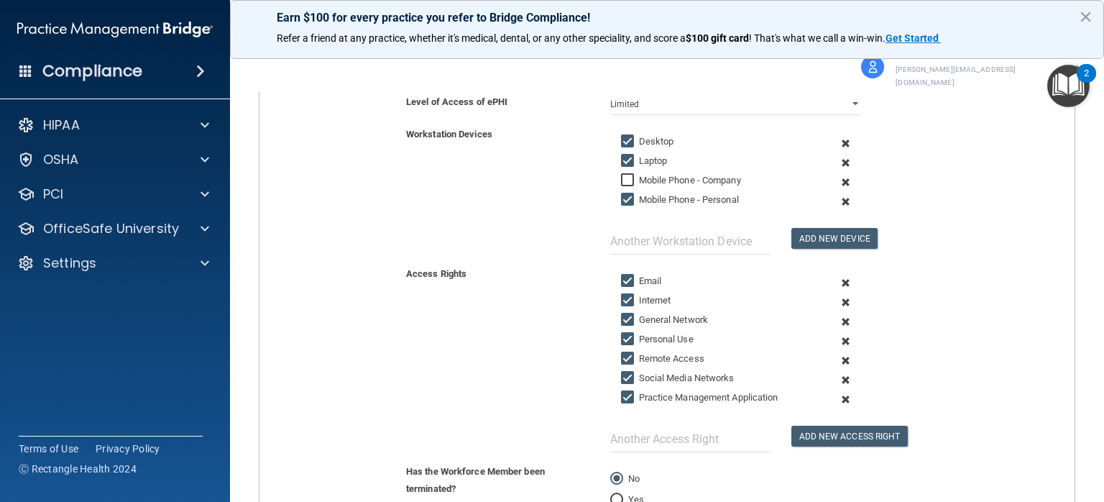
click at [627, 353] on input "Remote Access" at bounding box center [629, 358] width 17 height 11
checkbox input "false"
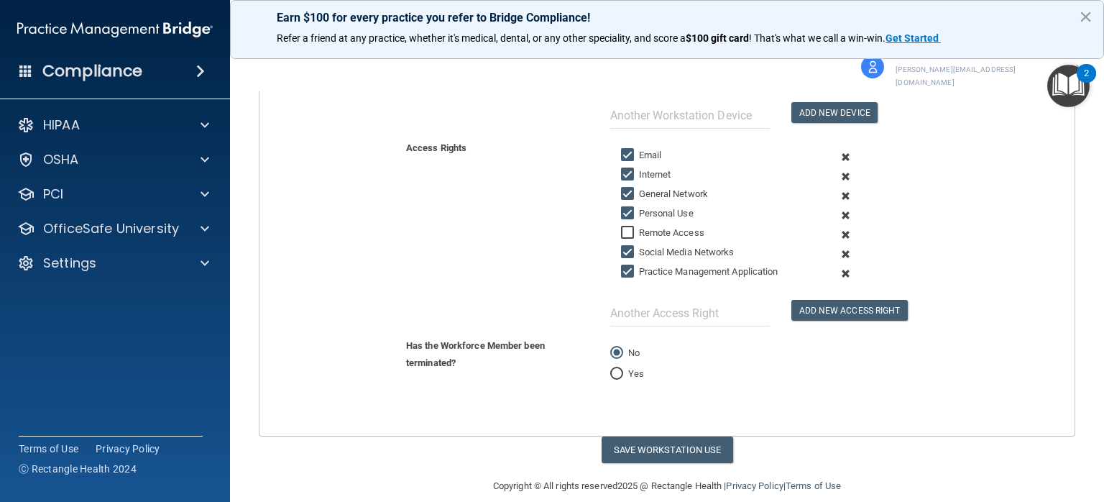
scroll to position [411, 0]
click at [669, 436] on button "Save Workstation Use" at bounding box center [668, 449] width 132 height 27
select select "? string:Full ?"
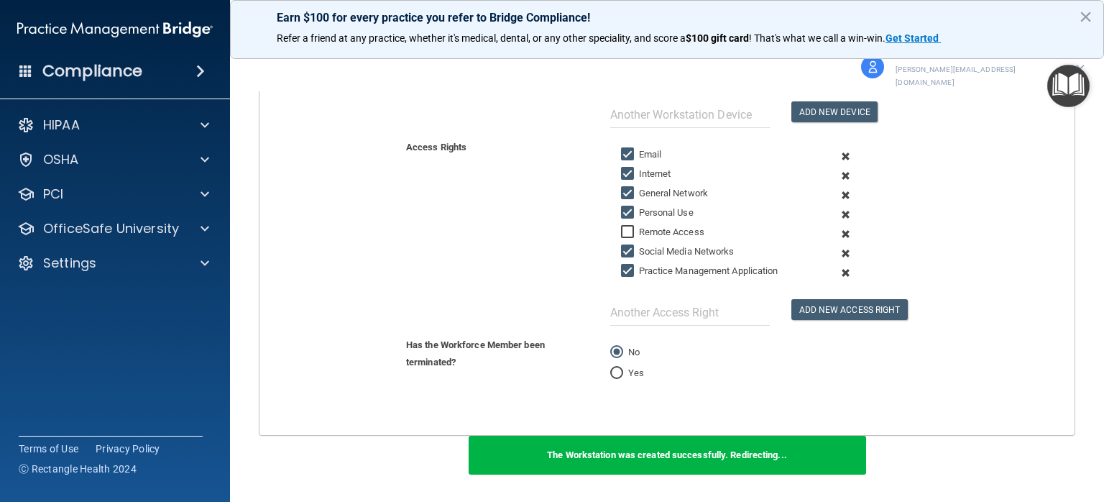
scroll to position [593, 0]
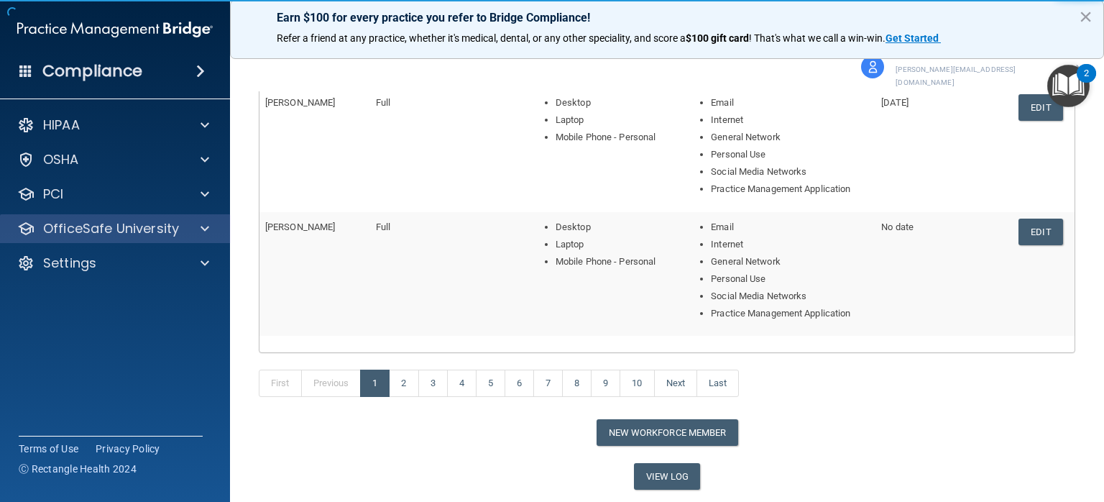
click at [97, 238] on div "OfficeSafe University" at bounding box center [115, 228] width 231 height 29
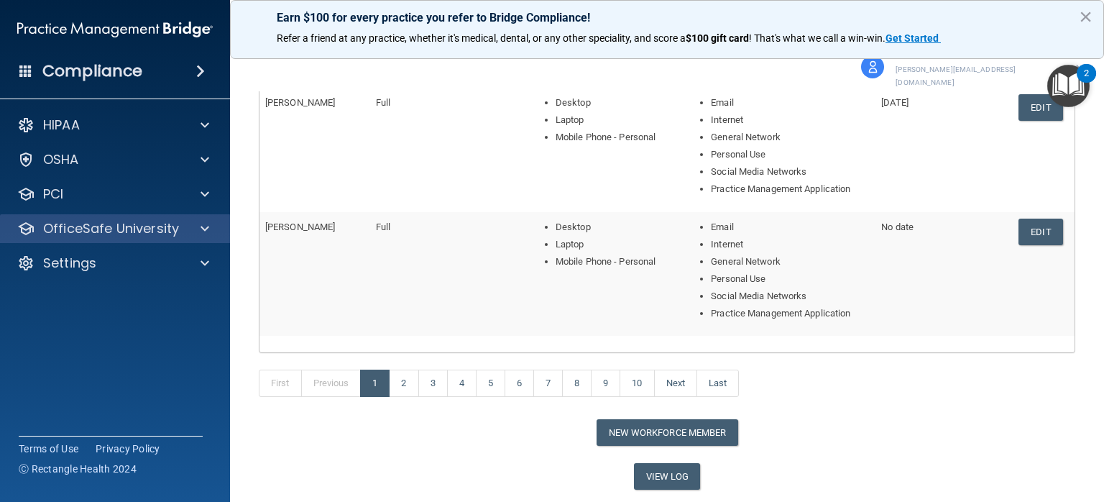
click at [97, 238] on div "OfficeSafe University" at bounding box center [115, 228] width 231 height 29
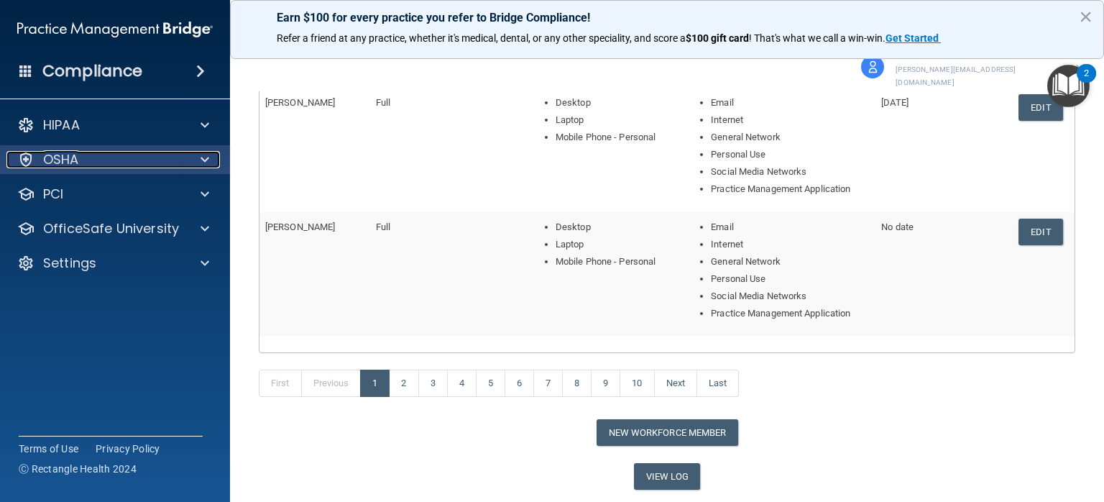
click at [83, 158] on div "OSHA" at bounding box center [95, 159] width 178 height 17
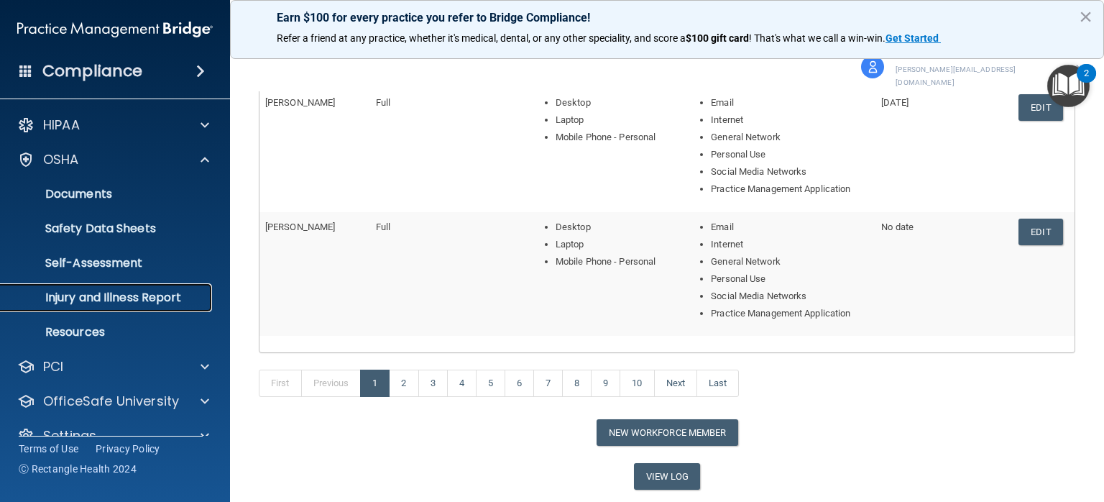
click at [80, 303] on p "Injury and Illness Report" at bounding box center [107, 297] width 196 height 14
